Goal: Task Accomplishment & Management: Use online tool/utility

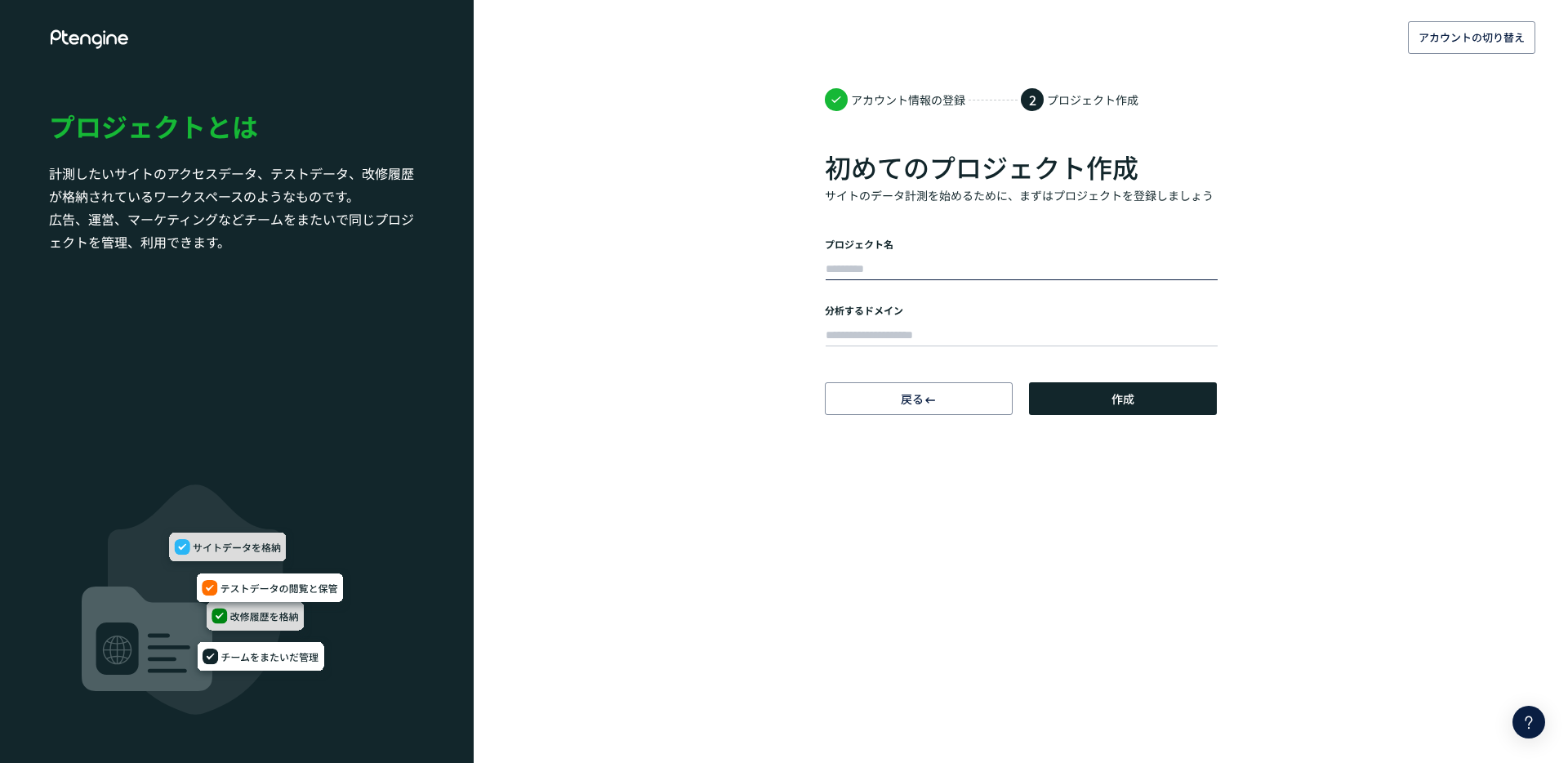
click at [842, 267] on input "text" at bounding box center [1021, 269] width 392 height 23
type input "**********"
paste input "**********"
type input "**********"
click at [1111, 386] on span "作成" at bounding box center [1122, 399] width 23 height 33
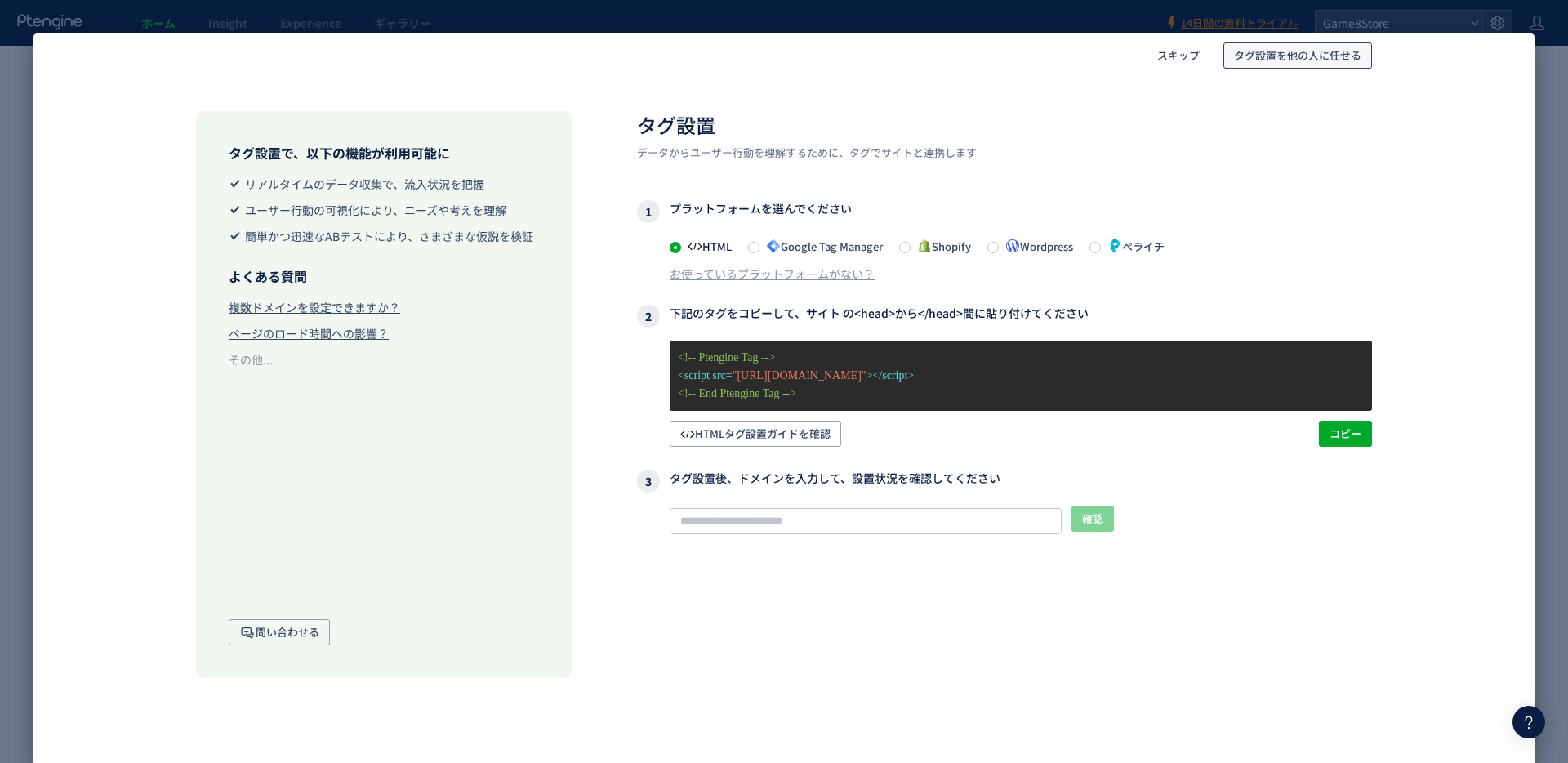
click at [1289, 46] on span "タグ設置を他の人に任せる" at bounding box center [1297, 56] width 128 height 26
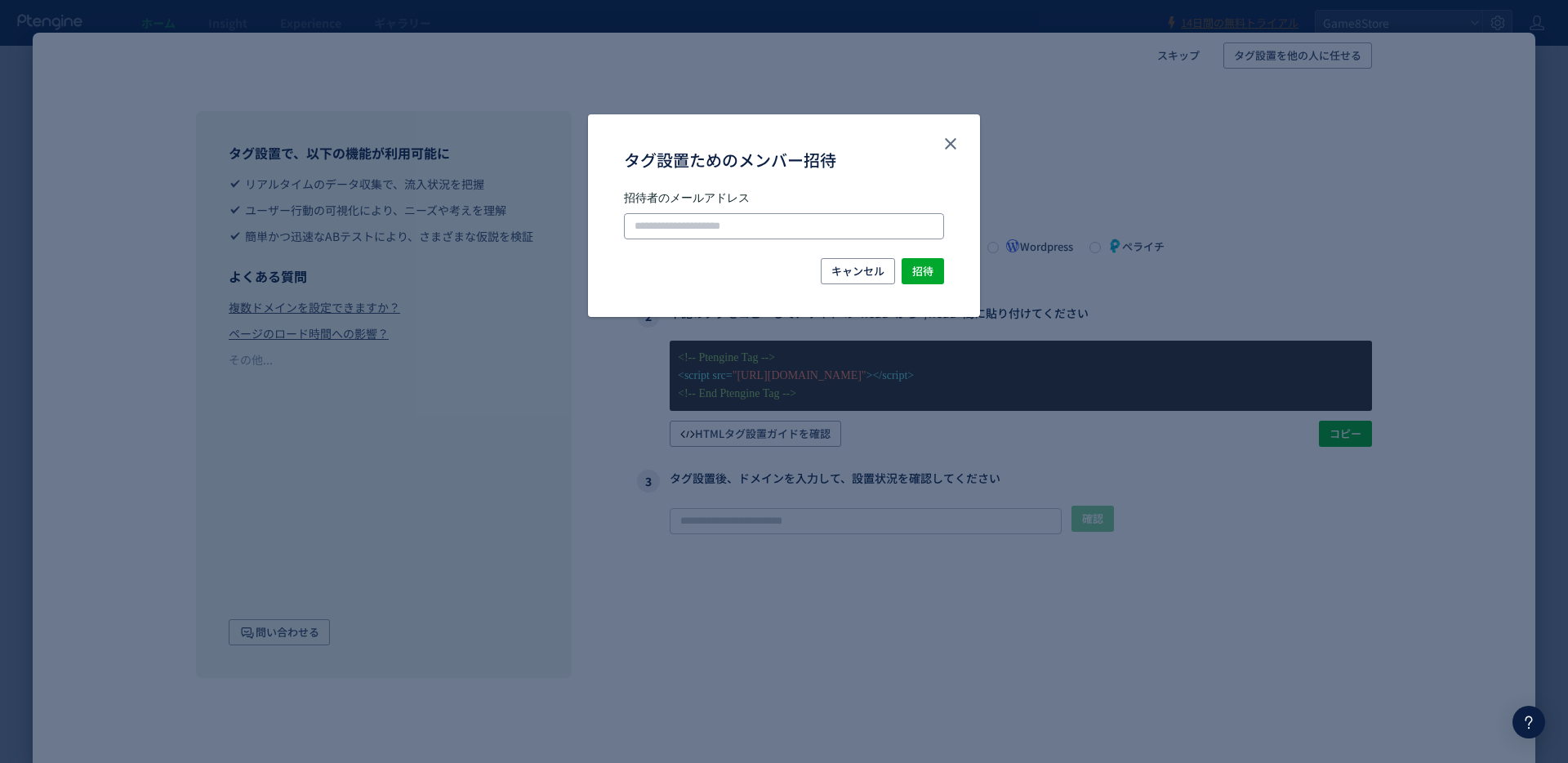
click at [723, 222] on input "タグ設置ためのメンバー招待" at bounding box center [784, 227] width 320 height 26
type input "*"
type input "**********"
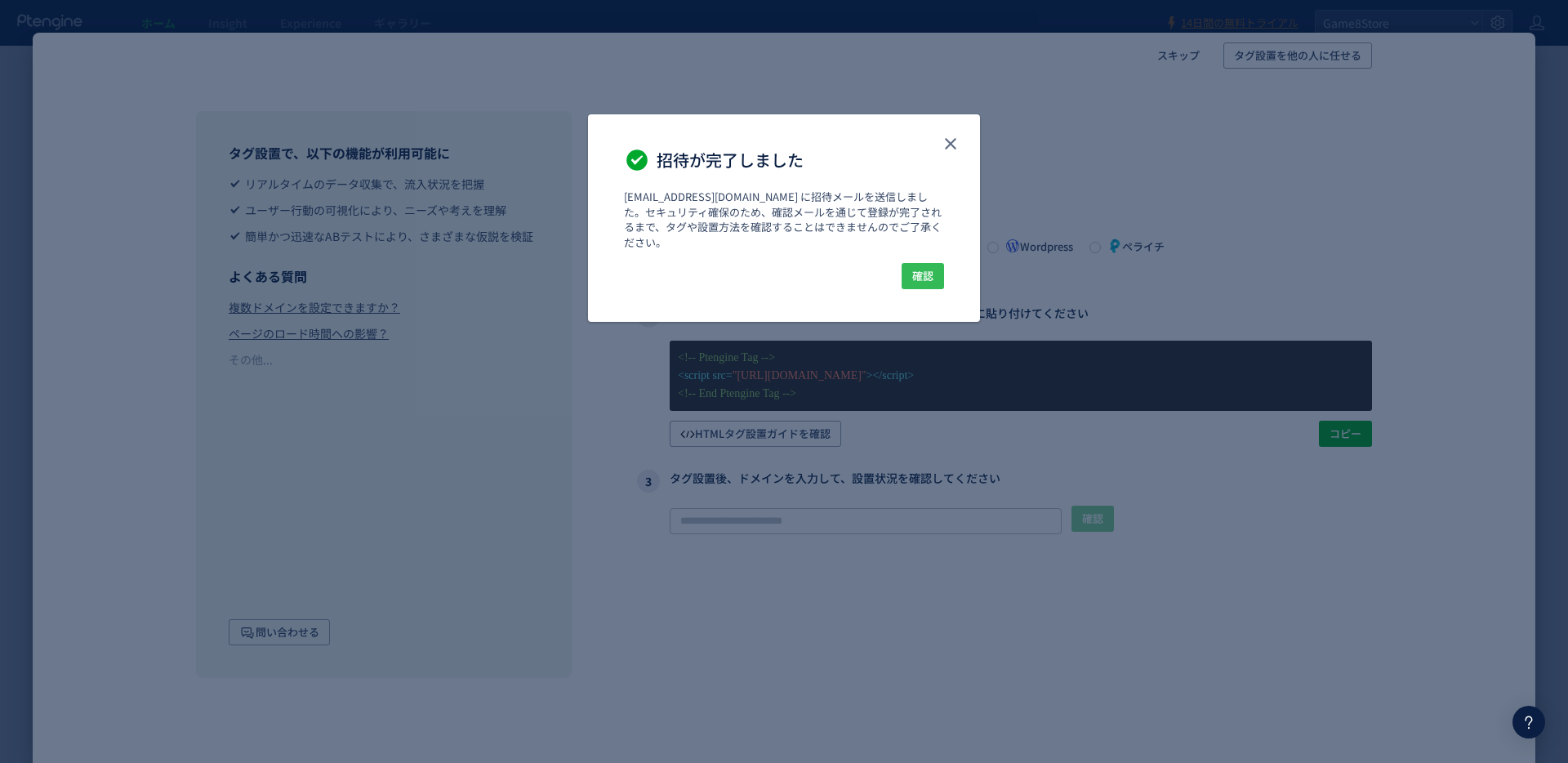
click at [926, 263] on span "確認" at bounding box center [923, 276] width 21 height 26
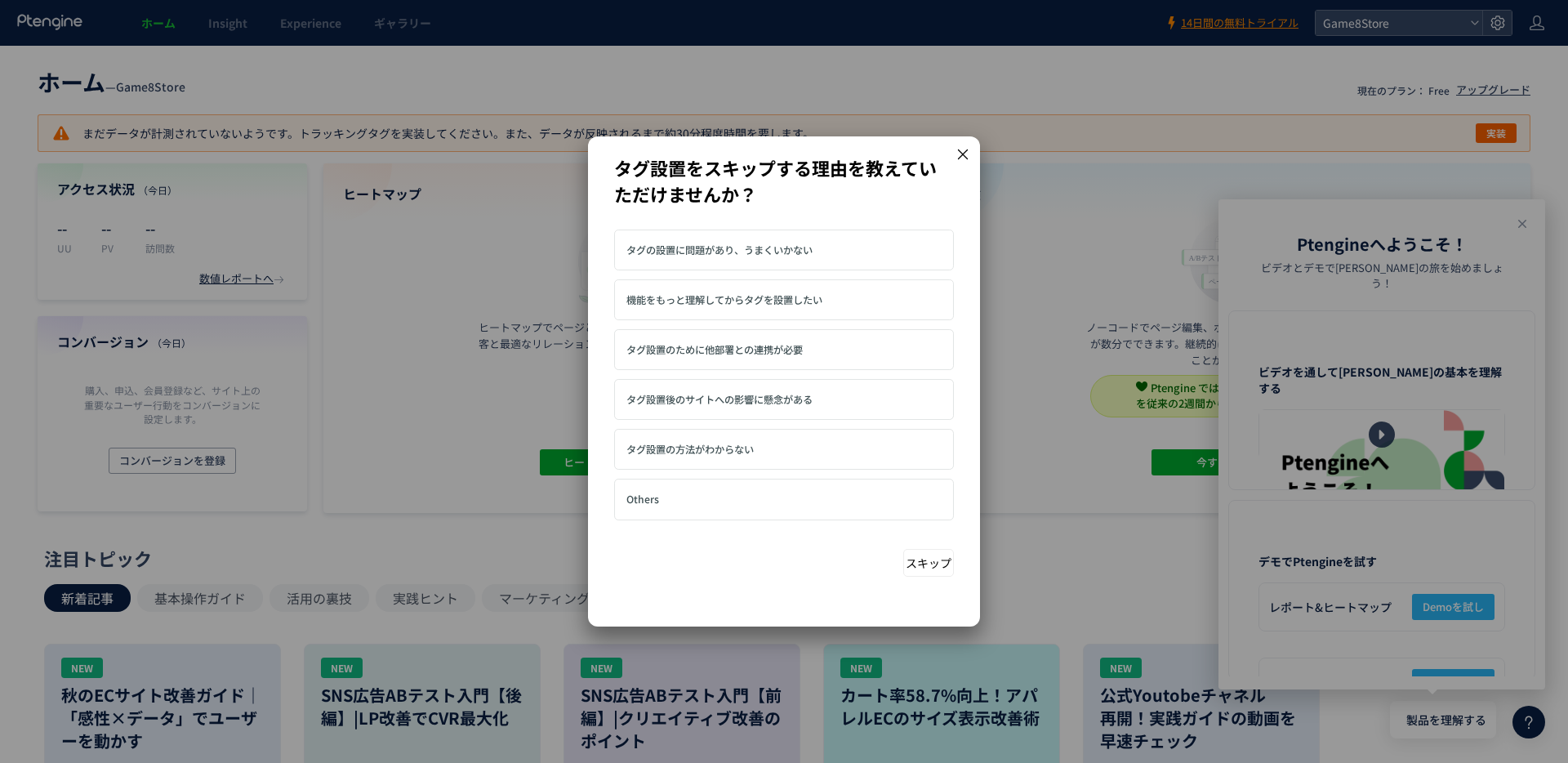
click at [790, 351] on span "タグ設置のために他部署との連携が必要" at bounding box center [714, 349] width 176 height 15
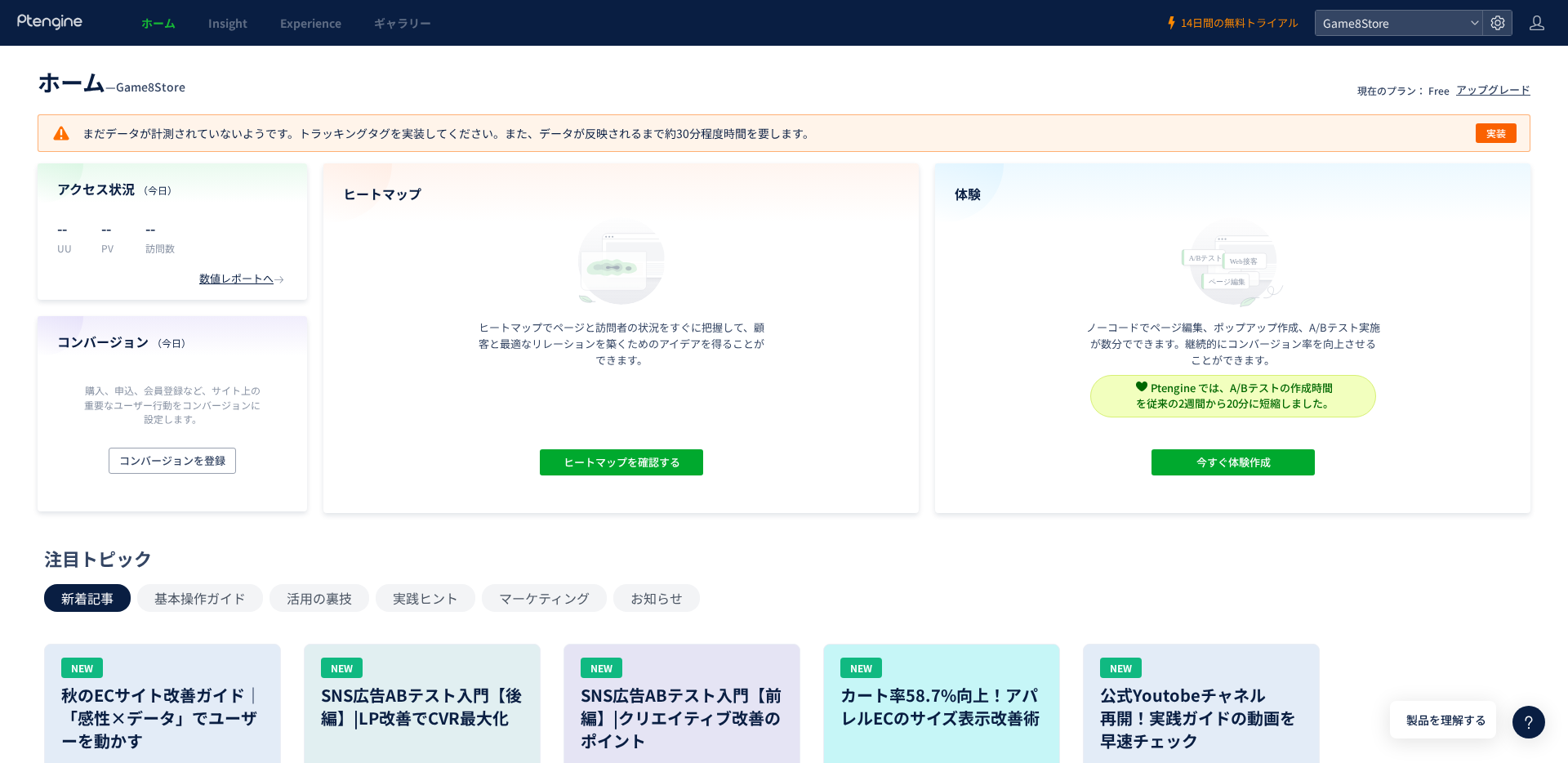
click at [1262, 22] on span "14日間の無料トライアル" at bounding box center [1239, 23] width 118 height 16
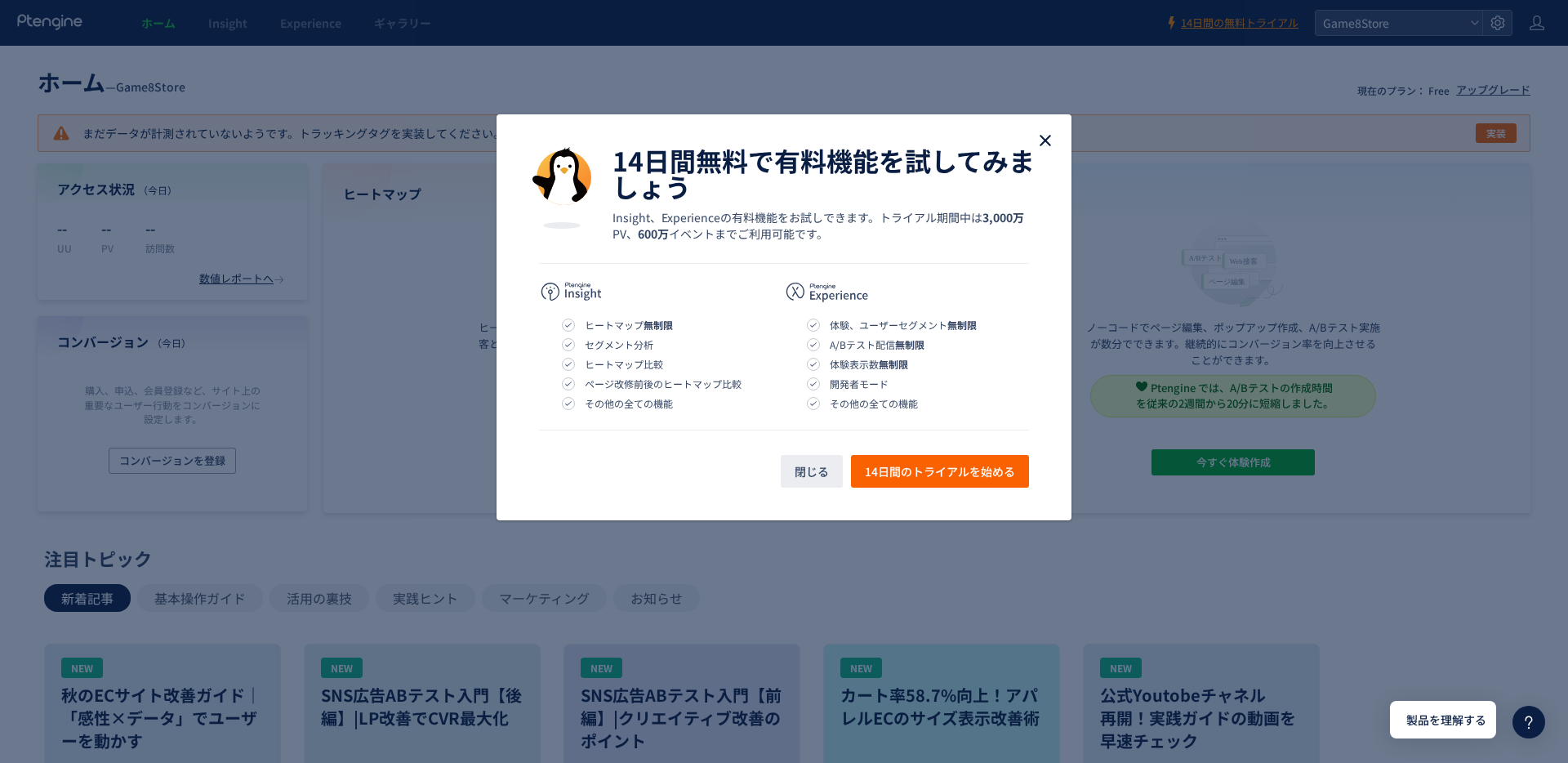
click at [1042, 140] on icon "close" at bounding box center [1045, 141] width 20 height 20
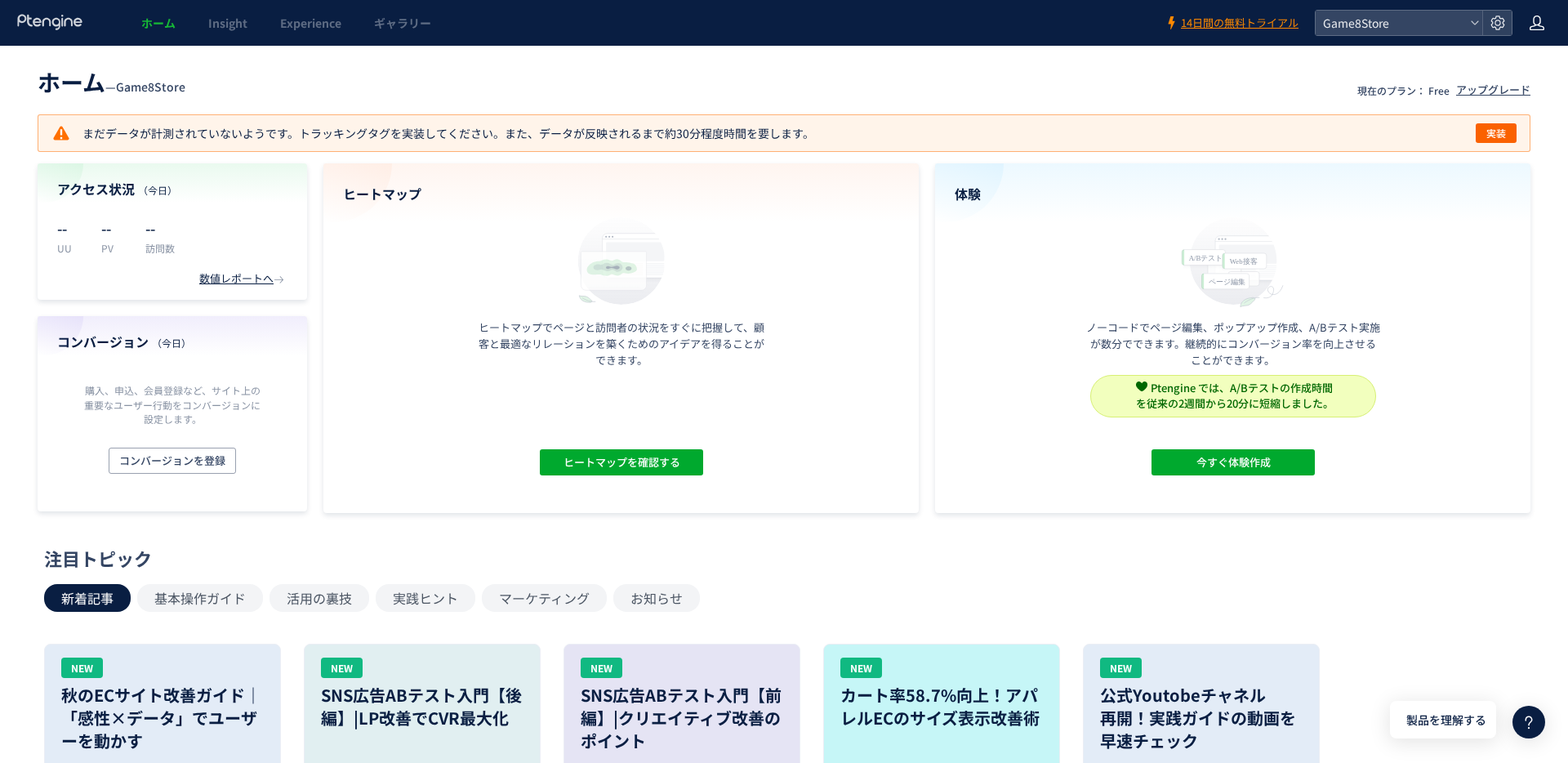
click at [1534, 23] on icon at bounding box center [1537, 23] width 16 height 16
click at [1505, 49] on div "アカウント設定 ログアウト" at bounding box center [1502, 77] width 123 height 67
click at [1498, 59] on span "アカウント設定" at bounding box center [1495, 64] width 80 height 16
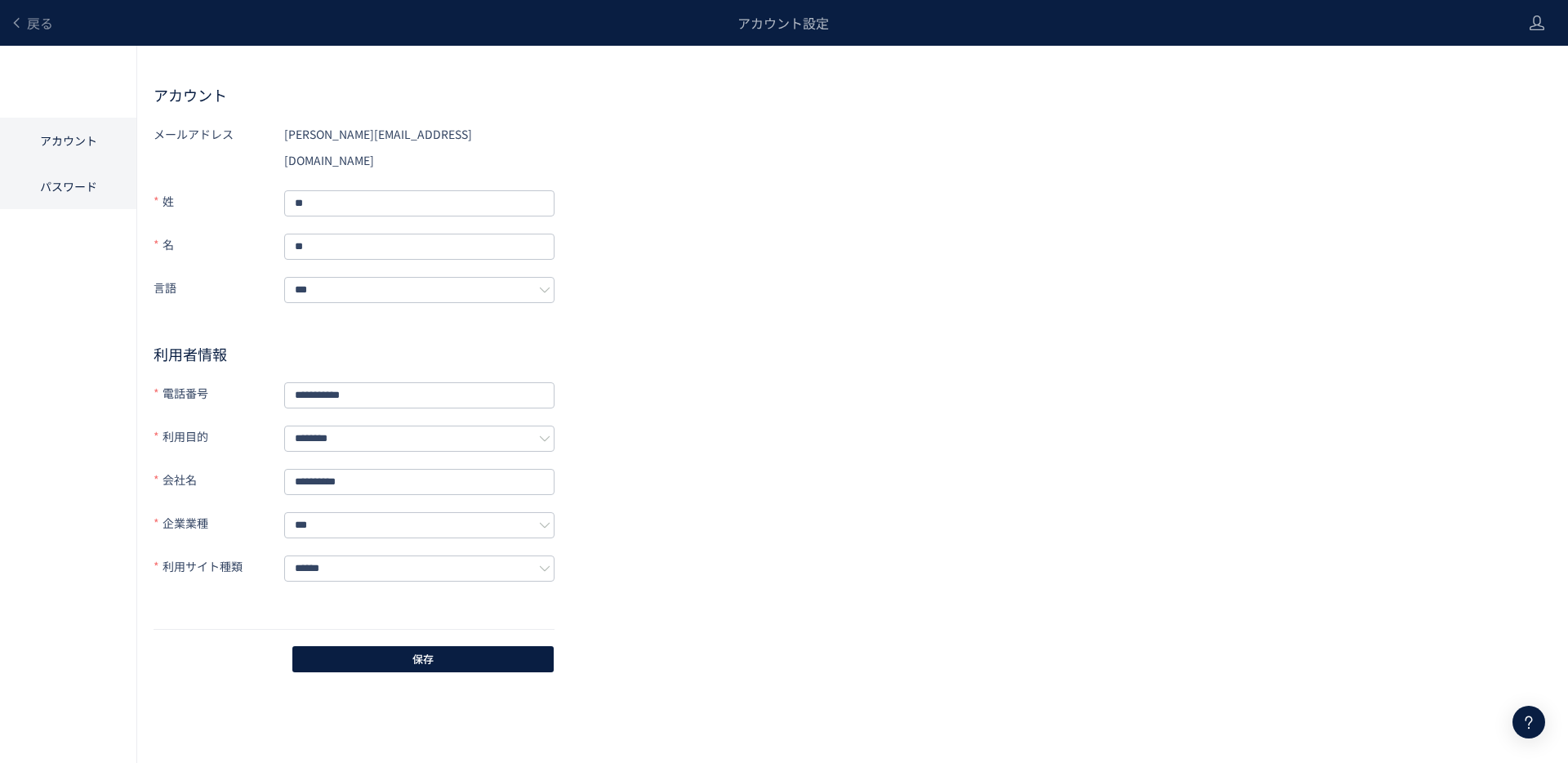
click at [73, 194] on li "パスワード" at bounding box center [68, 186] width 137 height 46
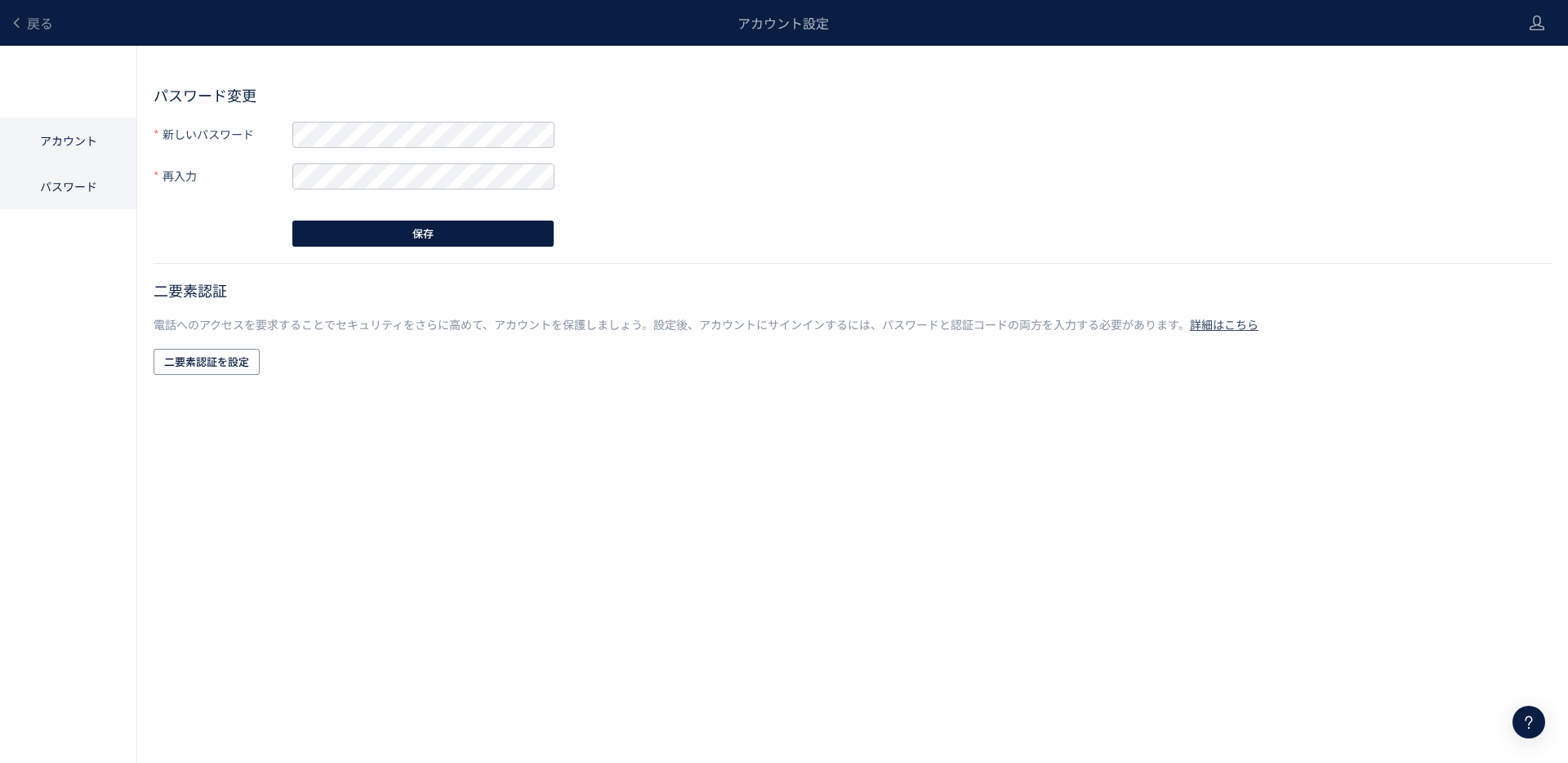
click at [63, 163] on li "アカウント" at bounding box center [68, 186] width 137 height 46
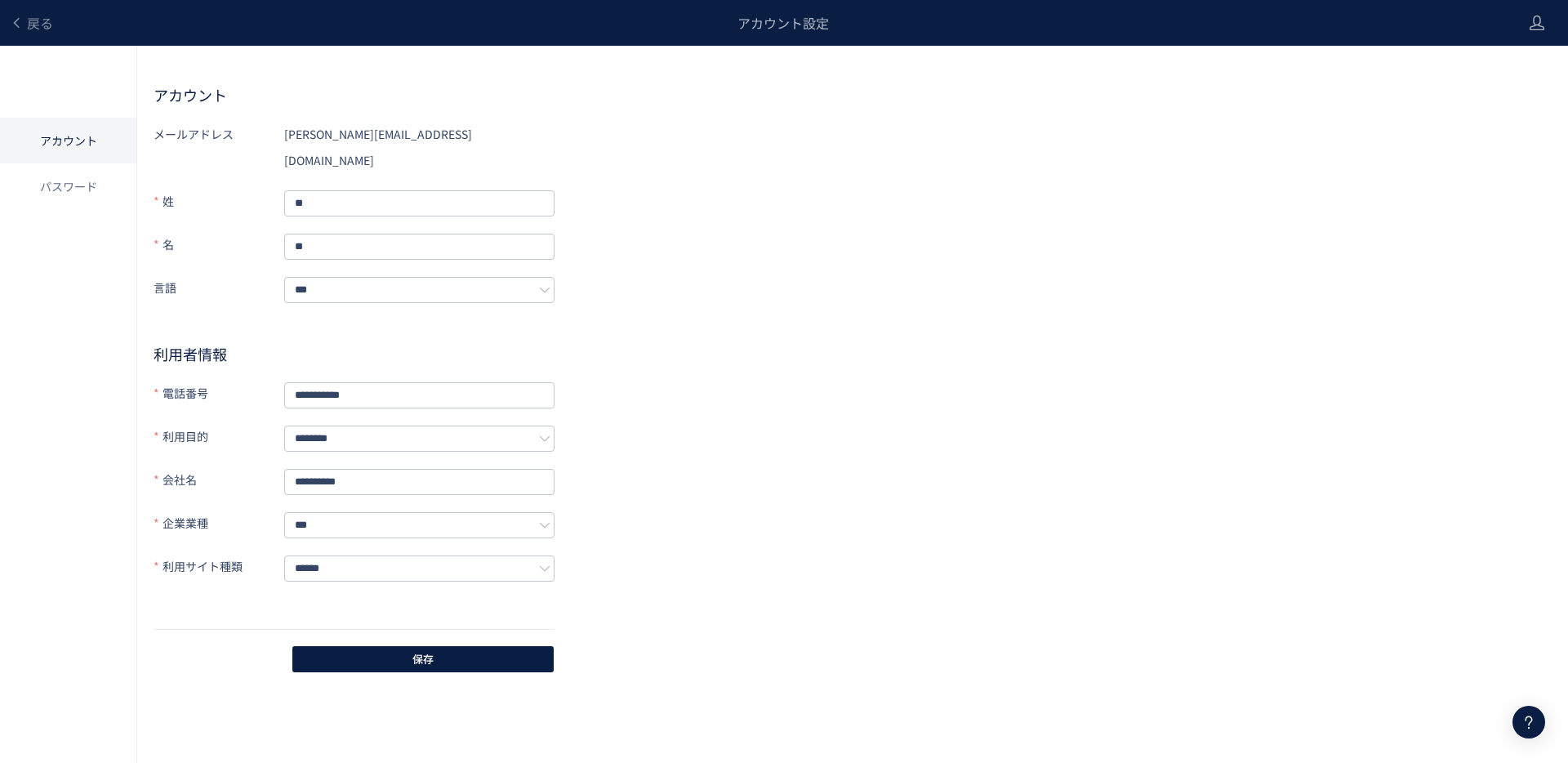
click at [35, 32] on div "戻る" at bounding box center [31, 23] width 44 height 46
click at [34, 21] on span "戻る" at bounding box center [40, 23] width 26 height 20
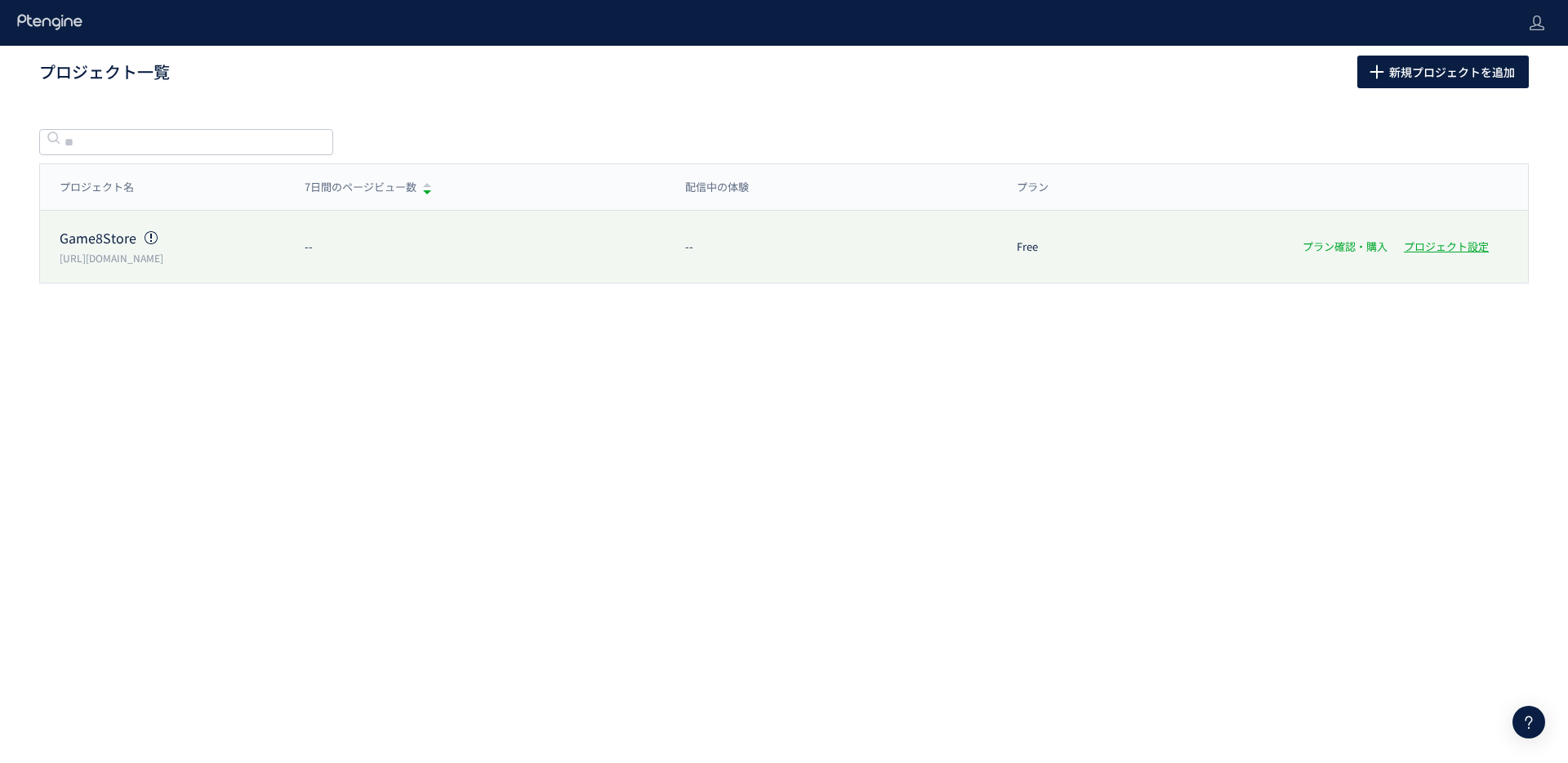
click at [1336, 250] on link "プラン確認・購入" at bounding box center [1344, 246] width 85 height 16
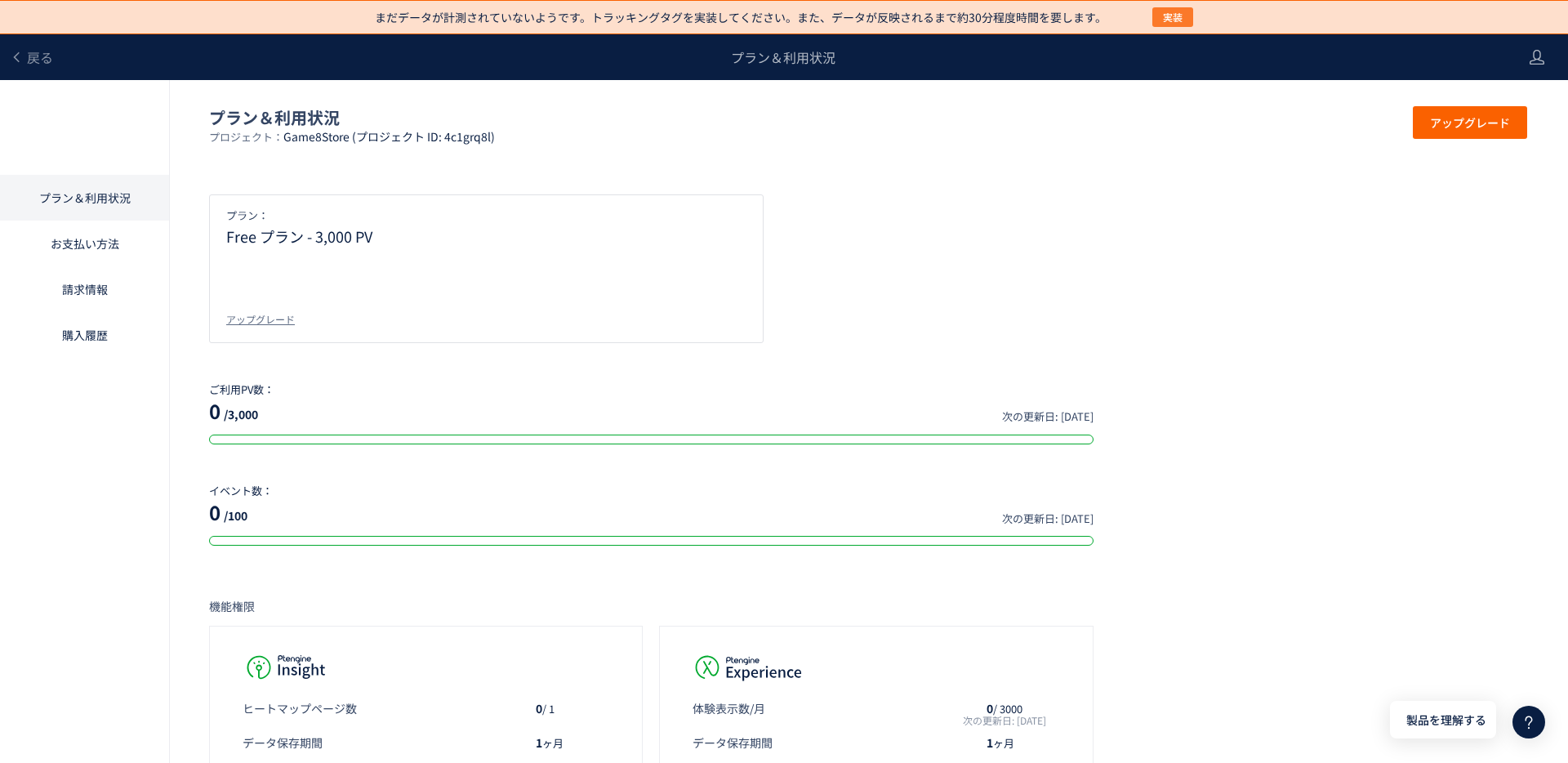
click at [1165, 18] on span "実装" at bounding box center [1173, 17] width 20 height 20
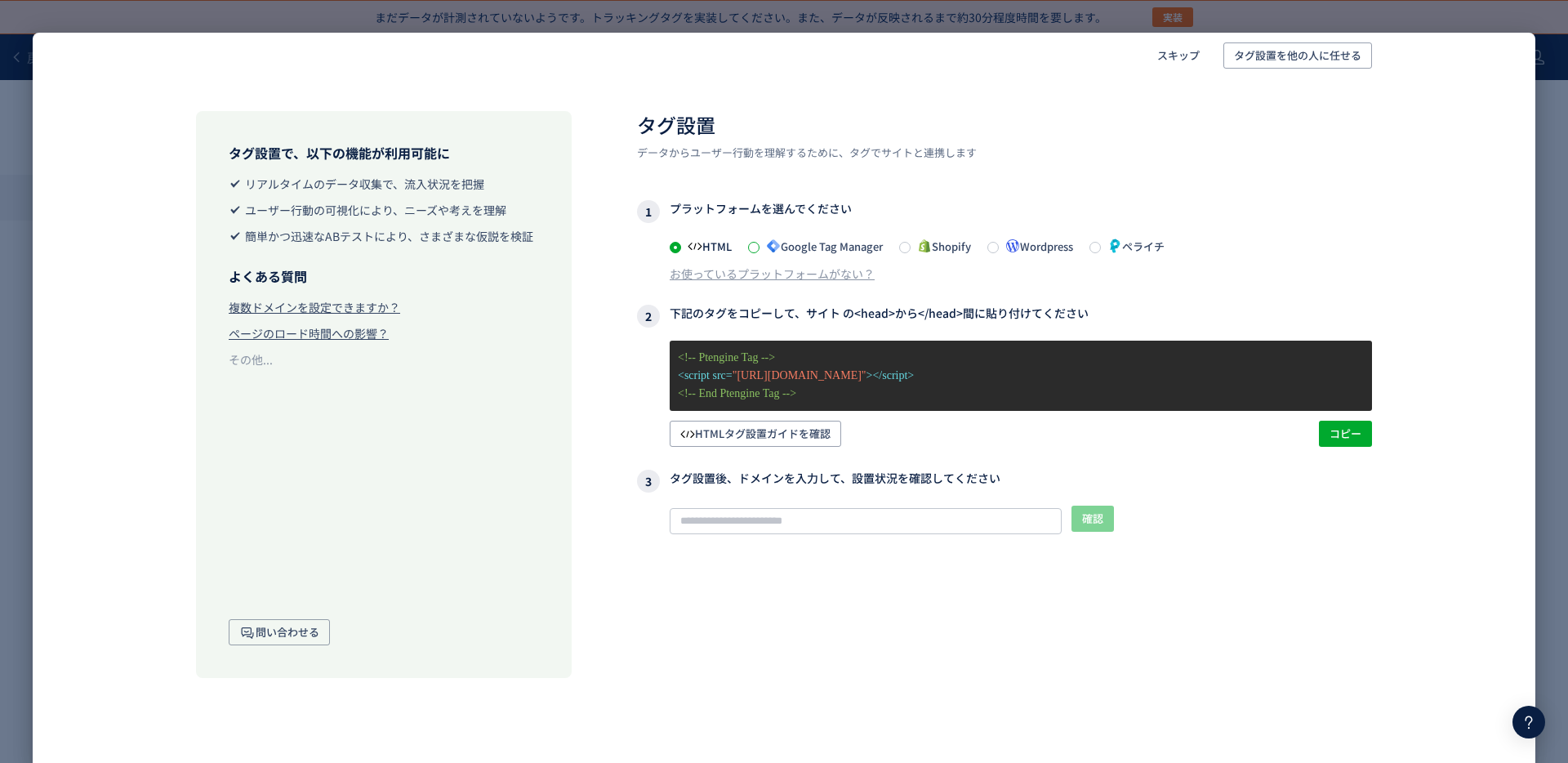
click at [753, 247] on span at bounding box center [754, 247] width 12 height 12
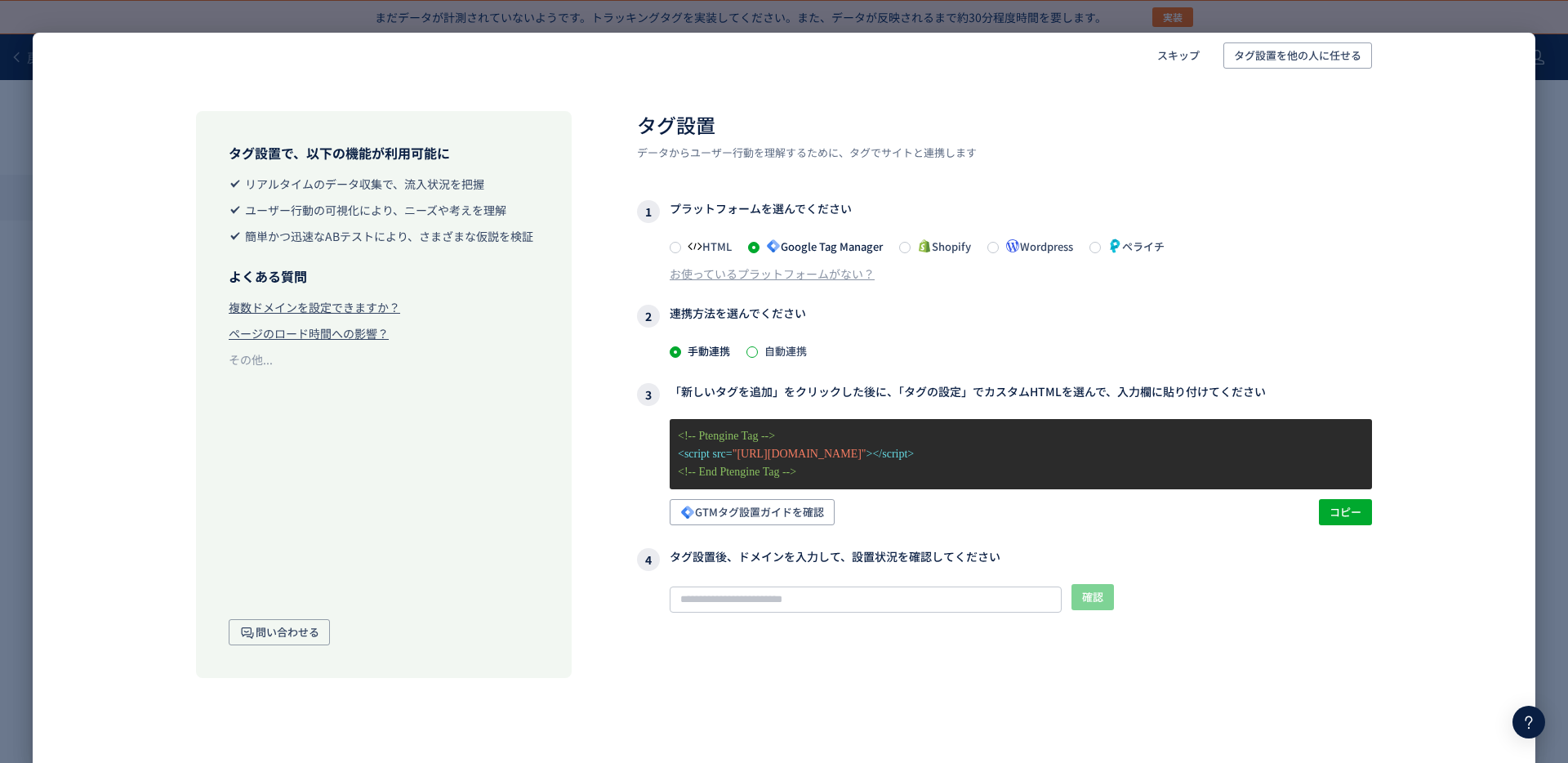
click at [754, 350] on span at bounding box center [752, 352] width 12 height 12
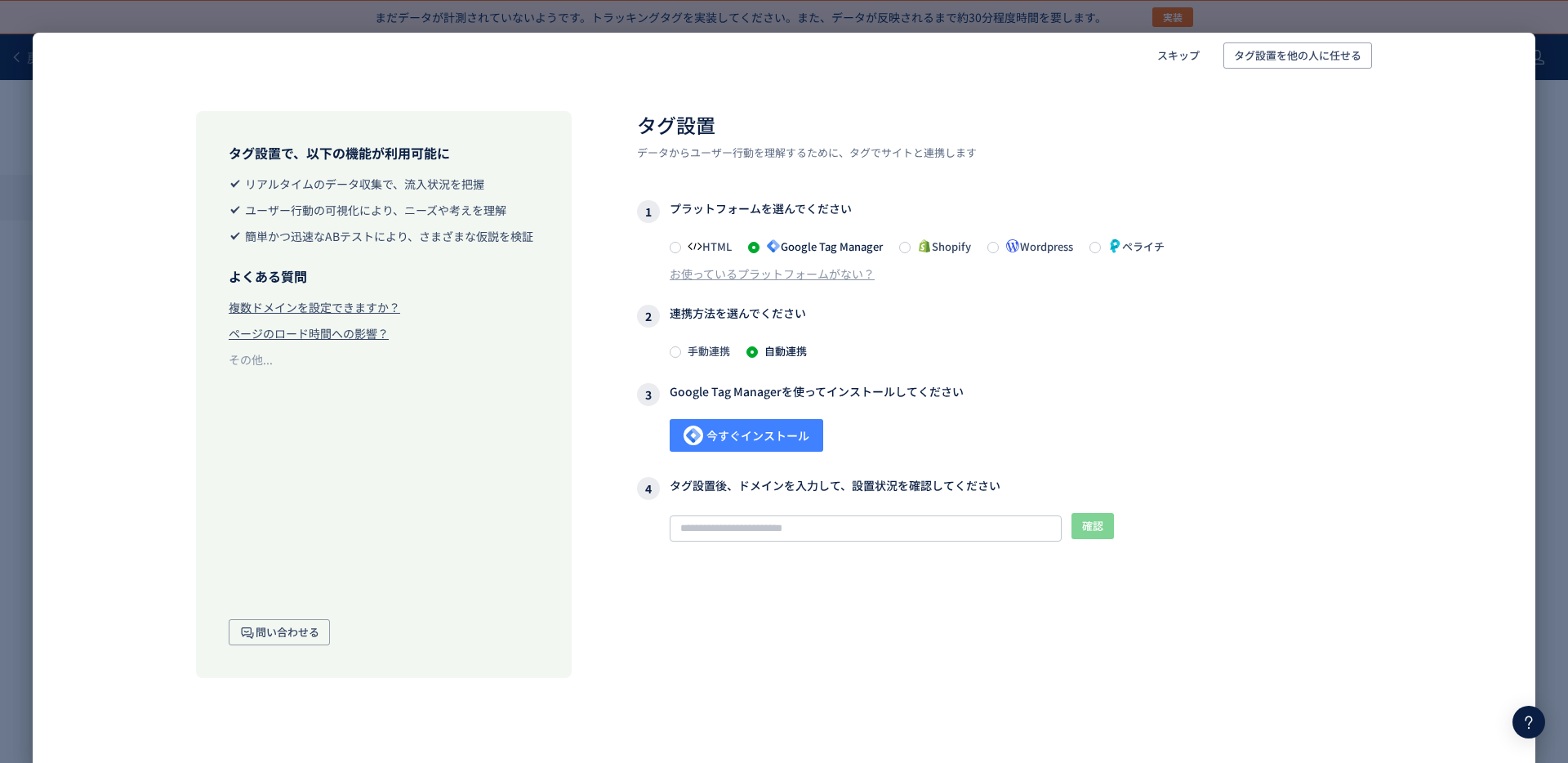
click at [746, 438] on span "今すぐインストール" at bounding box center [746, 436] width 126 height 33
click at [683, 351] on span "手動連携" at bounding box center [705, 350] width 49 height 16
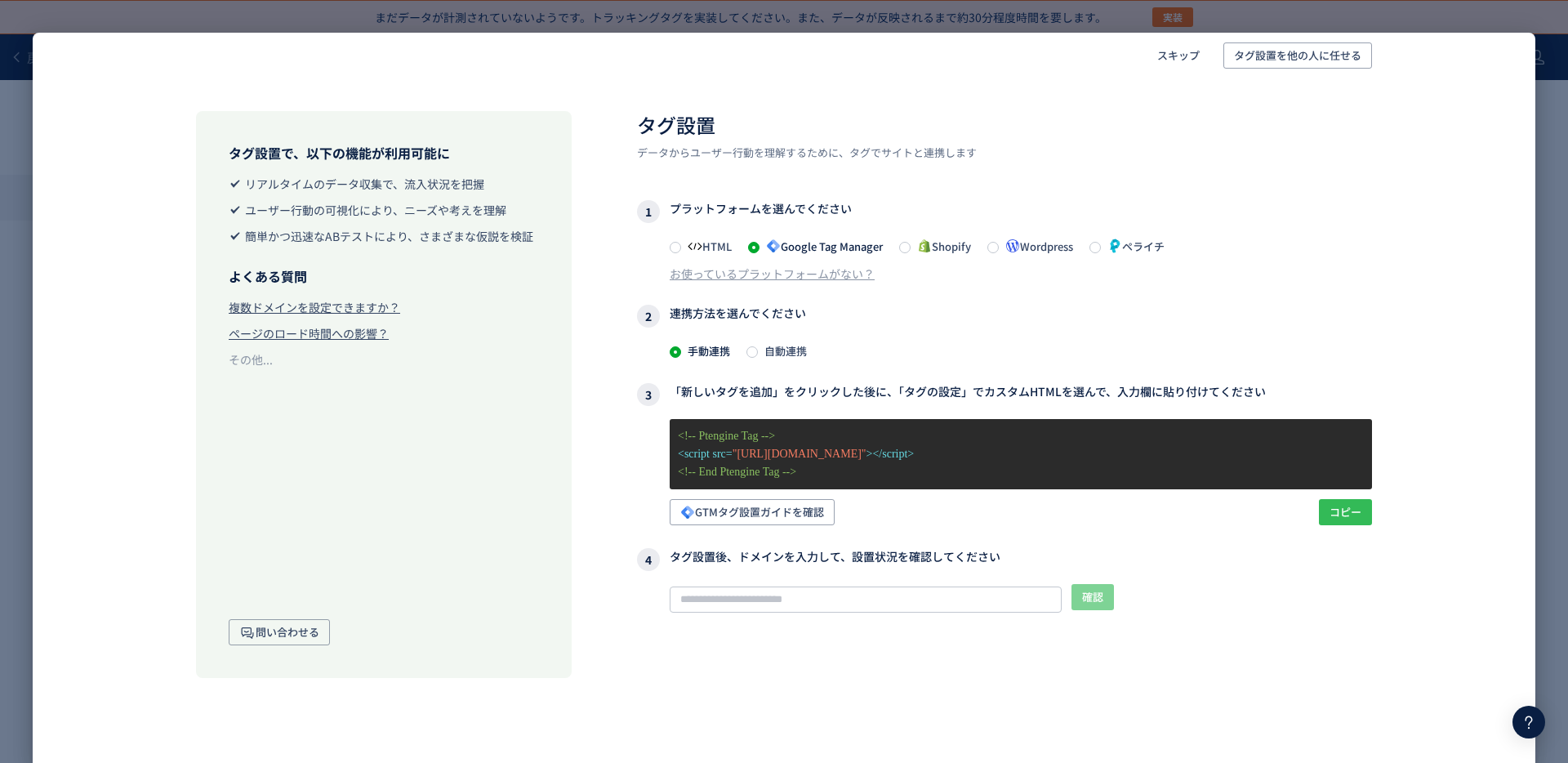
click at [1353, 516] on span "コピー" at bounding box center [1345, 513] width 32 height 26
click at [736, 513] on span "GTMタグ設置ガイドを確認" at bounding box center [752, 513] width 144 height 26
click at [899, 602] on input "text" at bounding box center [866, 600] width 392 height 26
paste input "**********"
type input "**********"
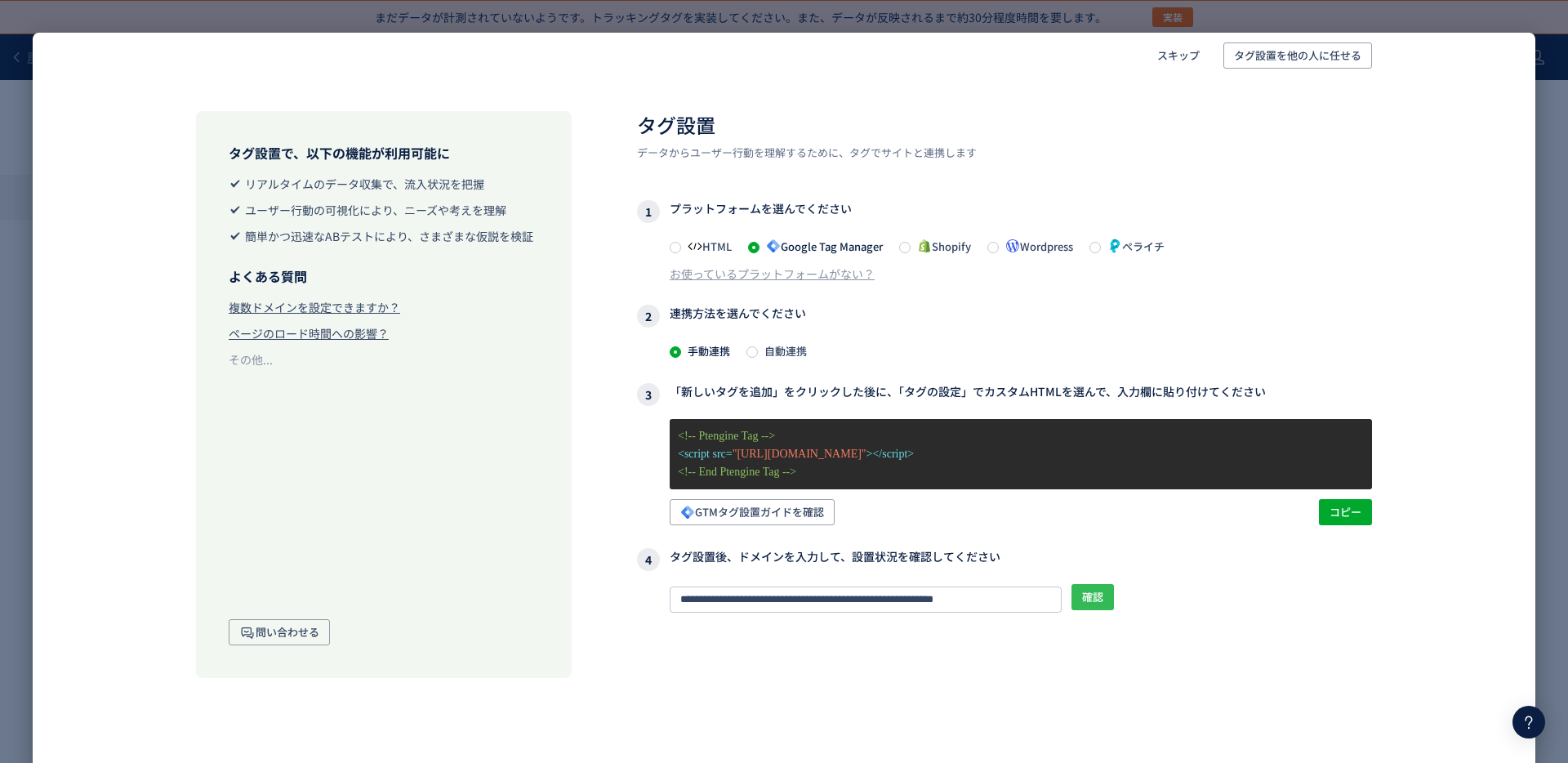
click at [1098, 599] on span "確認" at bounding box center [1093, 597] width 21 height 26
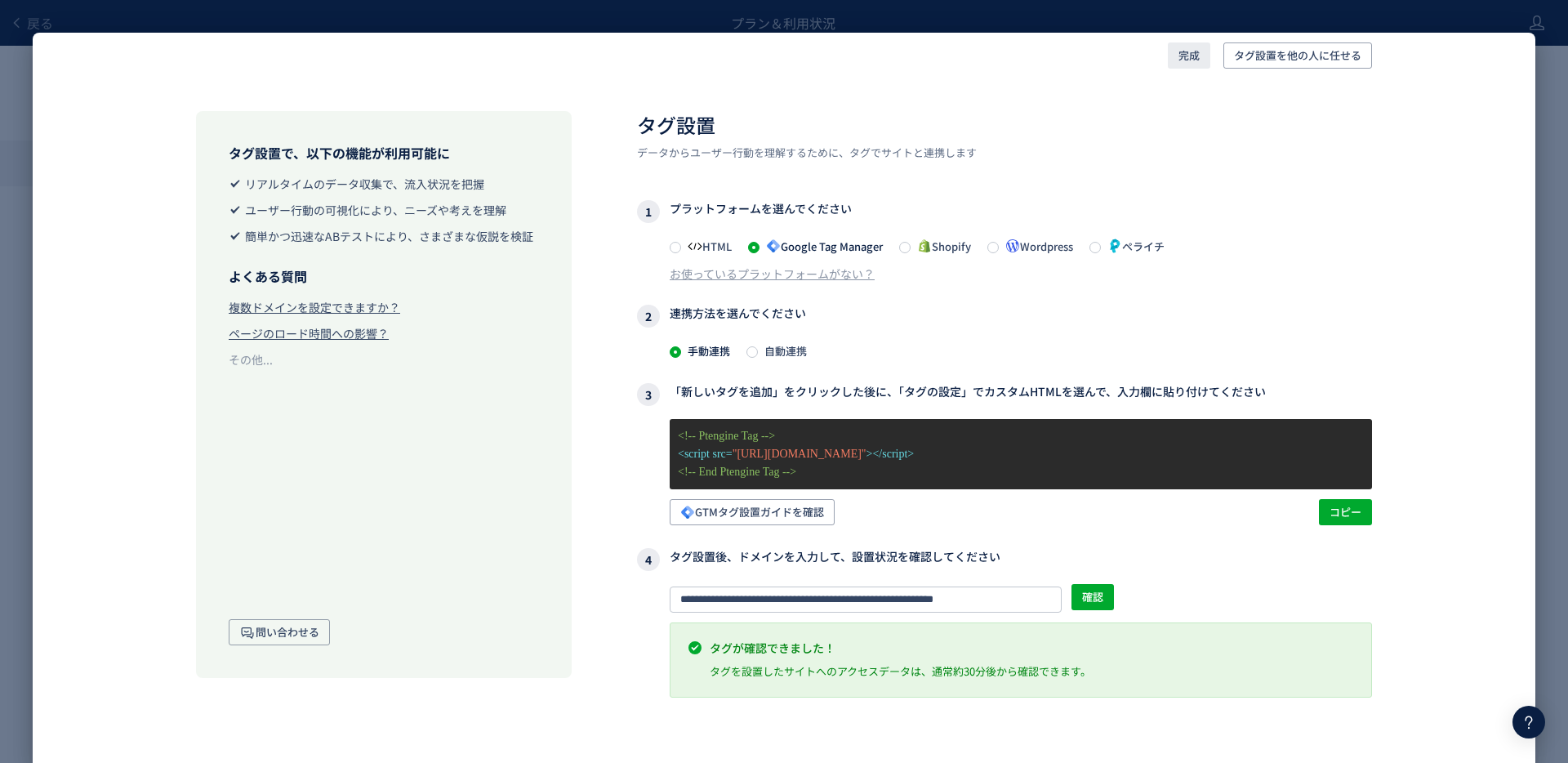
click at [1198, 57] on span "完成" at bounding box center [1189, 56] width 21 height 26
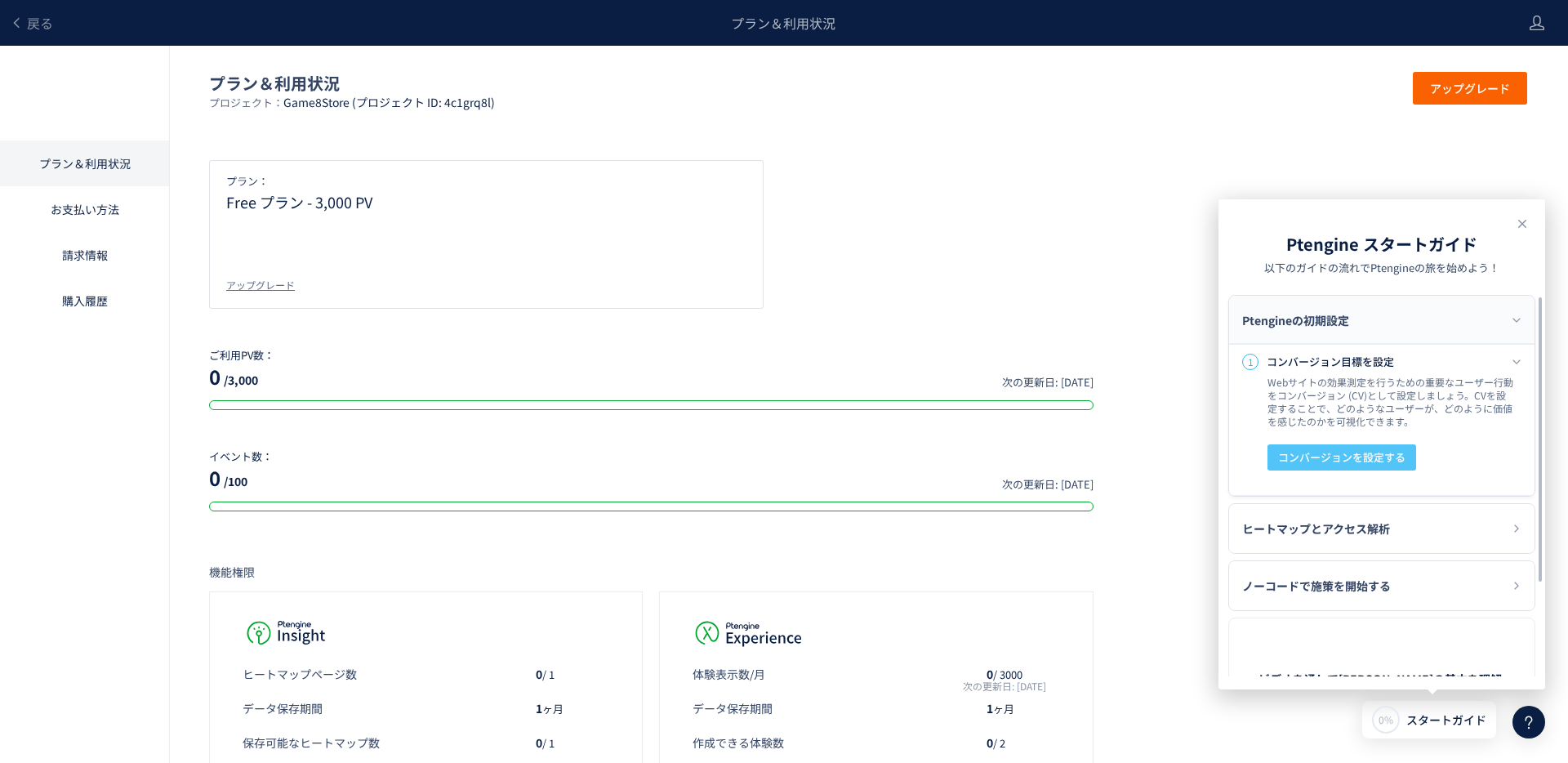
click at [1392, 458] on span "コンバージョンを設定する" at bounding box center [1342, 457] width 128 height 26
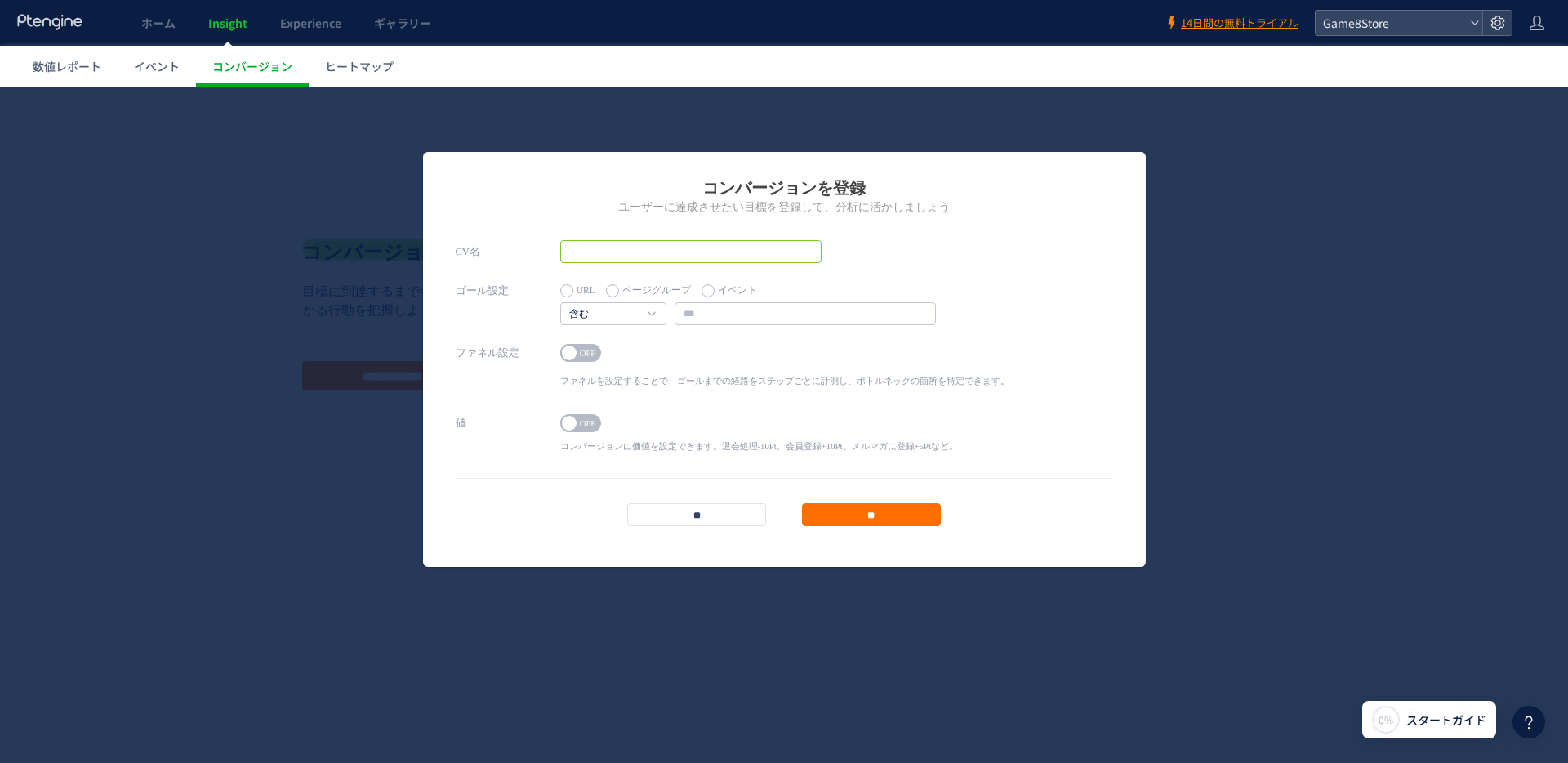
click at [632, 252] on input "text" at bounding box center [690, 252] width 261 height 23
type input "*"
type input "**"
click at [737, 294] on label "イベント" at bounding box center [729, 291] width 55 height 23
click at [625, 320] on link "含む" at bounding box center [604, 315] width 70 height 15
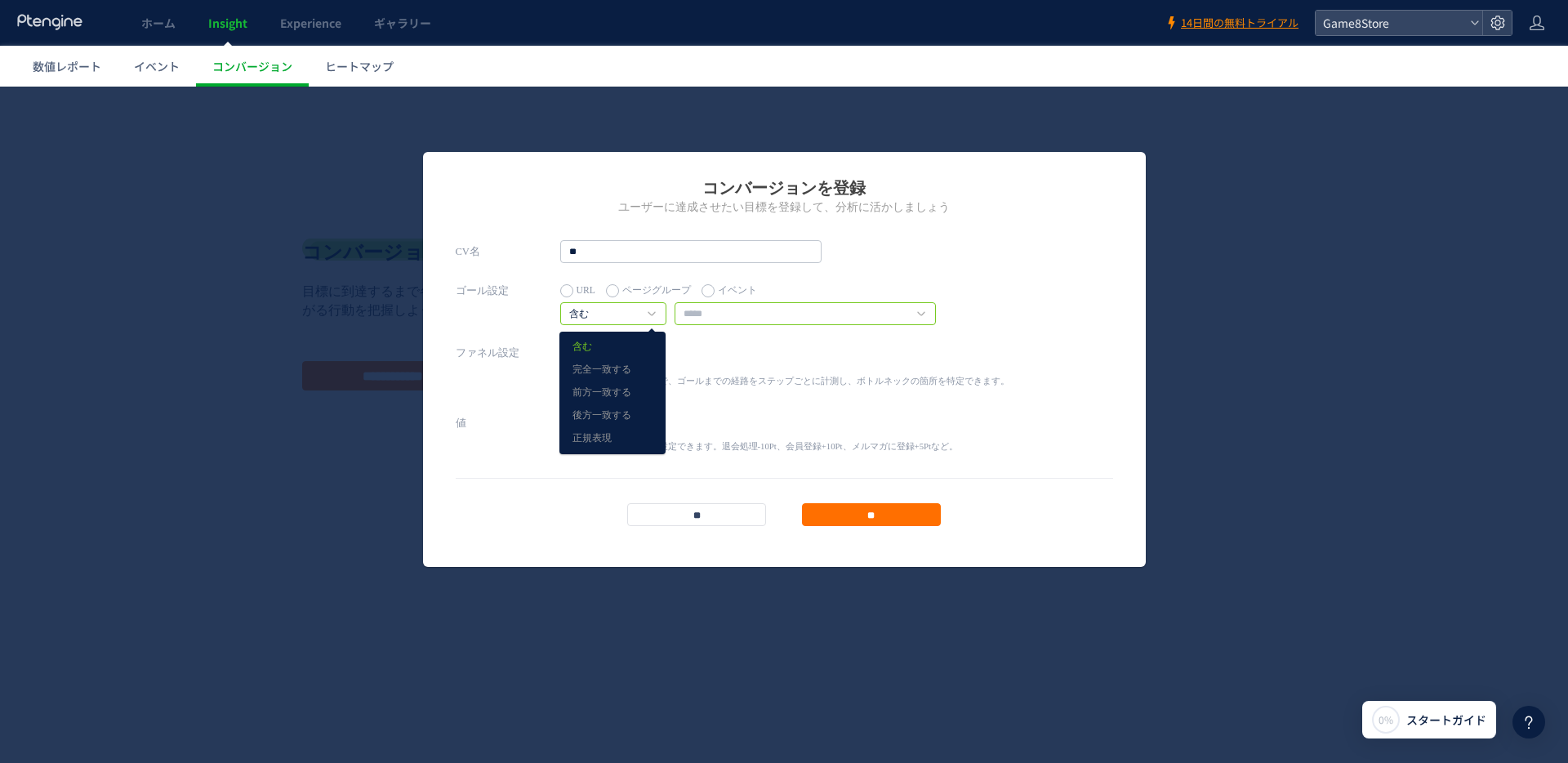
click at [748, 316] on input "text" at bounding box center [805, 314] width 261 height 23
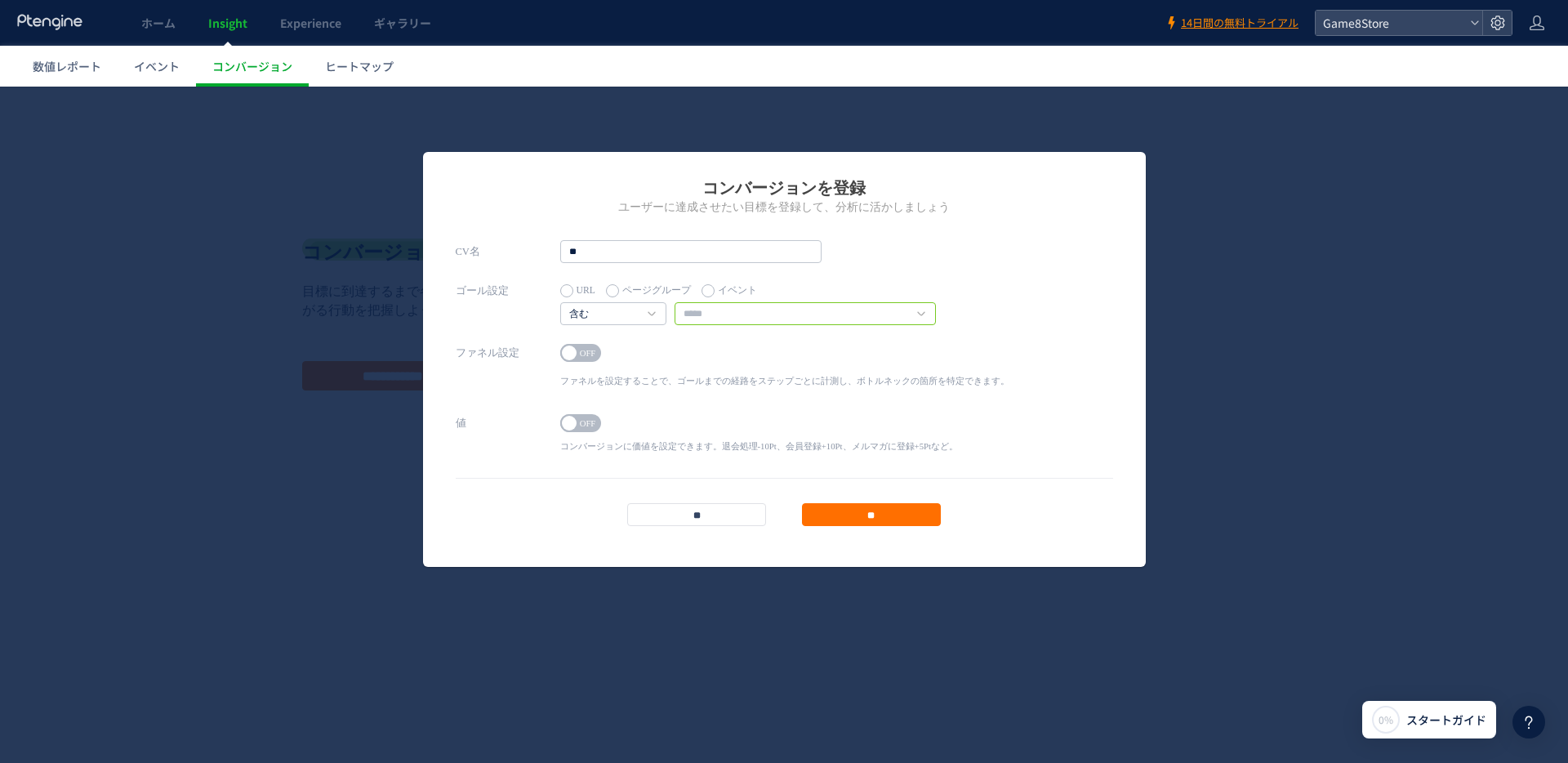
click at [748, 316] on input "text" at bounding box center [805, 314] width 261 height 23
type input "*"
type input "********"
click at [581, 361] on span "OFF" at bounding box center [588, 353] width 25 height 18
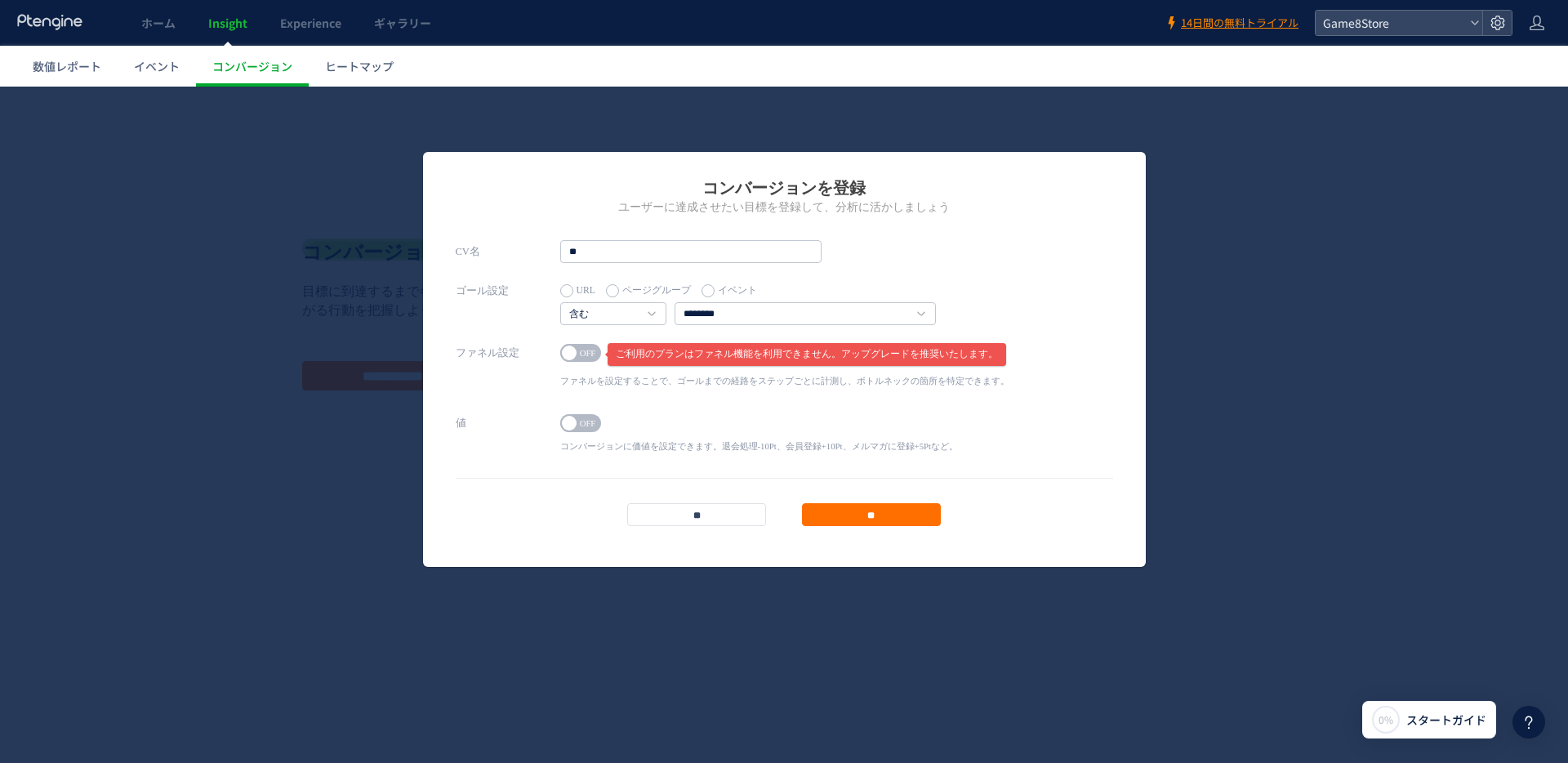
click at [578, 349] on span "OFF" at bounding box center [588, 353] width 25 height 18
click at [582, 428] on span "OFF" at bounding box center [588, 424] width 25 height 18
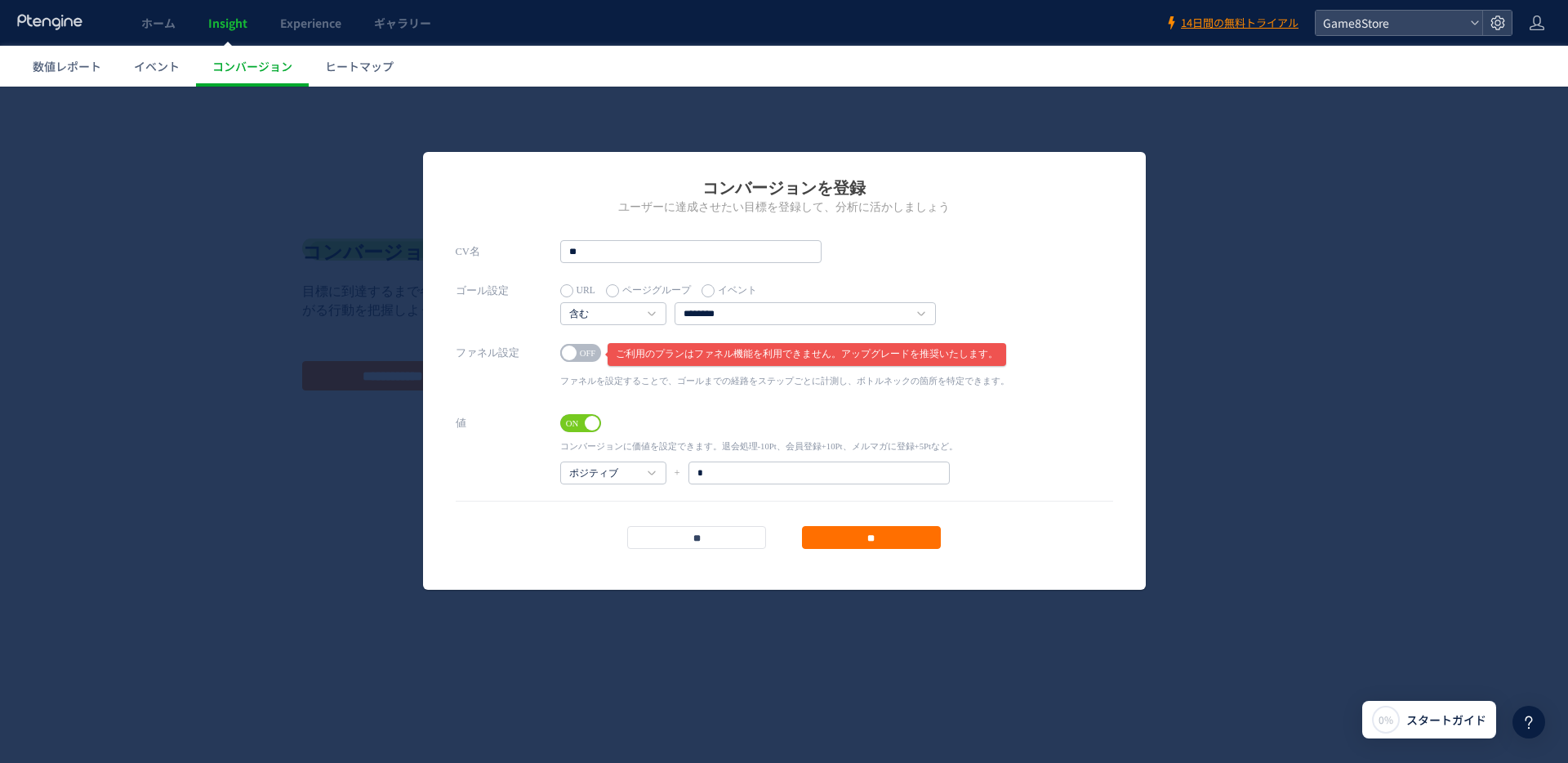
click at [581, 425] on span "ON" at bounding box center [572, 424] width 25 height 18
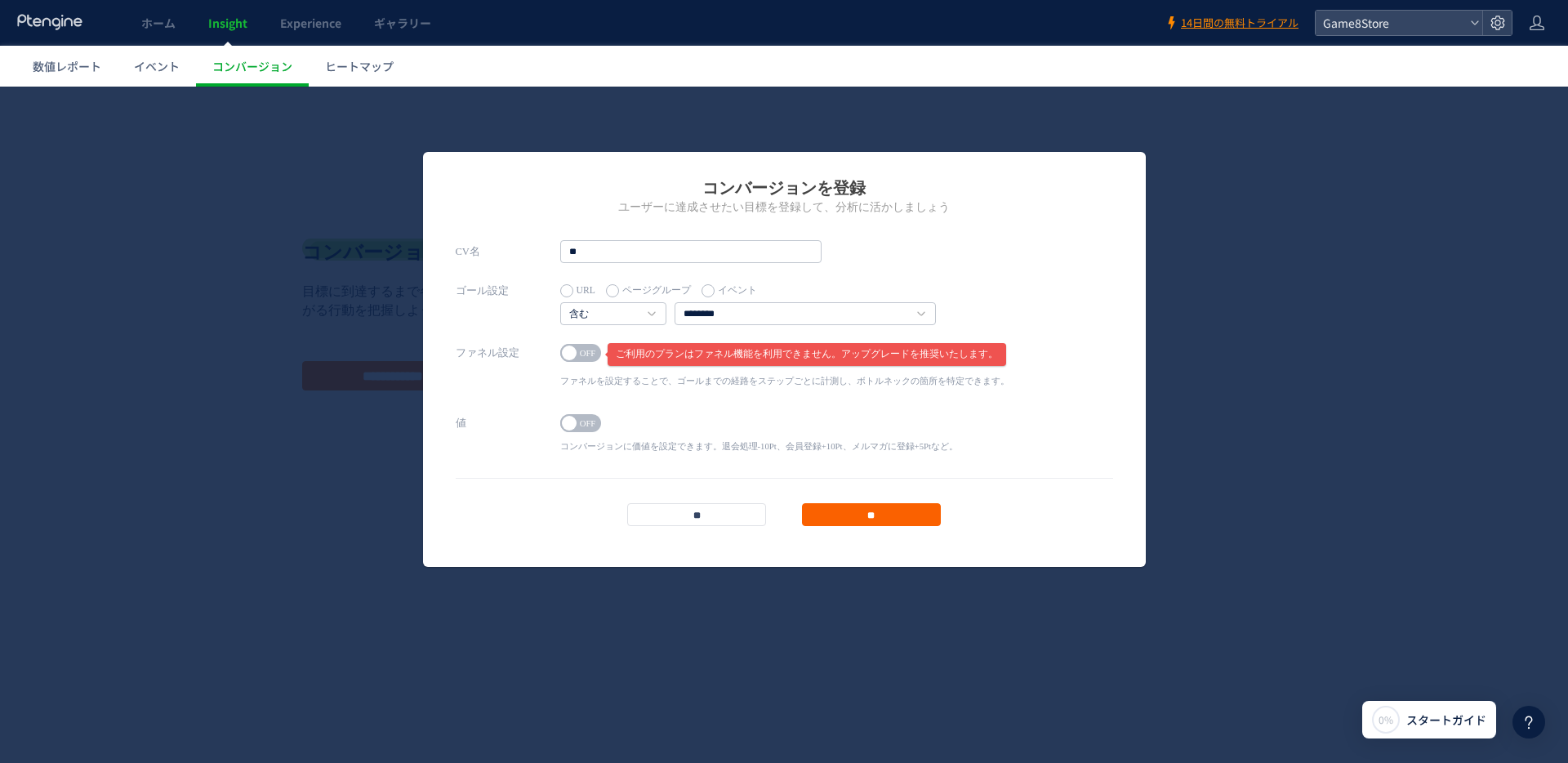
click at [904, 517] on input "**" at bounding box center [871, 515] width 139 height 23
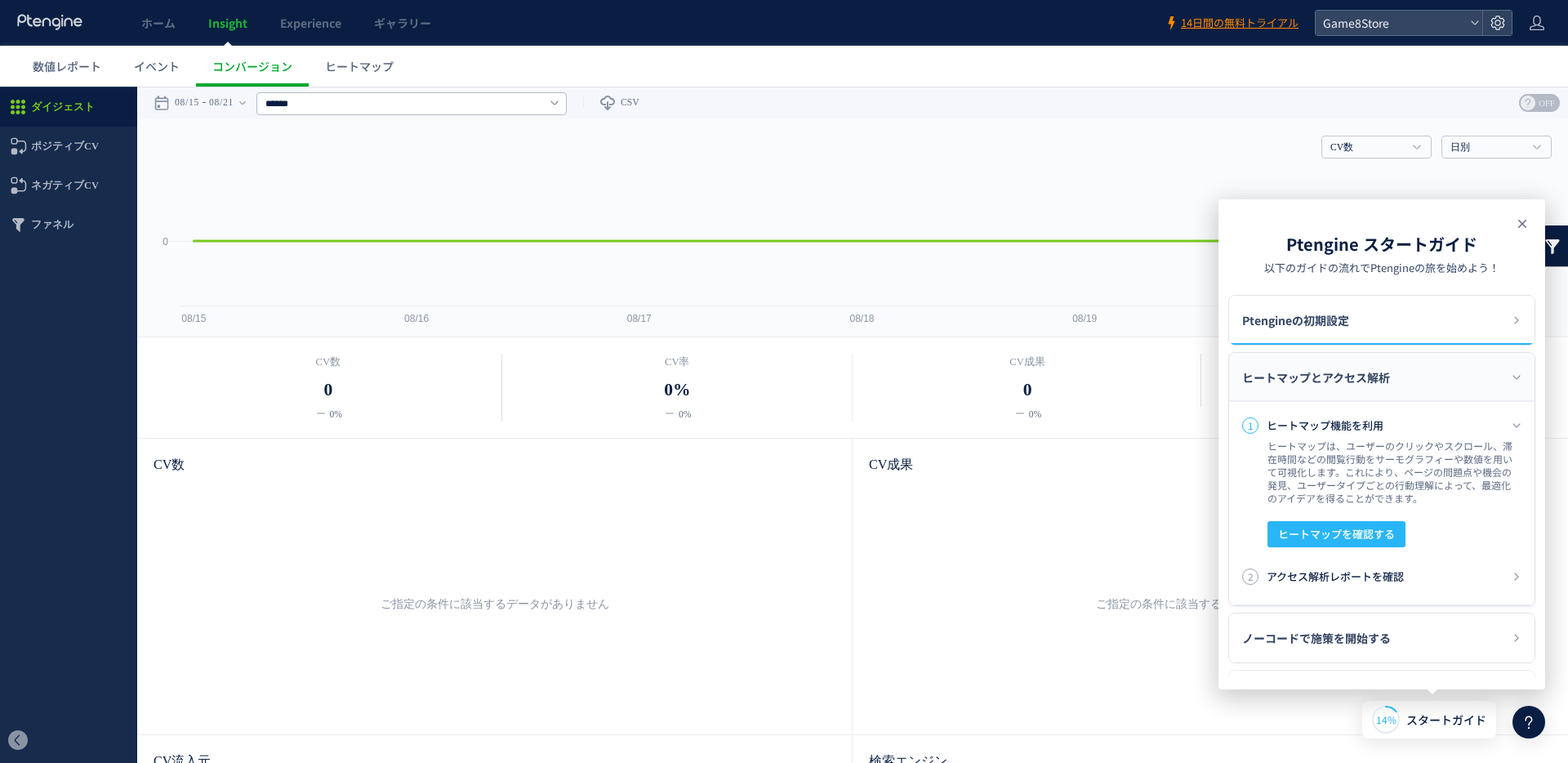
click at [1523, 224] on icon at bounding box center [1522, 224] width 20 height 20
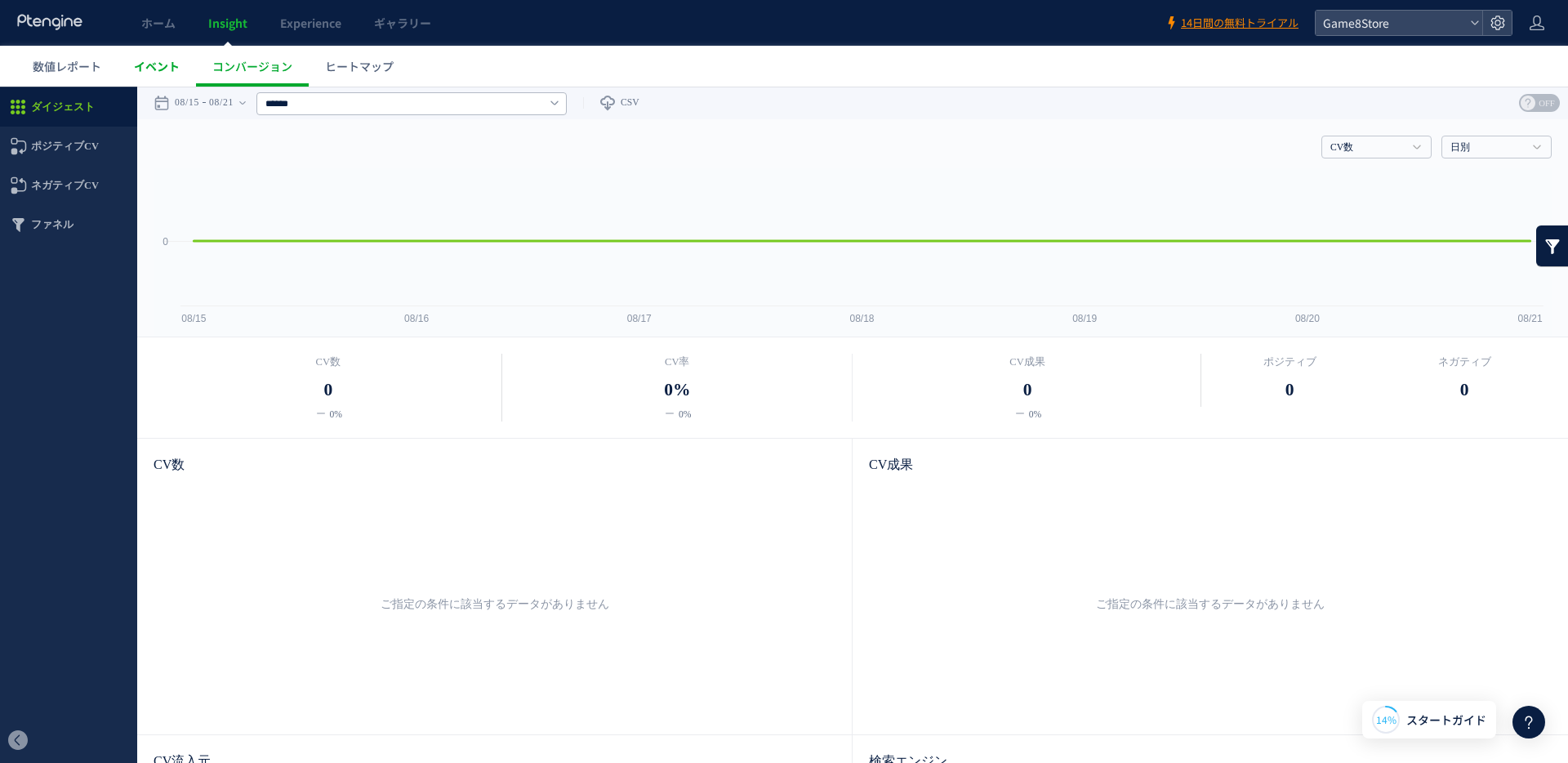
click at [147, 68] on span "イベント" at bounding box center [157, 66] width 46 height 16
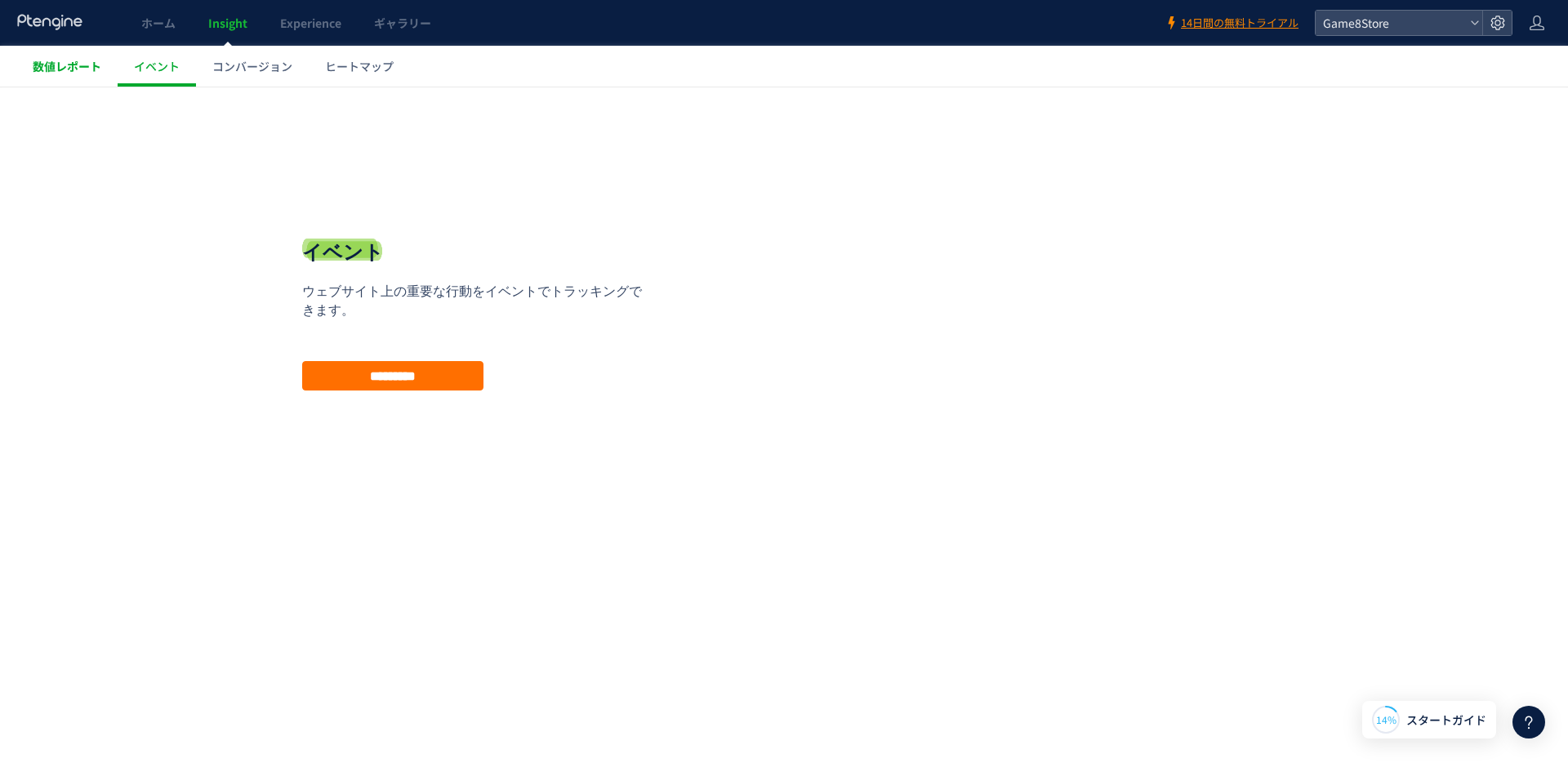
click at [63, 69] on span "数値レポート" at bounding box center [67, 66] width 68 height 16
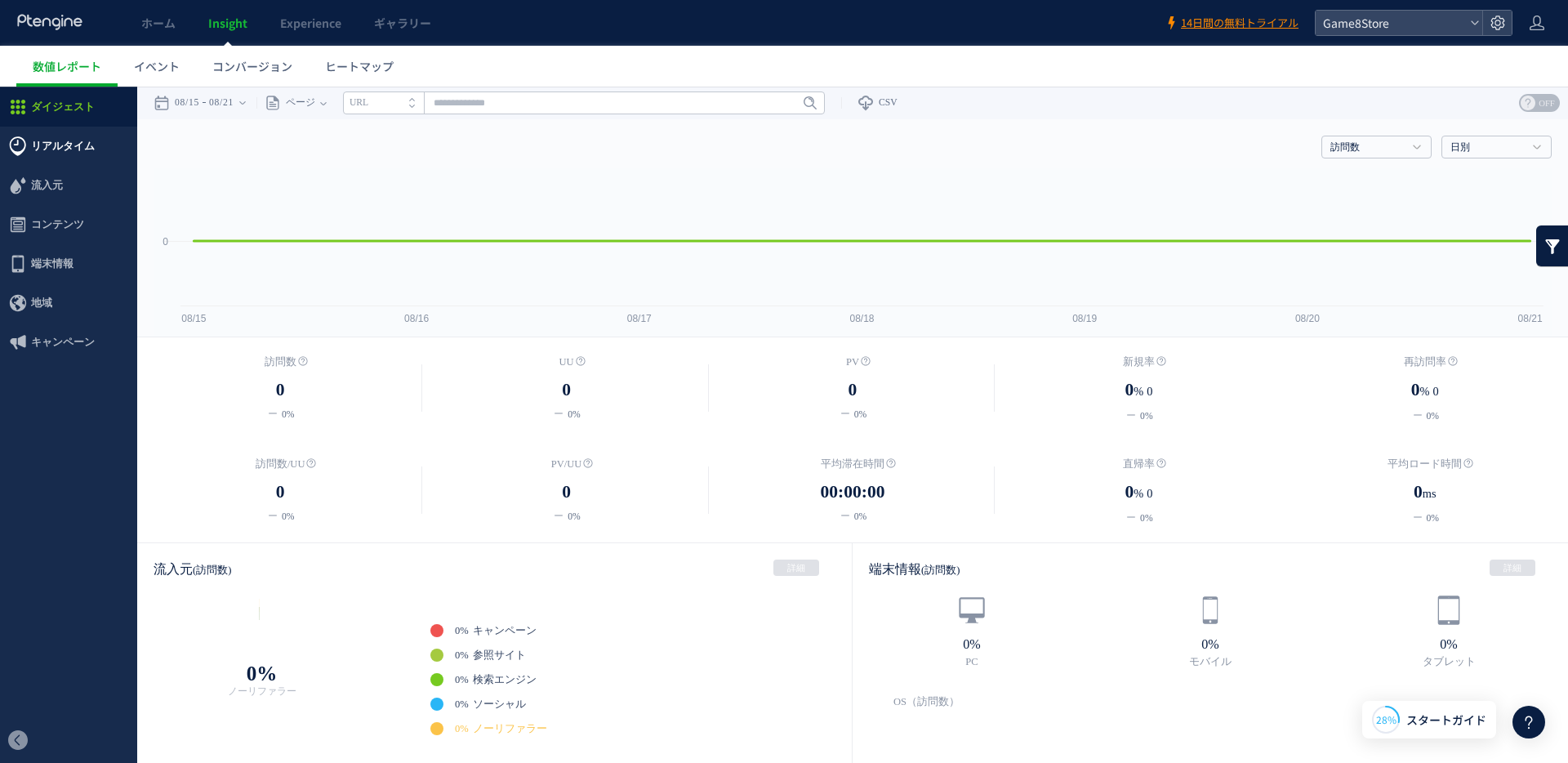
click at [63, 146] on span "リアルタイム" at bounding box center [63, 147] width 63 height 40
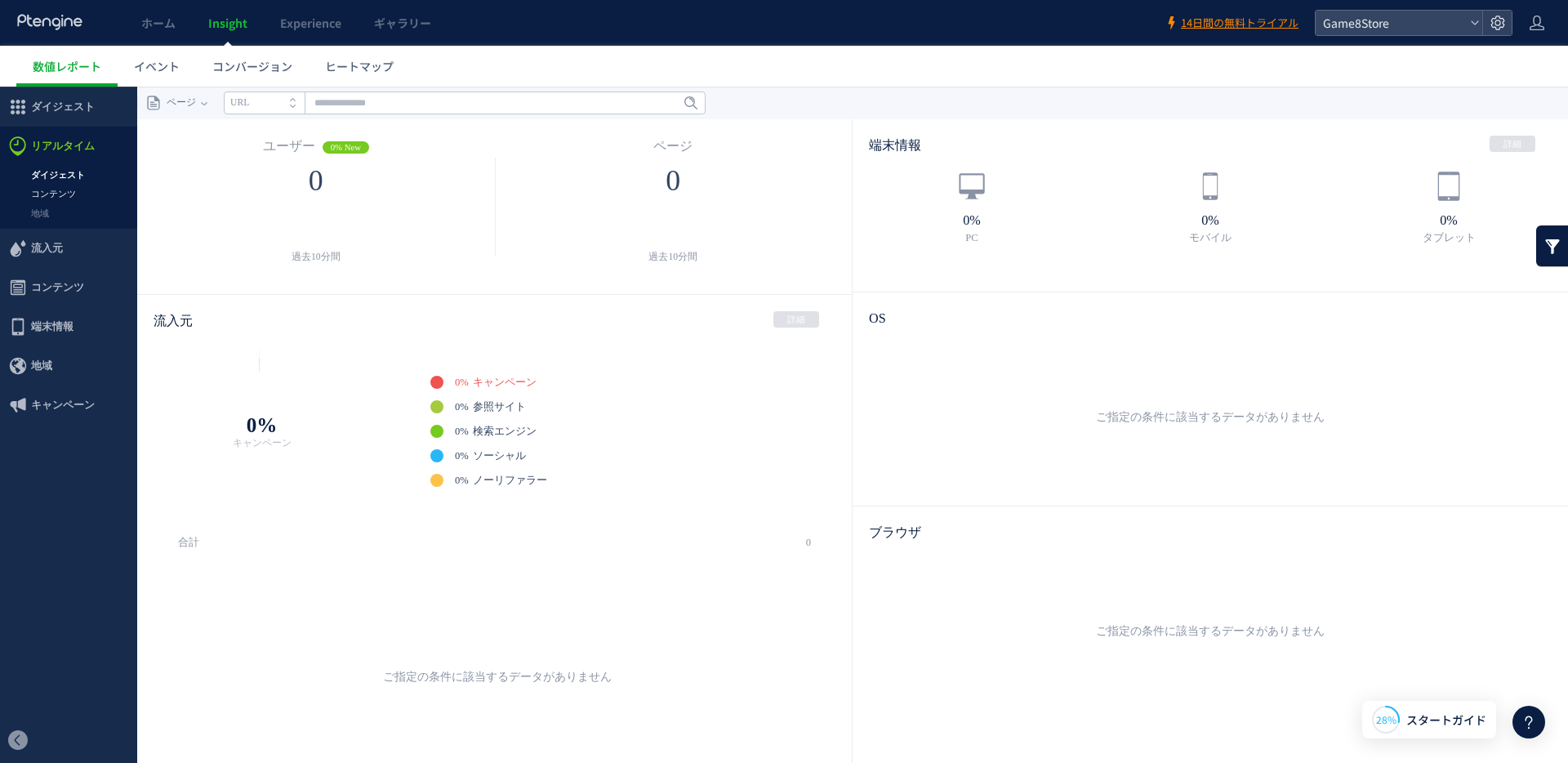
click at [72, 189] on link "コンテンツ" at bounding box center [68, 194] width 138 height 19
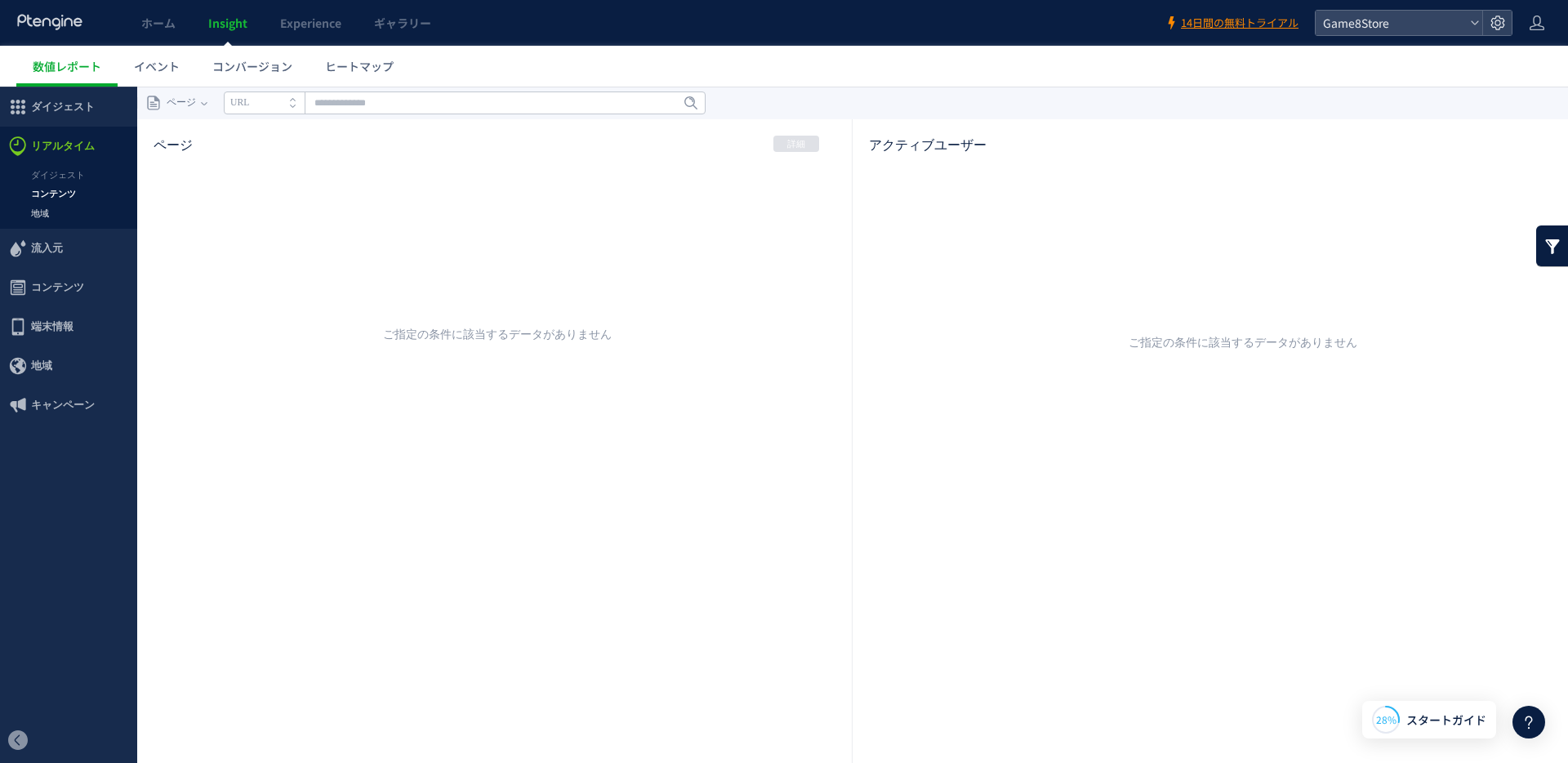
click at [62, 213] on link "地域" at bounding box center [68, 213] width 138 height 19
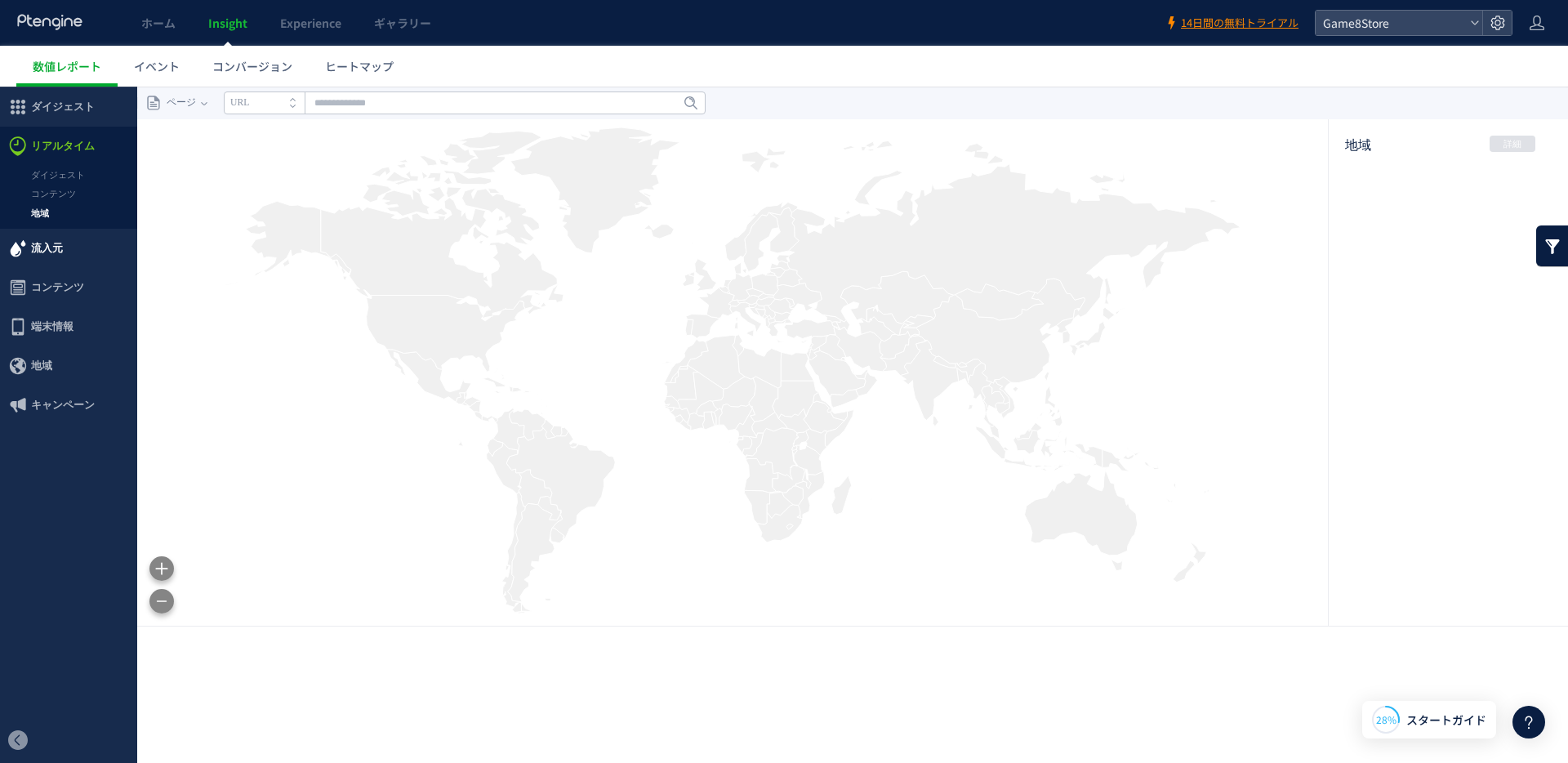
click at [54, 253] on span "流入元" at bounding box center [47, 249] width 32 height 40
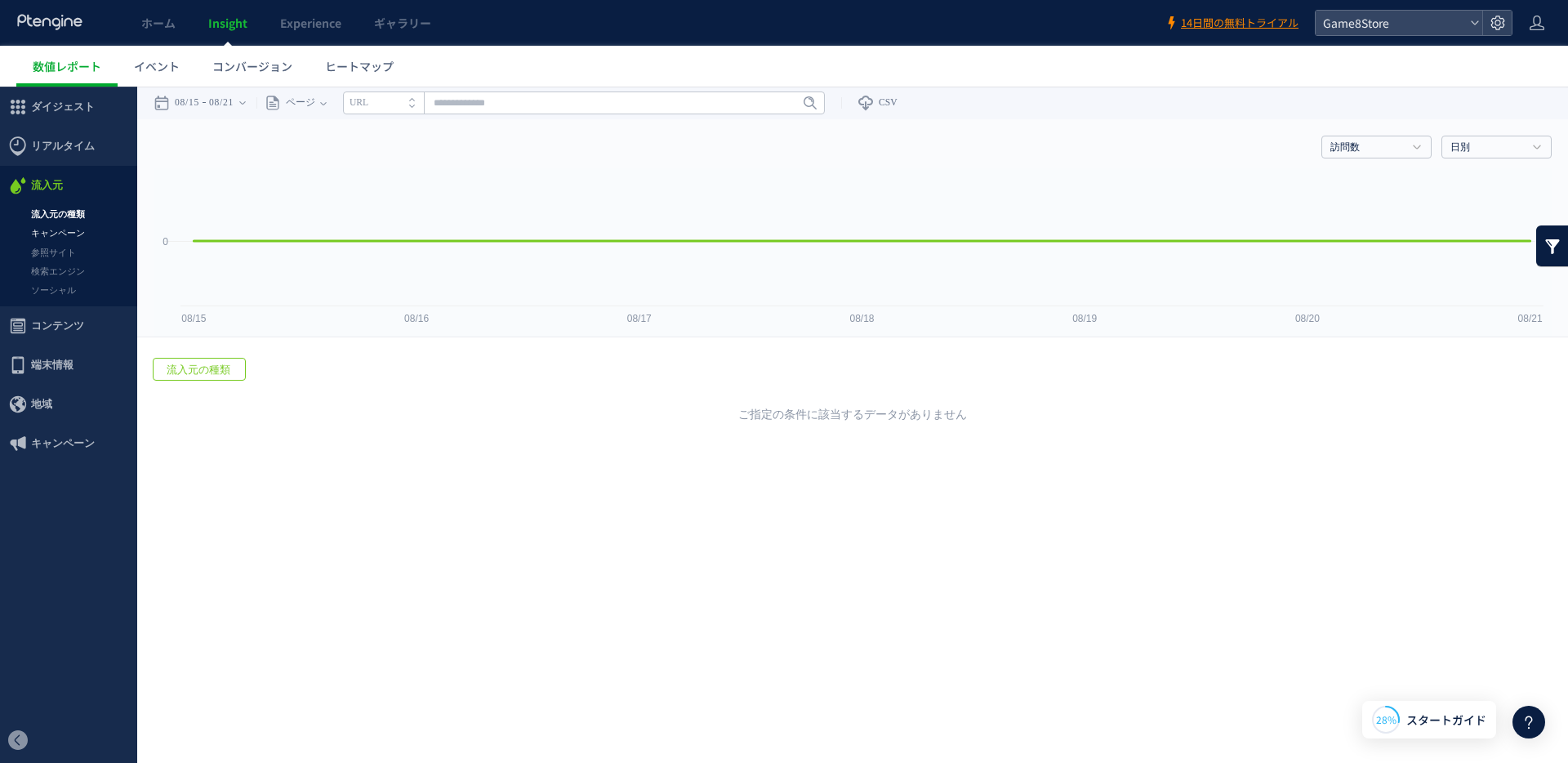
click at [54, 230] on link "キャンペーン" at bounding box center [68, 233] width 138 height 19
click at [53, 256] on link "参照サイト" at bounding box center [68, 252] width 138 height 19
click at [55, 274] on link "検索エンジン" at bounding box center [68, 271] width 138 height 19
click at [58, 294] on link "ソーシャル" at bounding box center [68, 290] width 138 height 19
click at [57, 325] on span "コンテンツ" at bounding box center [58, 326] width 53 height 40
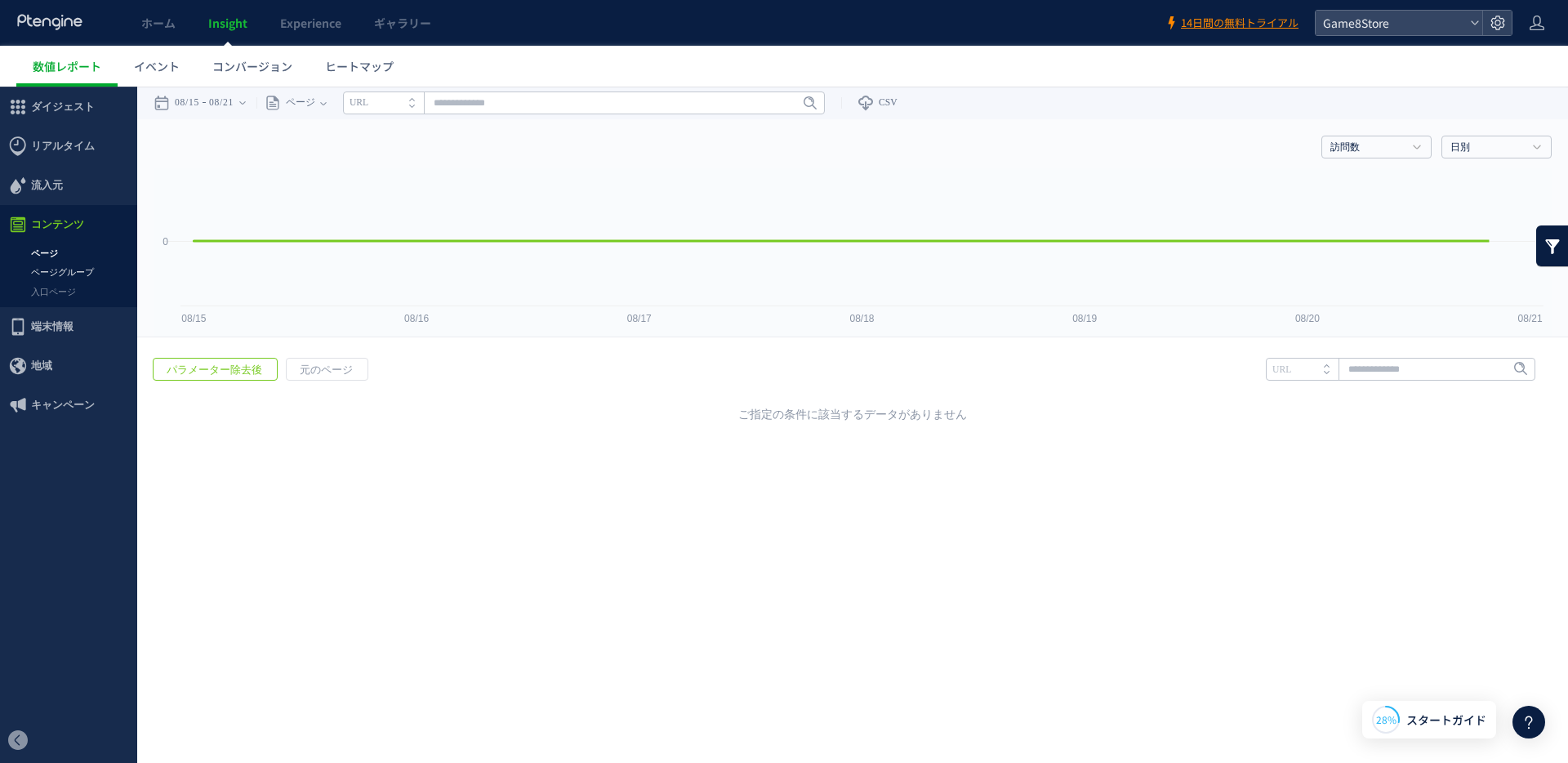
click at [59, 272] on link "ページグループ" at bounding box center [68, 272] width 138 height 19
click at [303, 20] on span "Experience" at bounding box center [310, 23] width 61 height 16
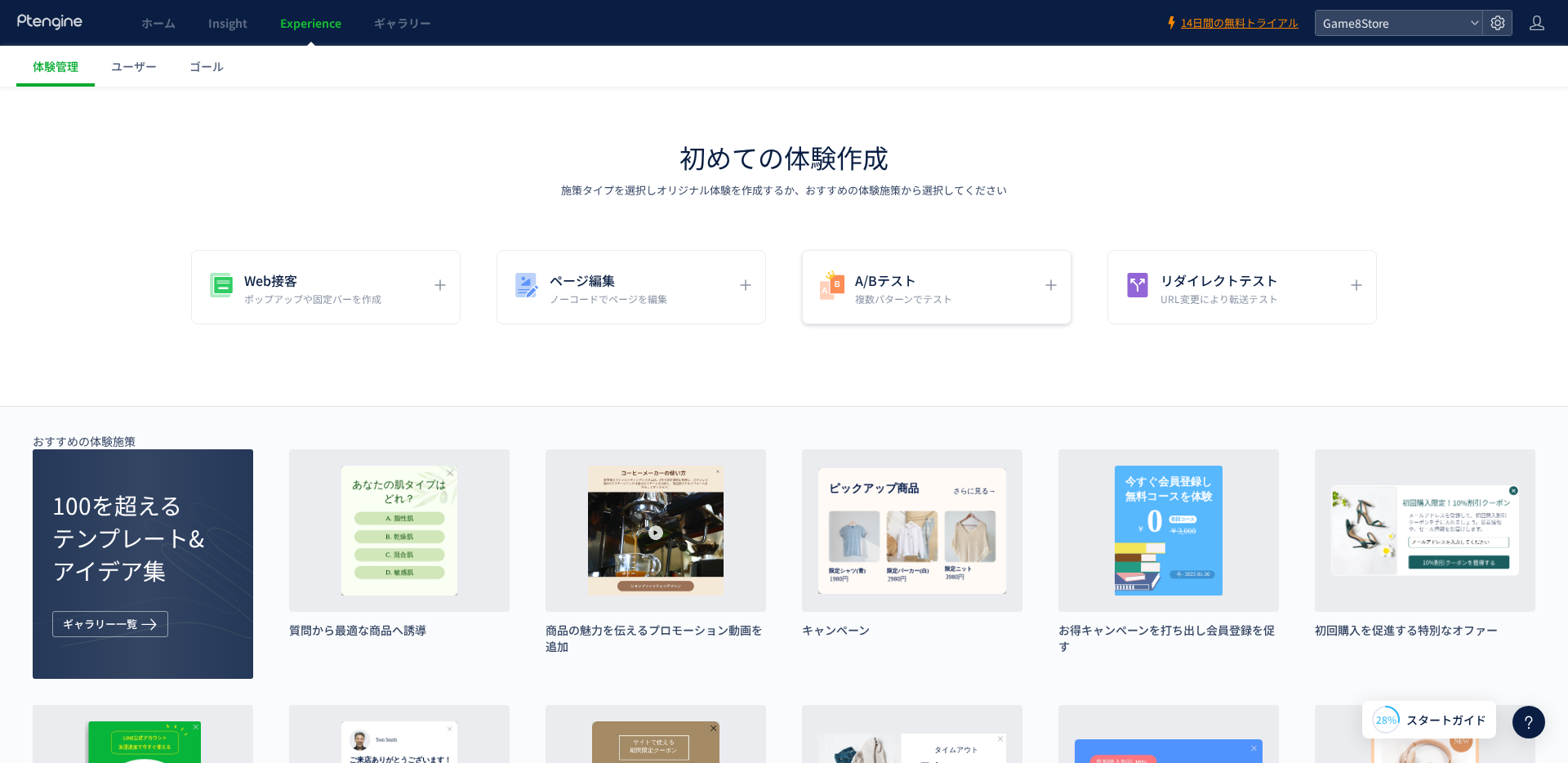
click at [924, 285] on h5 "A/Bテスト" at bounding box center [903, 280] width 97 height 23
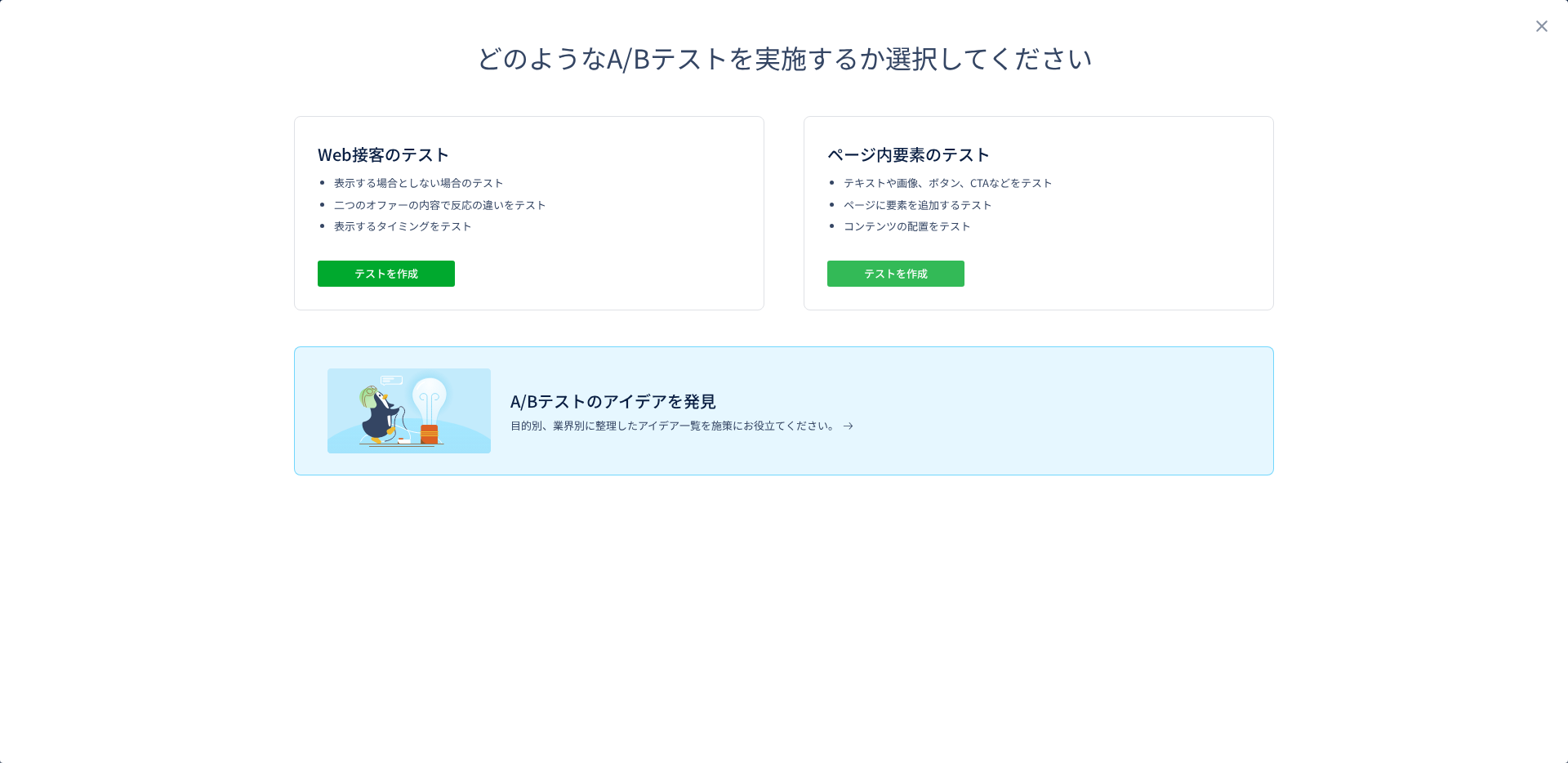
click at [924, 284] on span "テストを作成" at bounding box center [895, 274] width 63 height 26
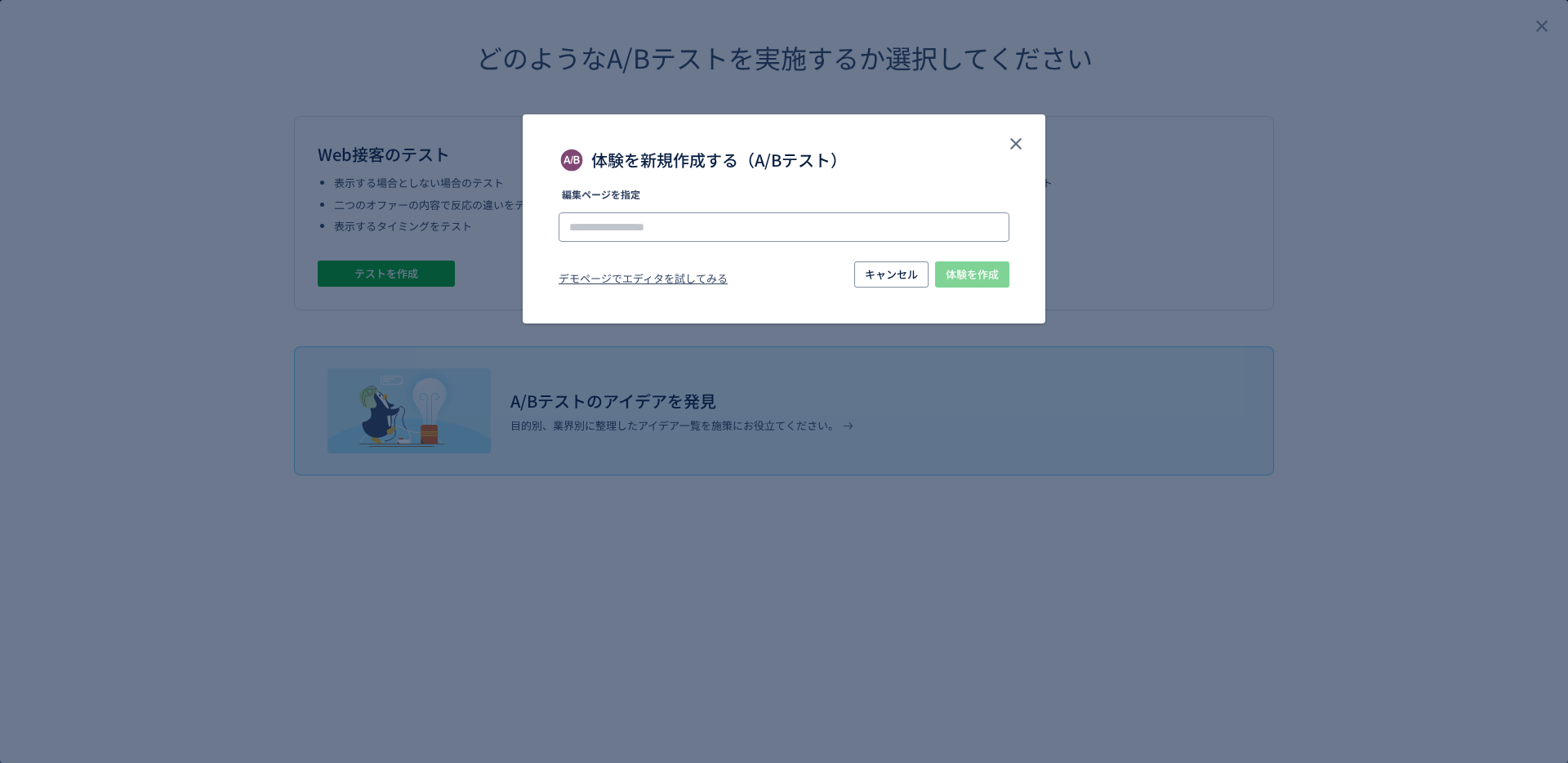
click at [794, 221] on input "体験を新規作成する（A/Bテスト）" at bounding box center [783, 227] width 450 height 30
click at [712, 231] on input "体験を新規作成する（A/Bテスト）" at bounding box center [783, 227] width 450 height 30
paste input "**********"
type input "**********"
click at [998, 274] on span "体験を作成" at bounding box center [972, 274] width 53 height 26
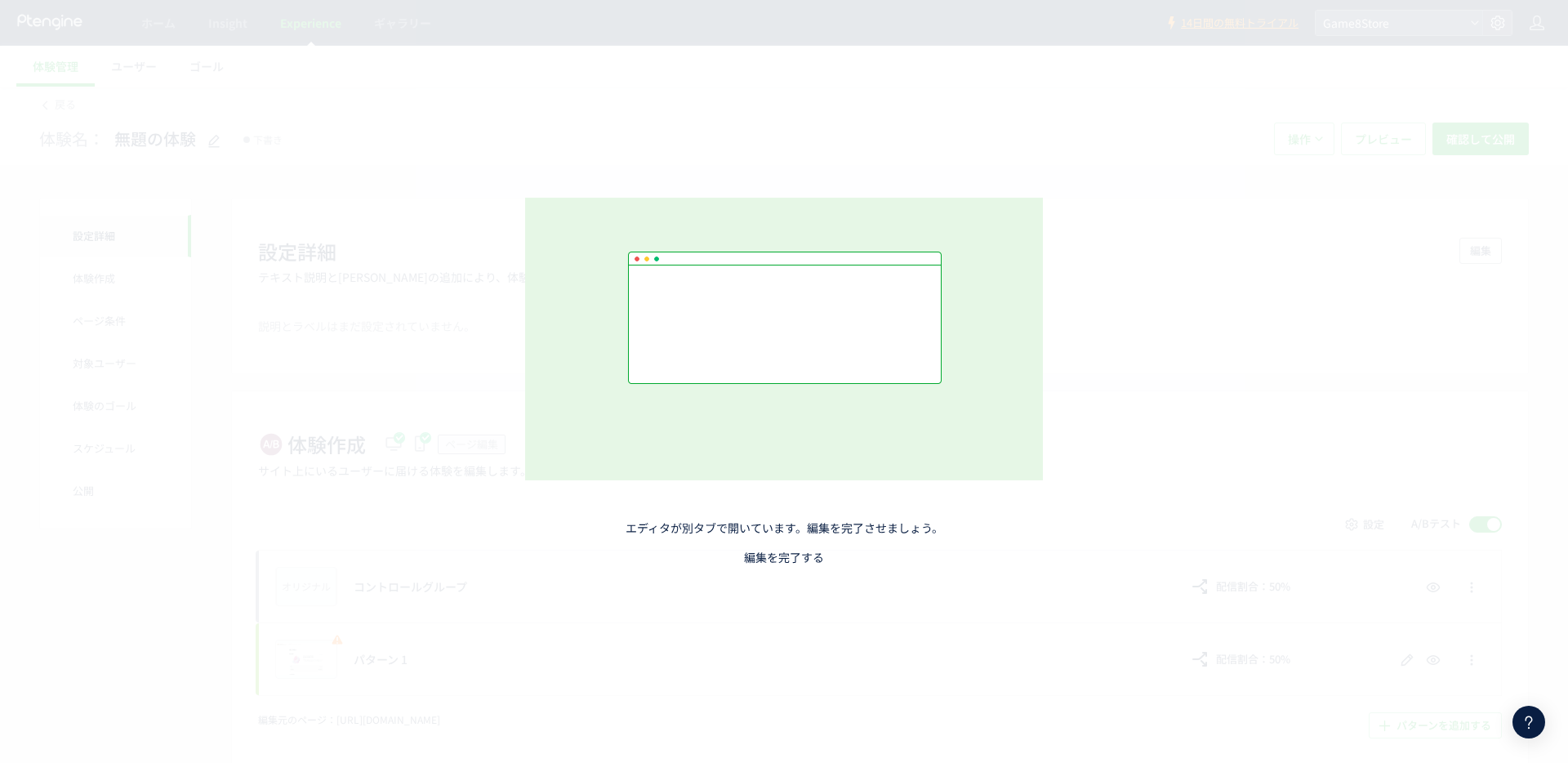
click at [781, 552] on link "編集を完了する" at bounding box center [783, 557] width 80 height 16
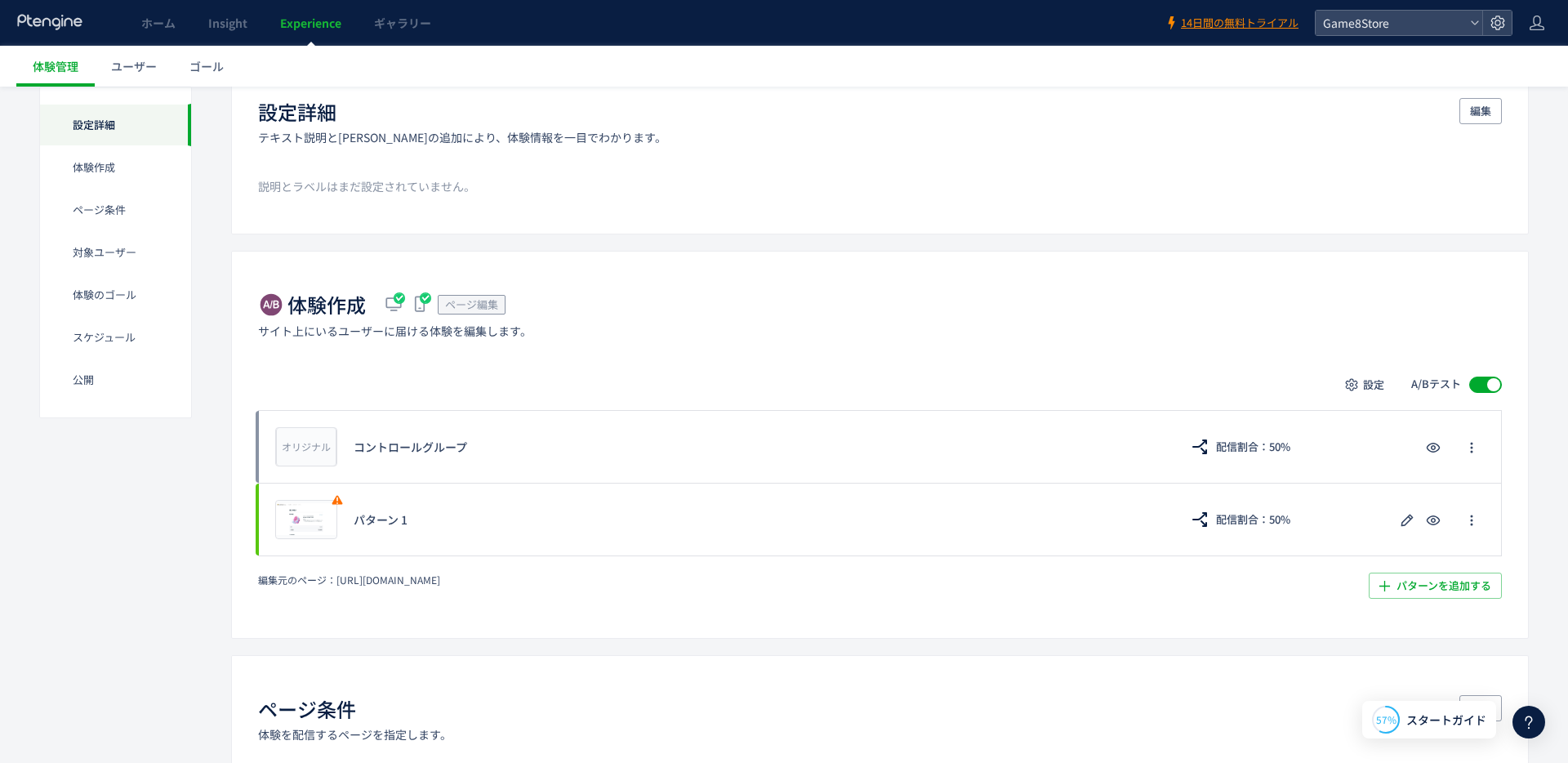
scroll to position [139, 0]
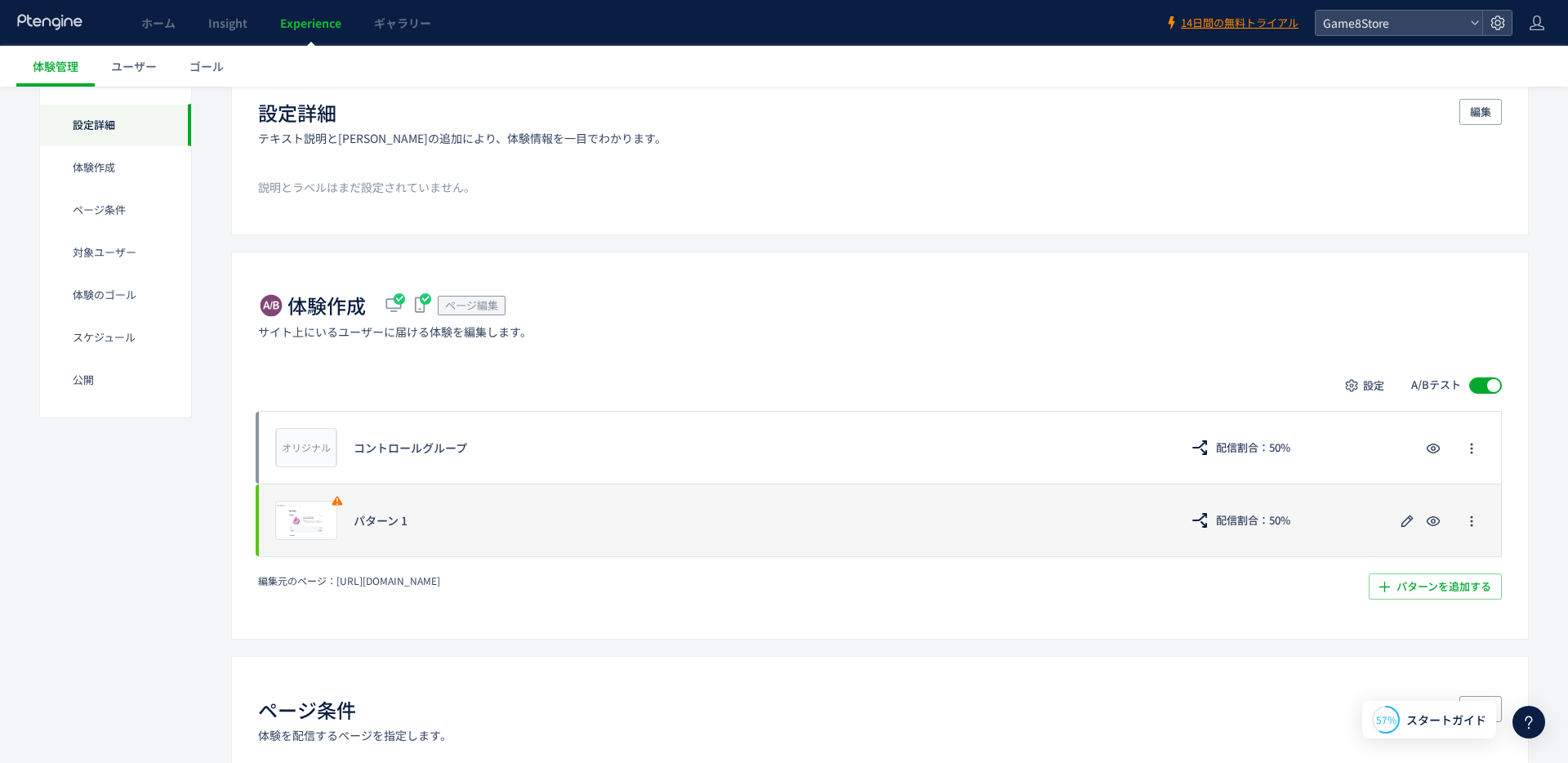
click at [1149, 508] on div "プレビュー パターン 1 配信割合：50%" at bounding box center [880, 520] width 1244 height 73
click at [1407, 527] on icon "button" at bounding box center [1407, 522] width 20 height 20
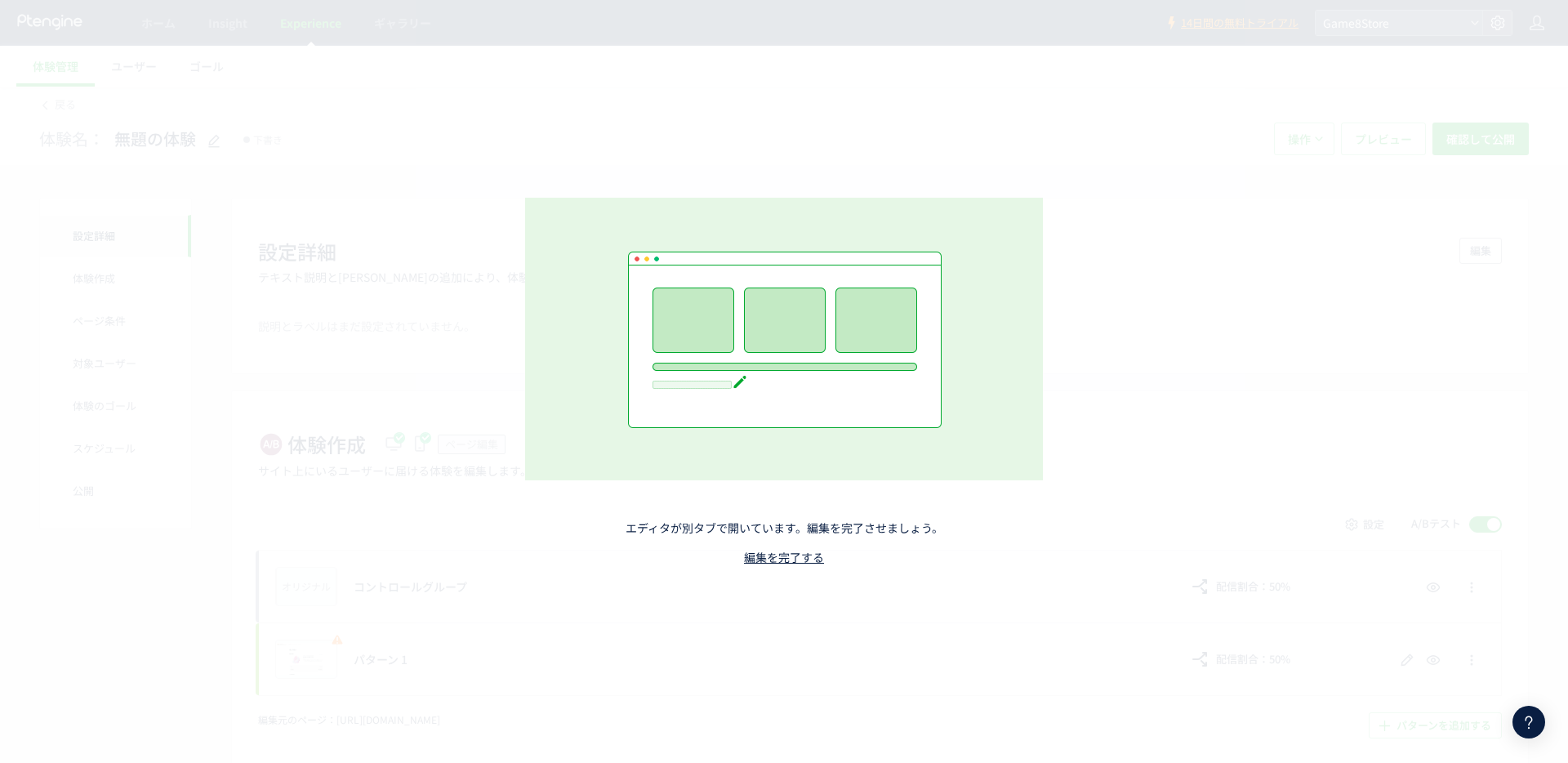
click at [1535, 716] on icon at bounding box center [1528, 723] width 20 height 20
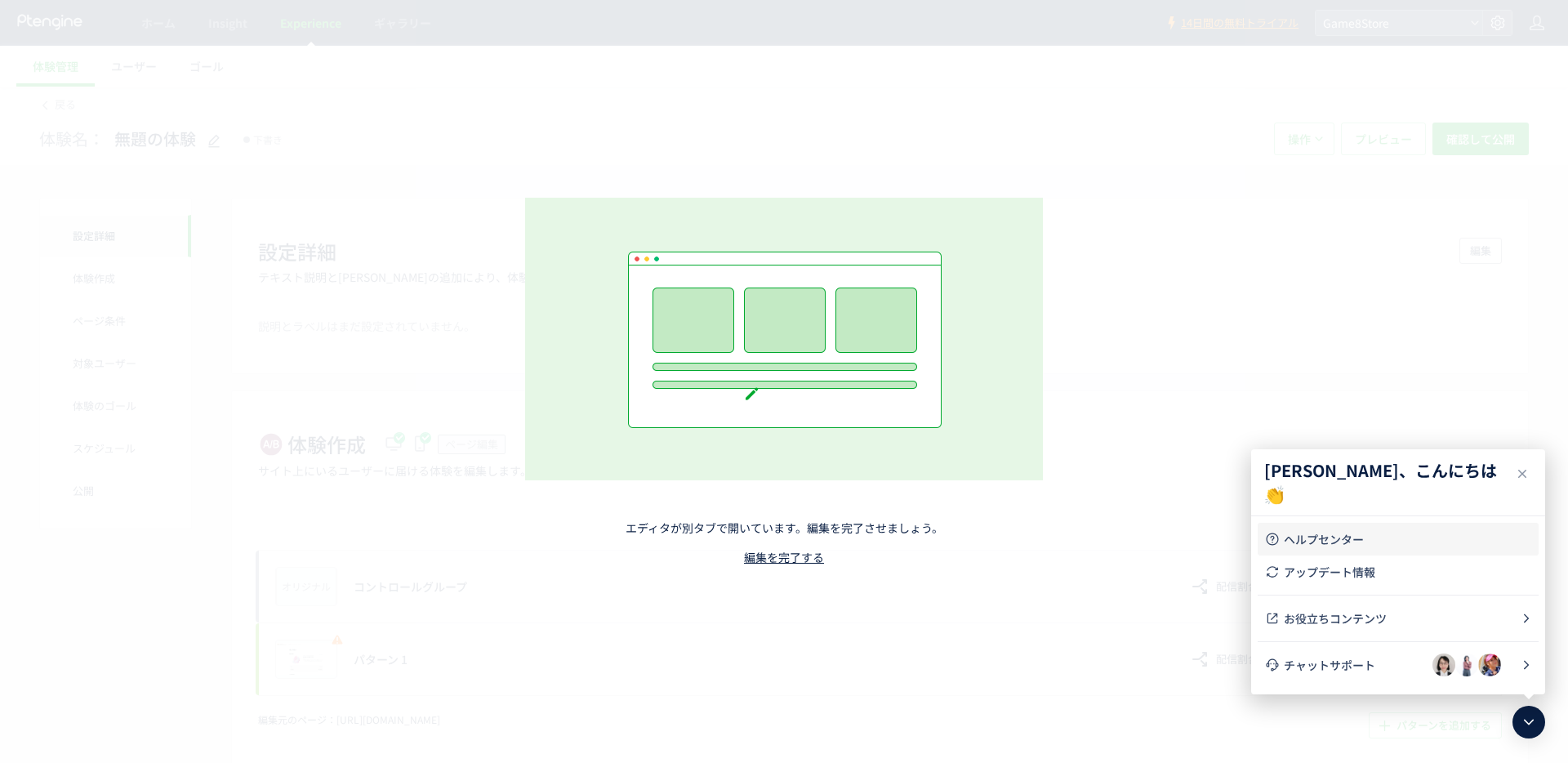
click at [1336, 528] on link "ヘルプセンター" at bounding box center [1398, 540] width 268 height 33
click at [1351, 614] on span "お役立ちコンテンツ" at bounding box center [1402, 619] width 237 height 16
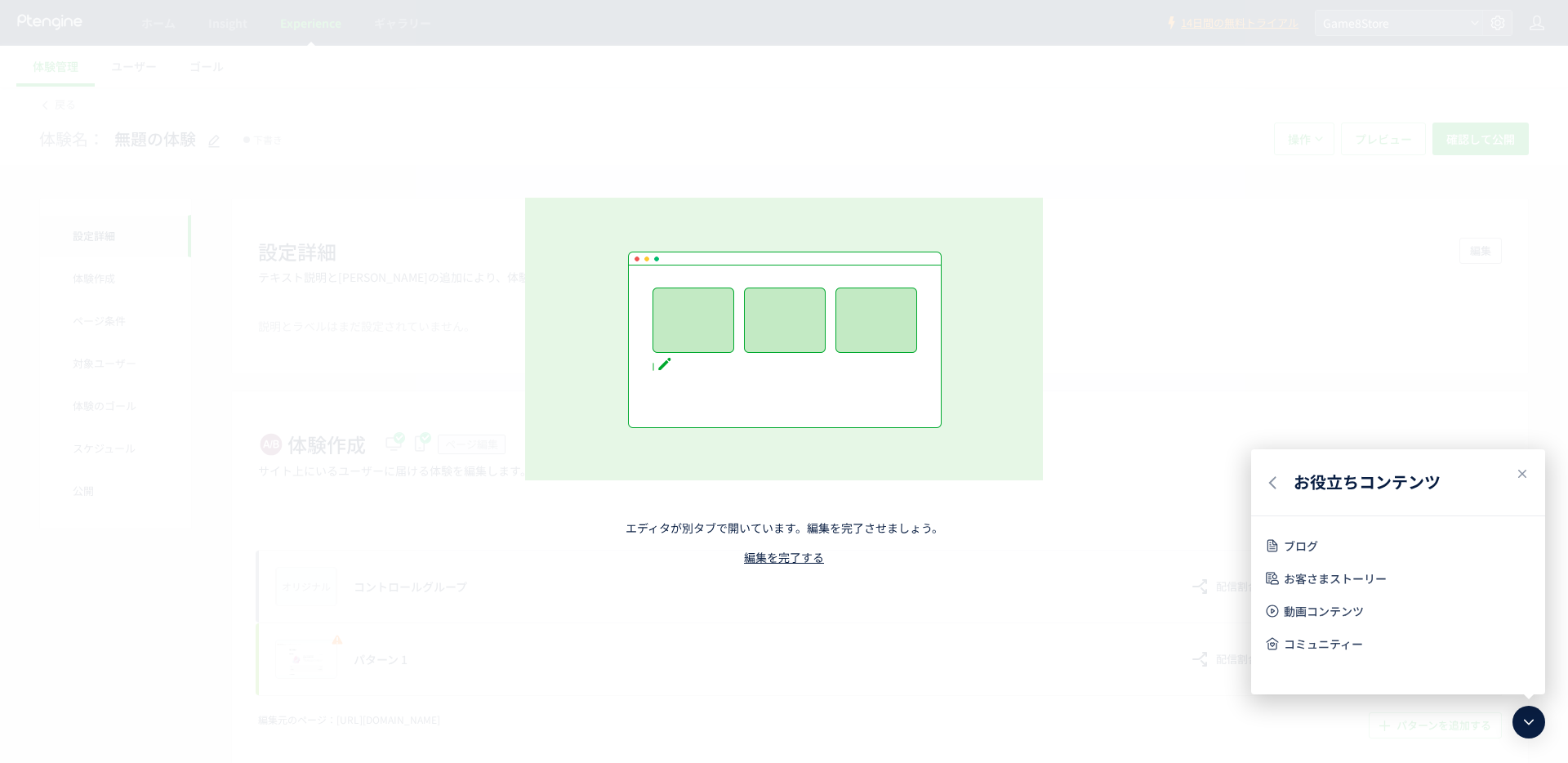
click at [1066, 619] on div "エディタが別タブで開いています。編集を完了させましょう。 編集を完了する" at bounding box center [784, 382] width 722 height 531
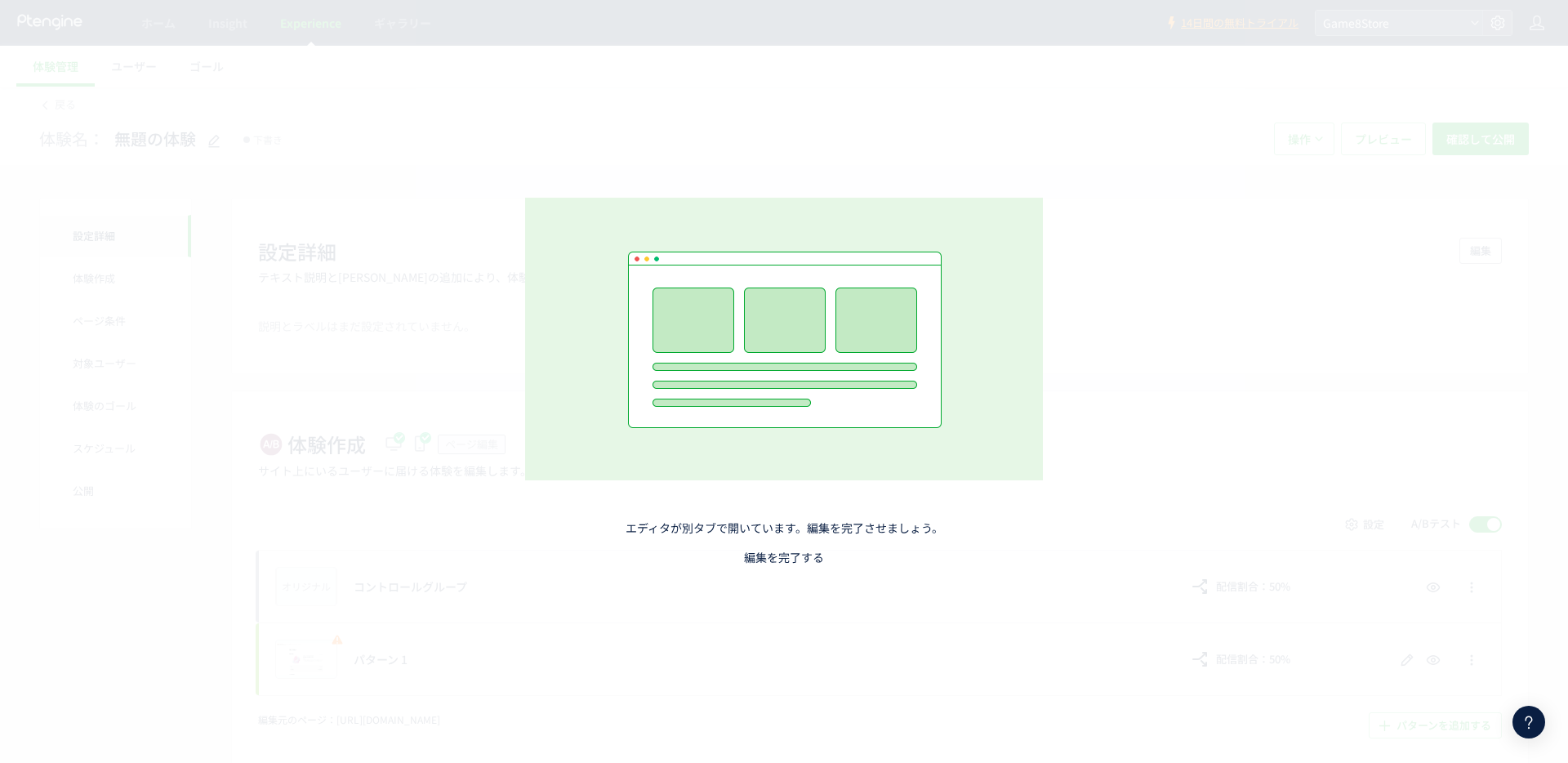
click at [756, 559] on link "編集を完了する" at bounding box center [783, 557] width 80 height 16
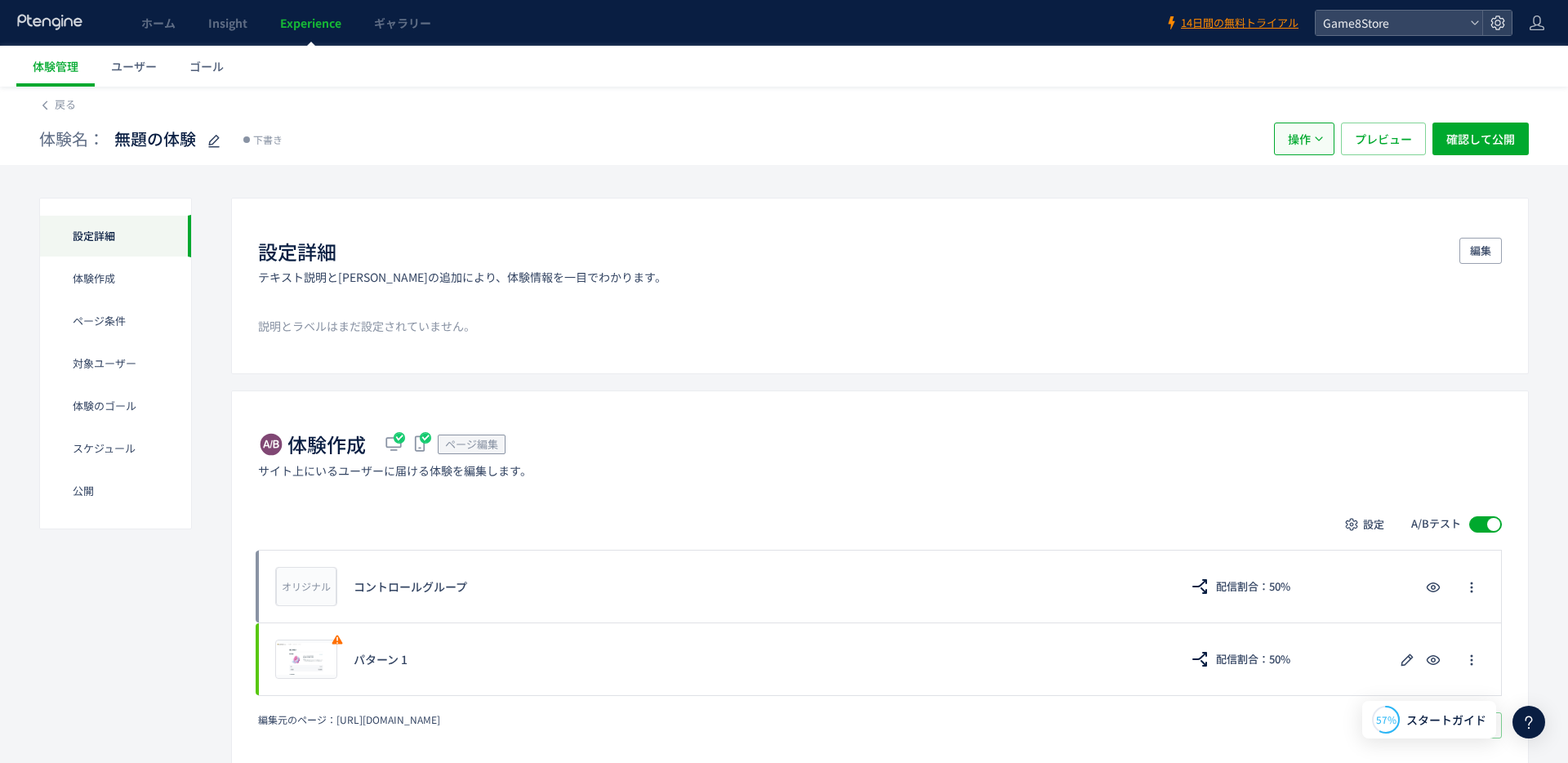
click at [1319, 143] on icon "button" at bounding box center [1318, 139] width 10 height 10
click at [1015, 162] on div "体験名： 無題の体験 下書き 操作 プレビュー 確認して公開" at bounding box center [784, 138] width 1490 height 52
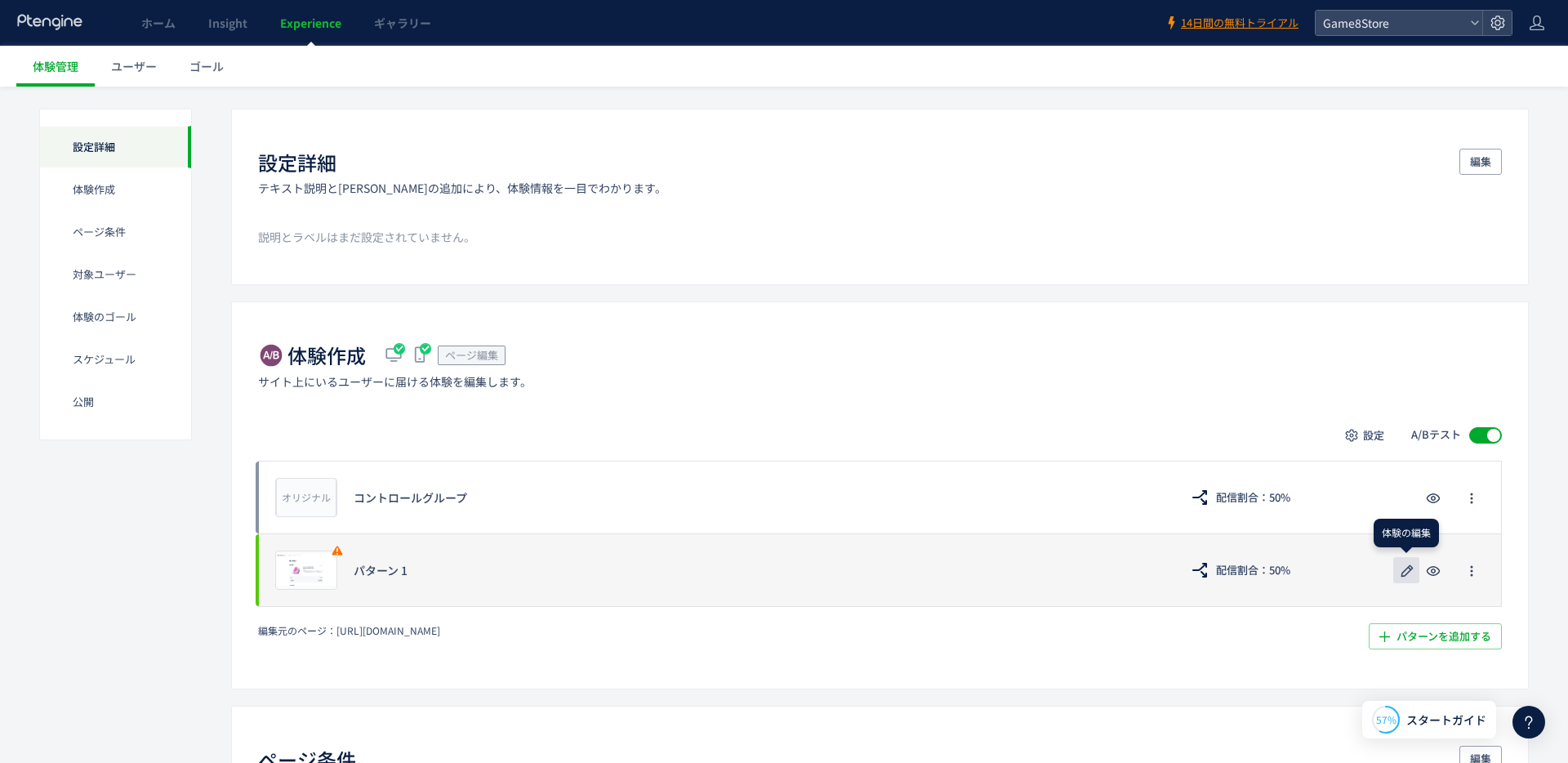
click at [1401, 570] on icon "button" at bounding box center [1407, 571] width 20 height 20
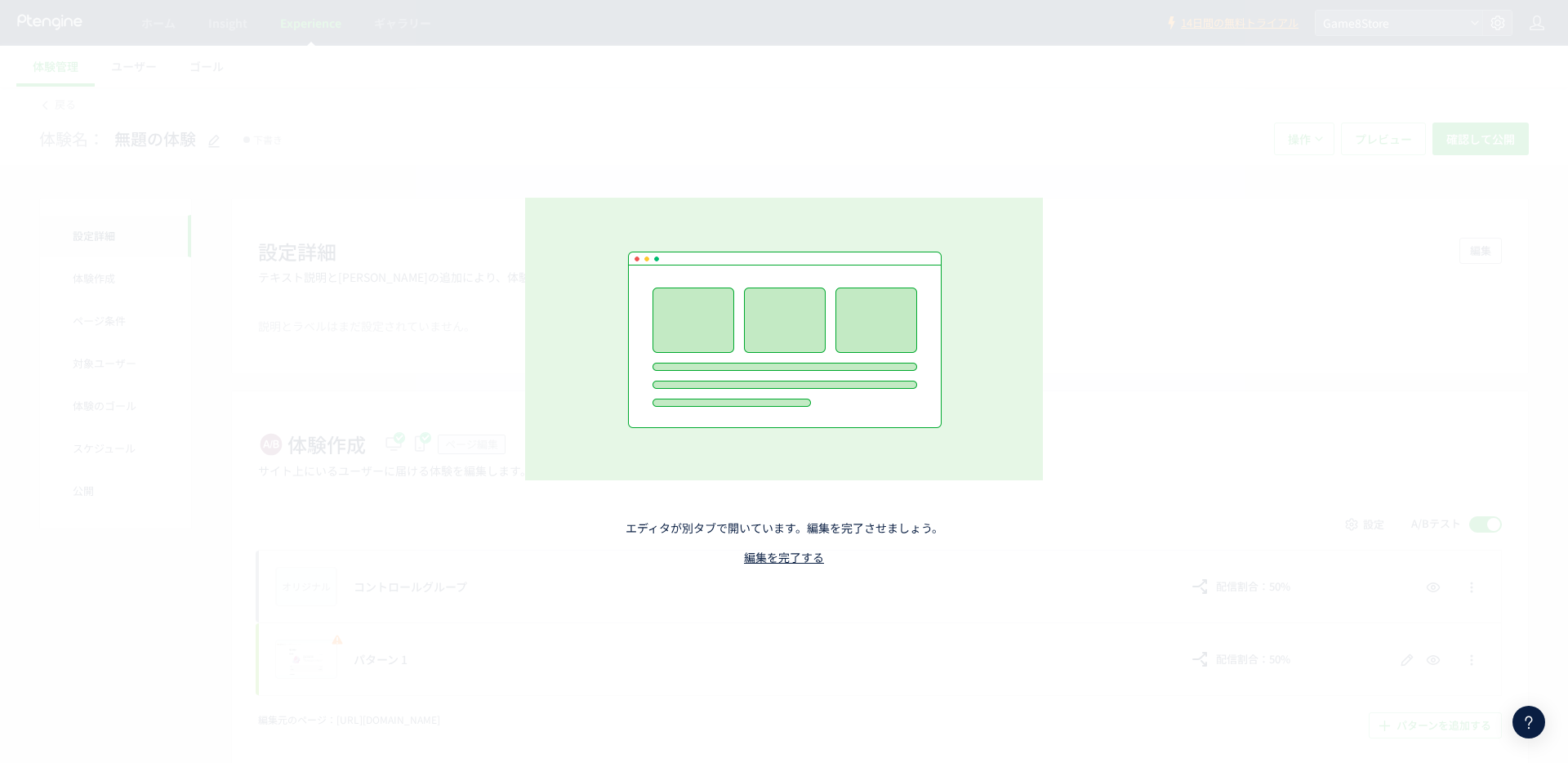
click at [1521, 727] on icon at bounding box center [1528, 723] width 20 height 20
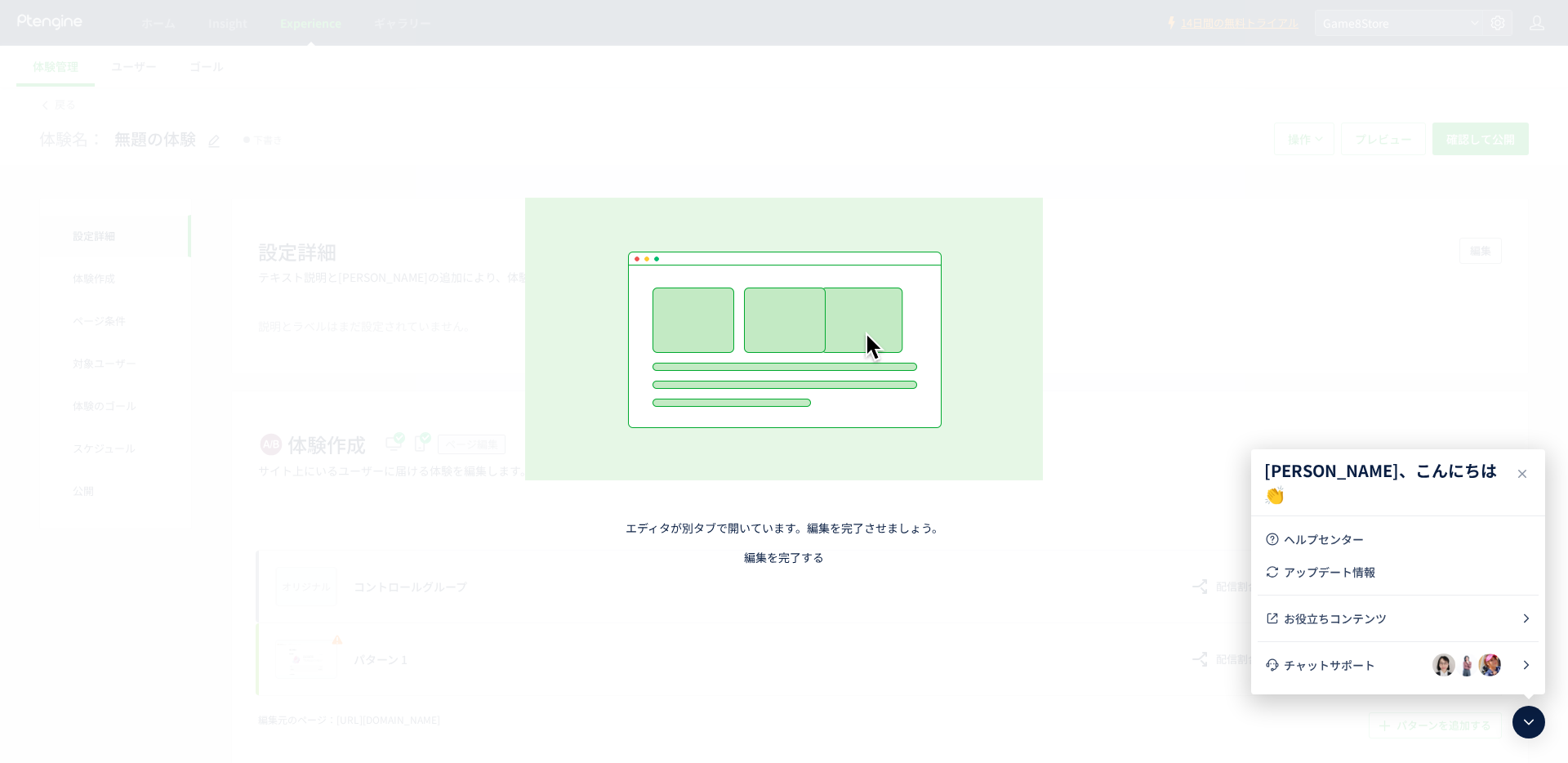
click at [796, 554] on link "編集を完了する" at bounding box center [783, 557] width 80 height 16
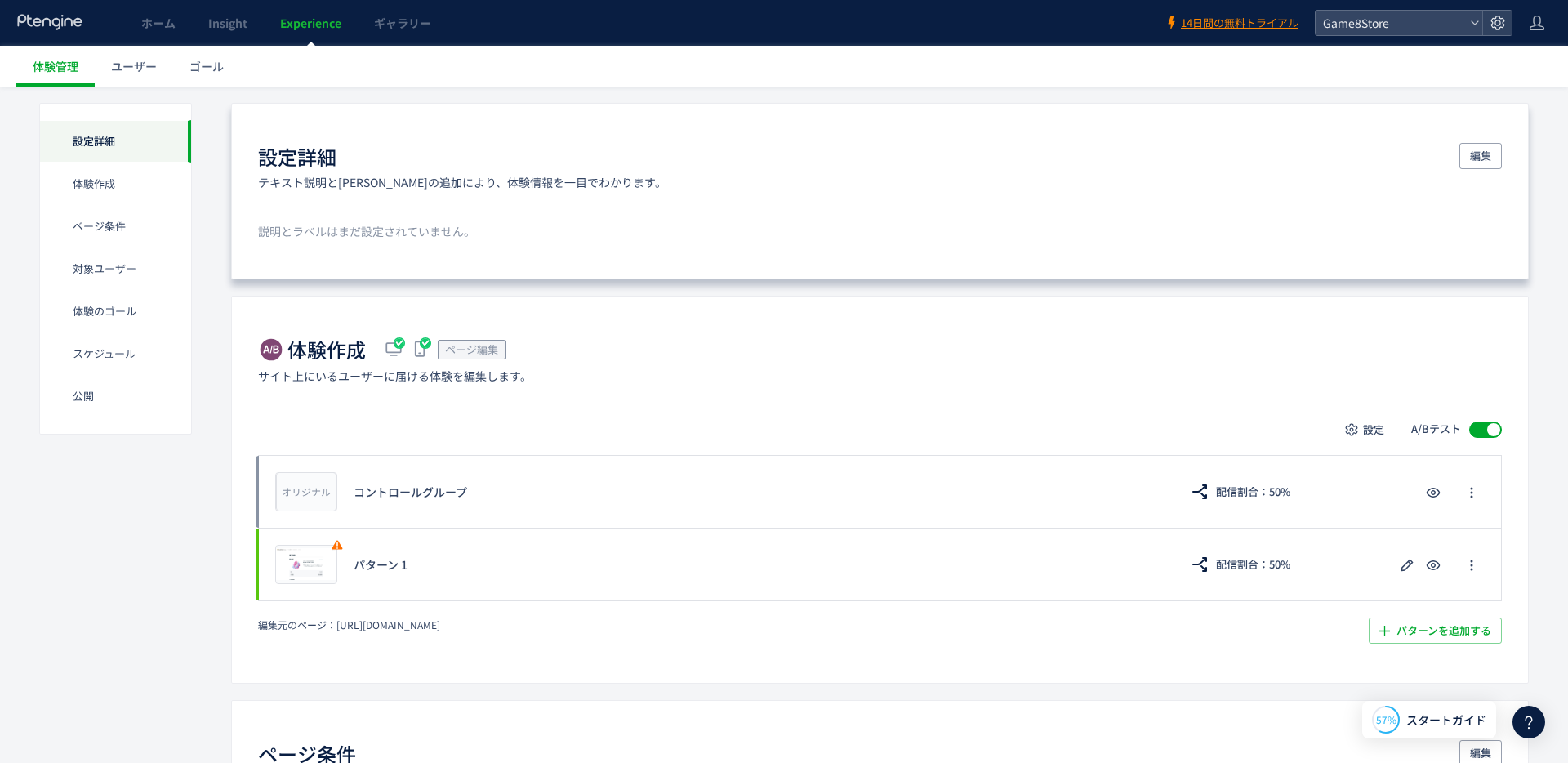
scroll to position [130, 0]
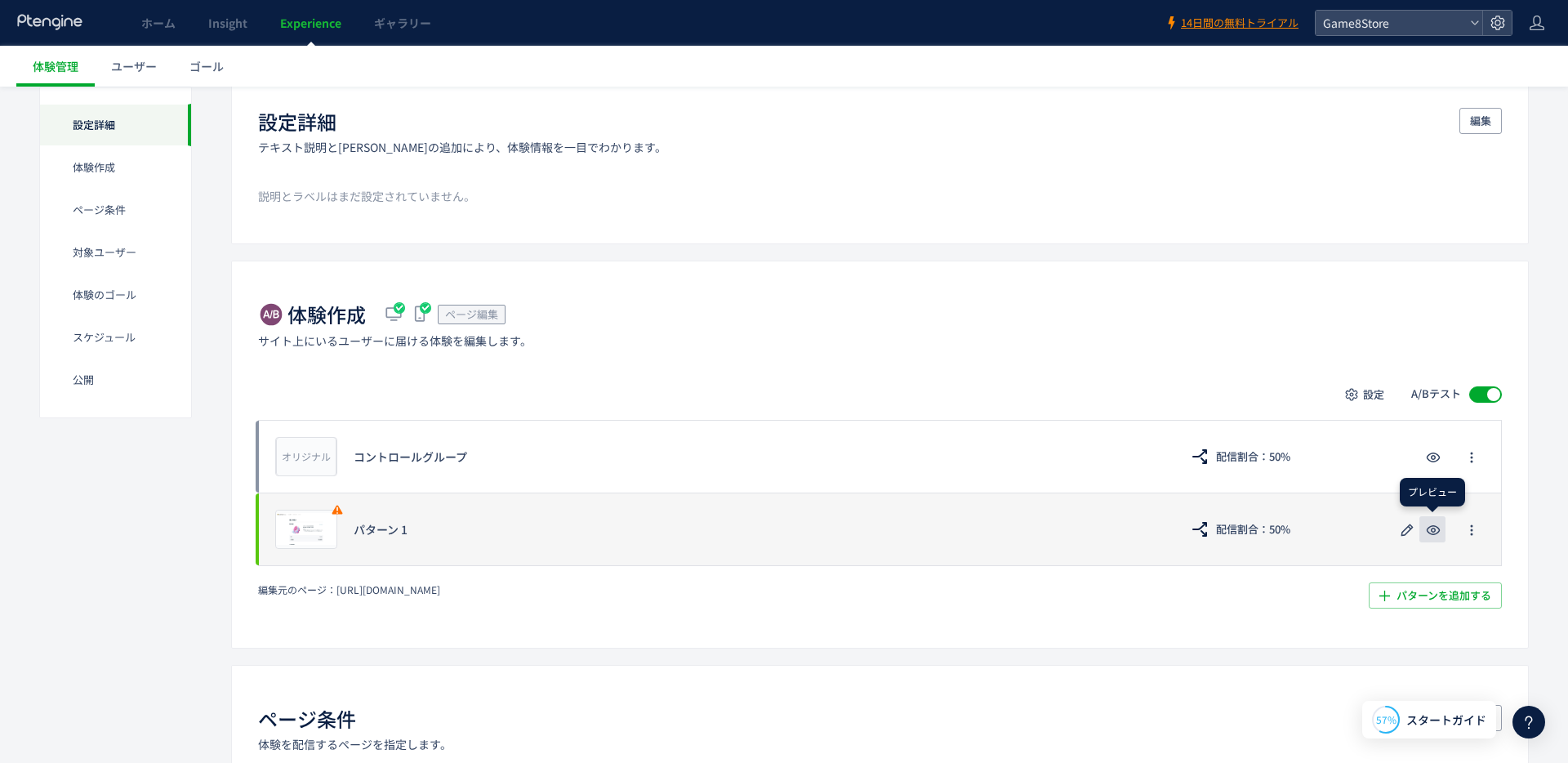
click at [1434, 528] on icon "button" at bounding box center [1433, 531] width 20 height 20
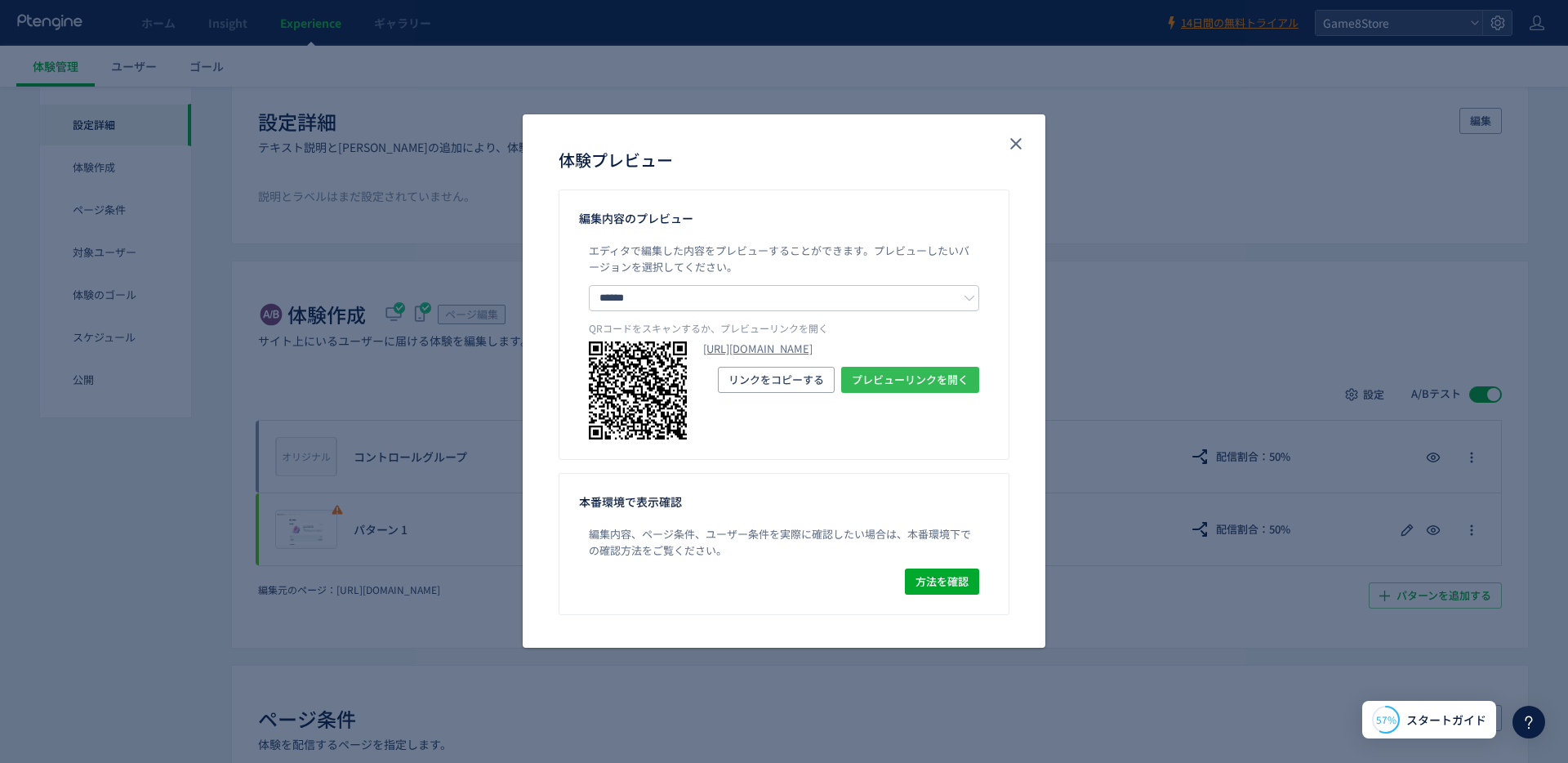
click at [904, 393] on span "プレビューリンクを開く" at bounding box center [910, 380] width 117 height 26
click at [1019, 147] on use "close" at bounding box center [1016, 144] width 12 height 12
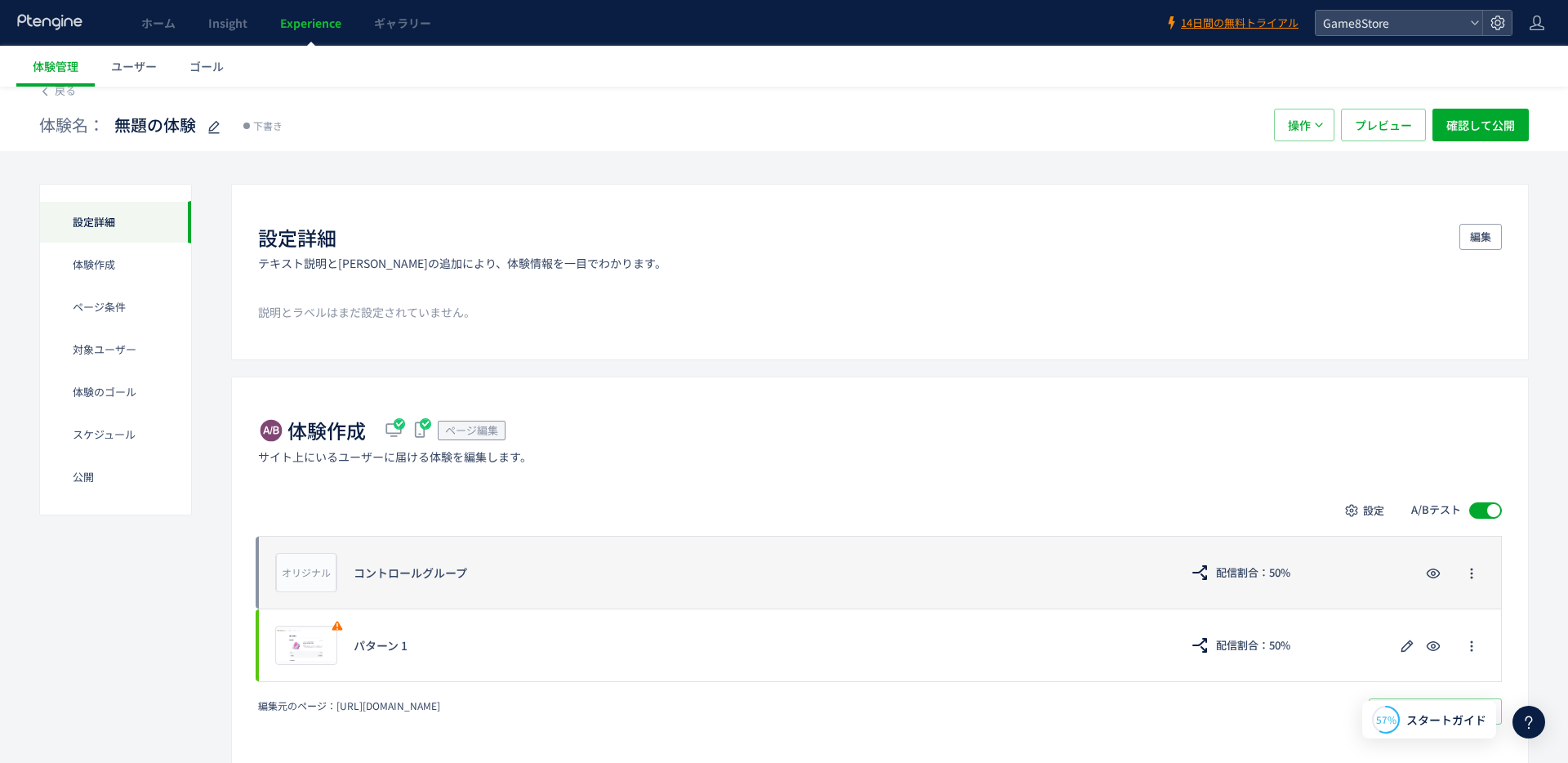
scroll to position [0, 0]
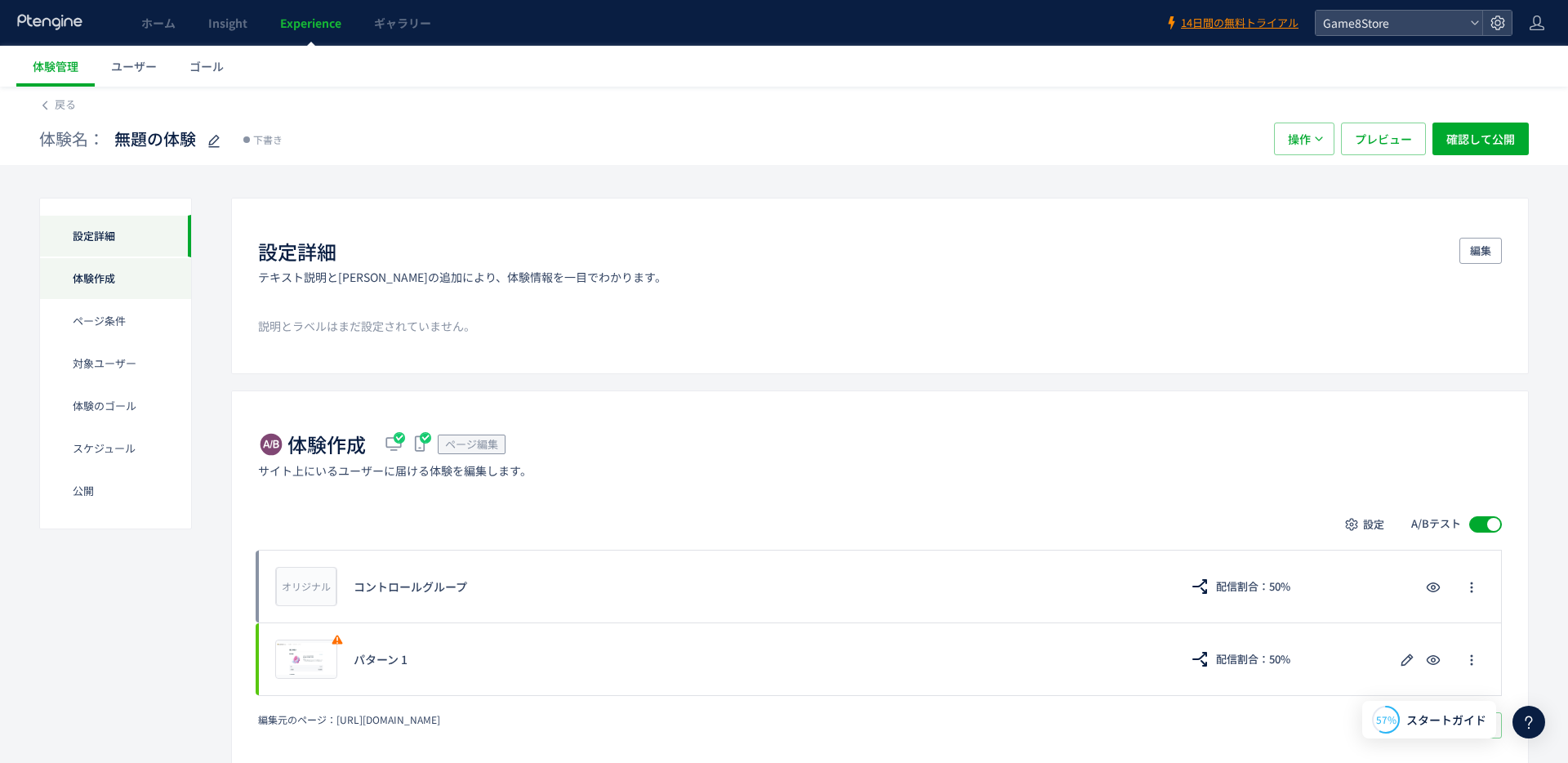
click at [110, 300] on div "体験作成" at bounding box center [115, 321] width 151 height 43
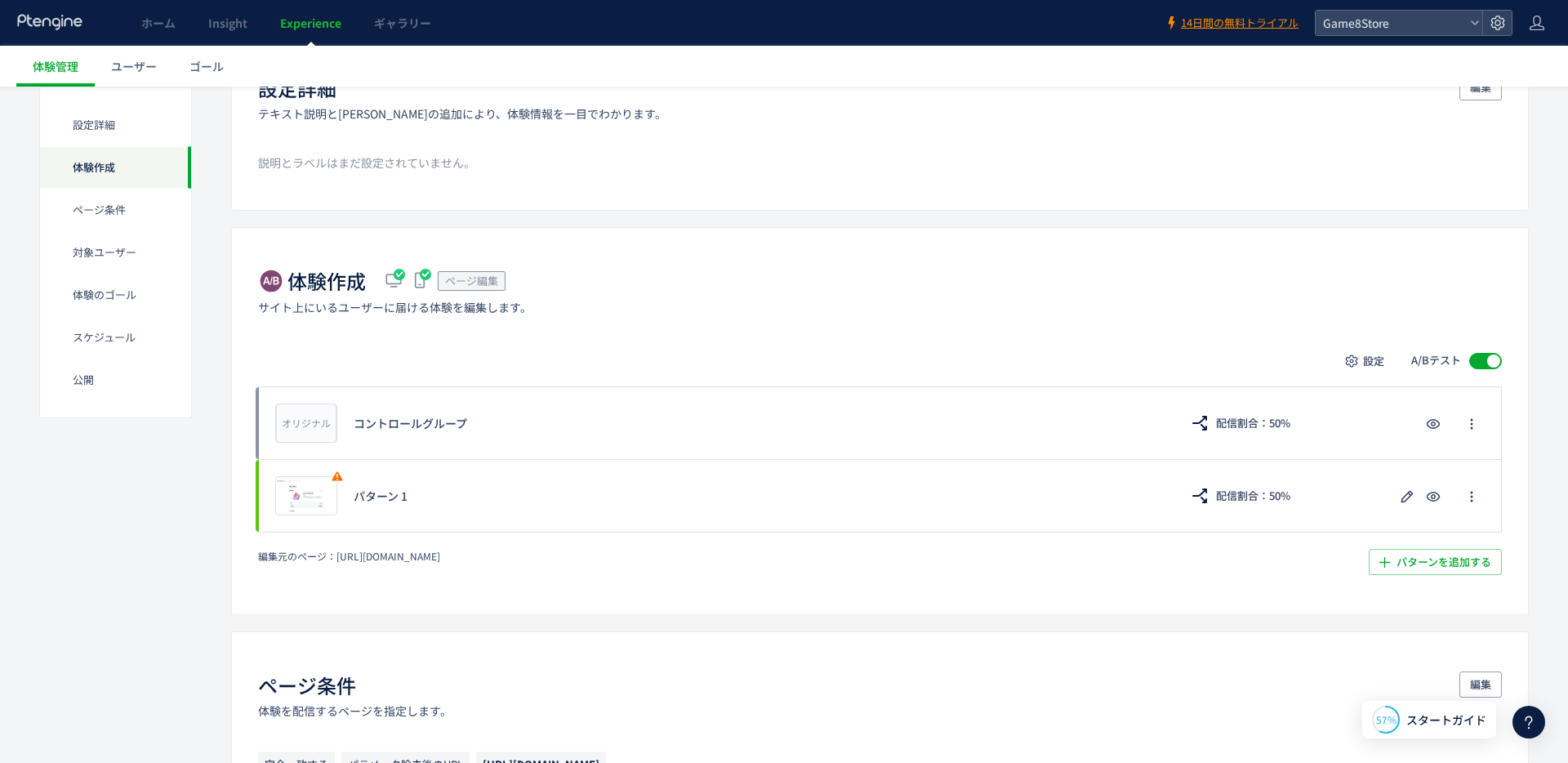
scroll to position [165, 0]
click at [108, 146] on div "設定詳細" at bounding box center [115, 167] width 151 height 43
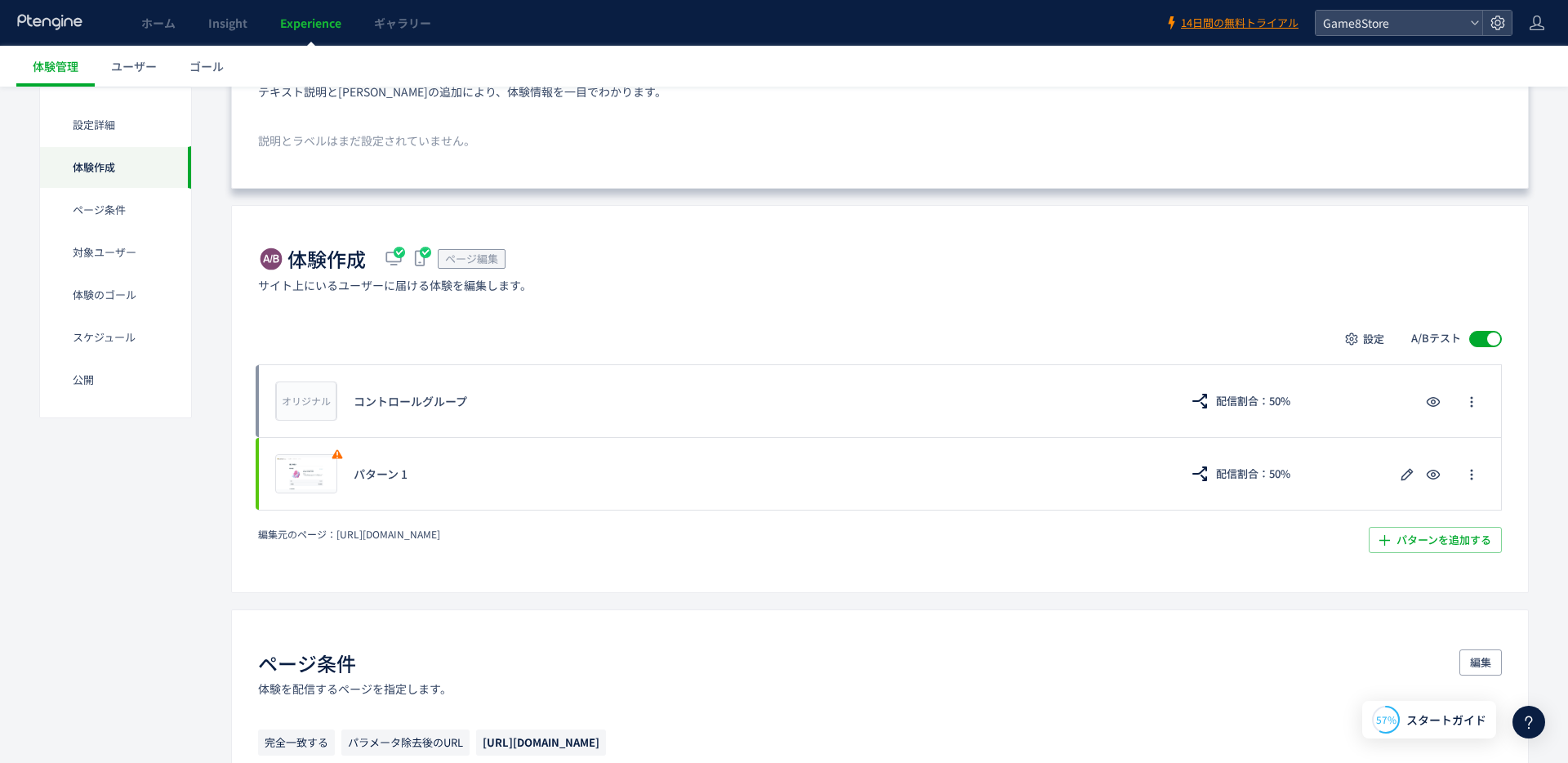
scroll to position [183, 0]
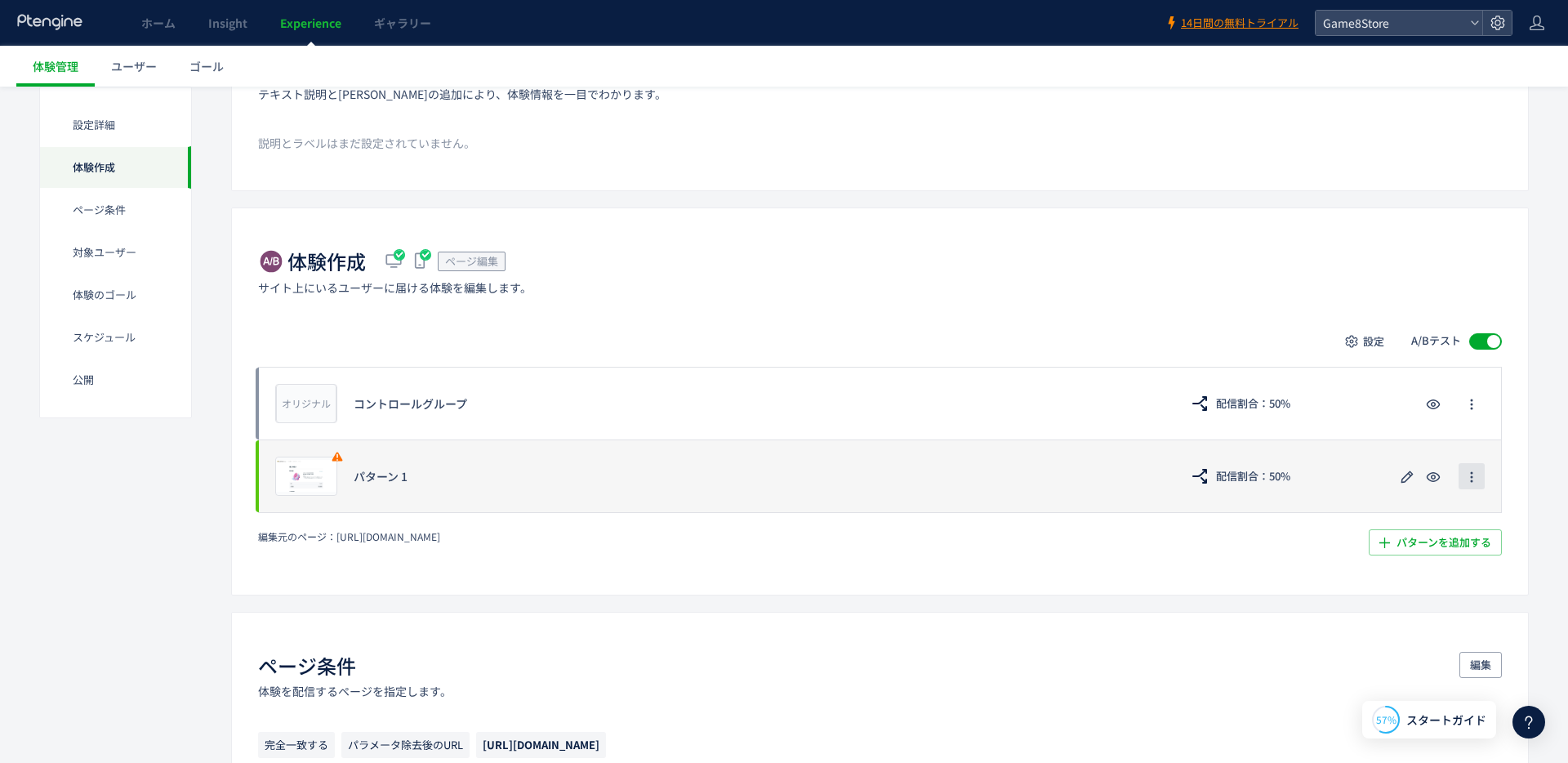
click at [1469, 475] on icon "button" at bounding box center [1472, 477] width 13 height 13
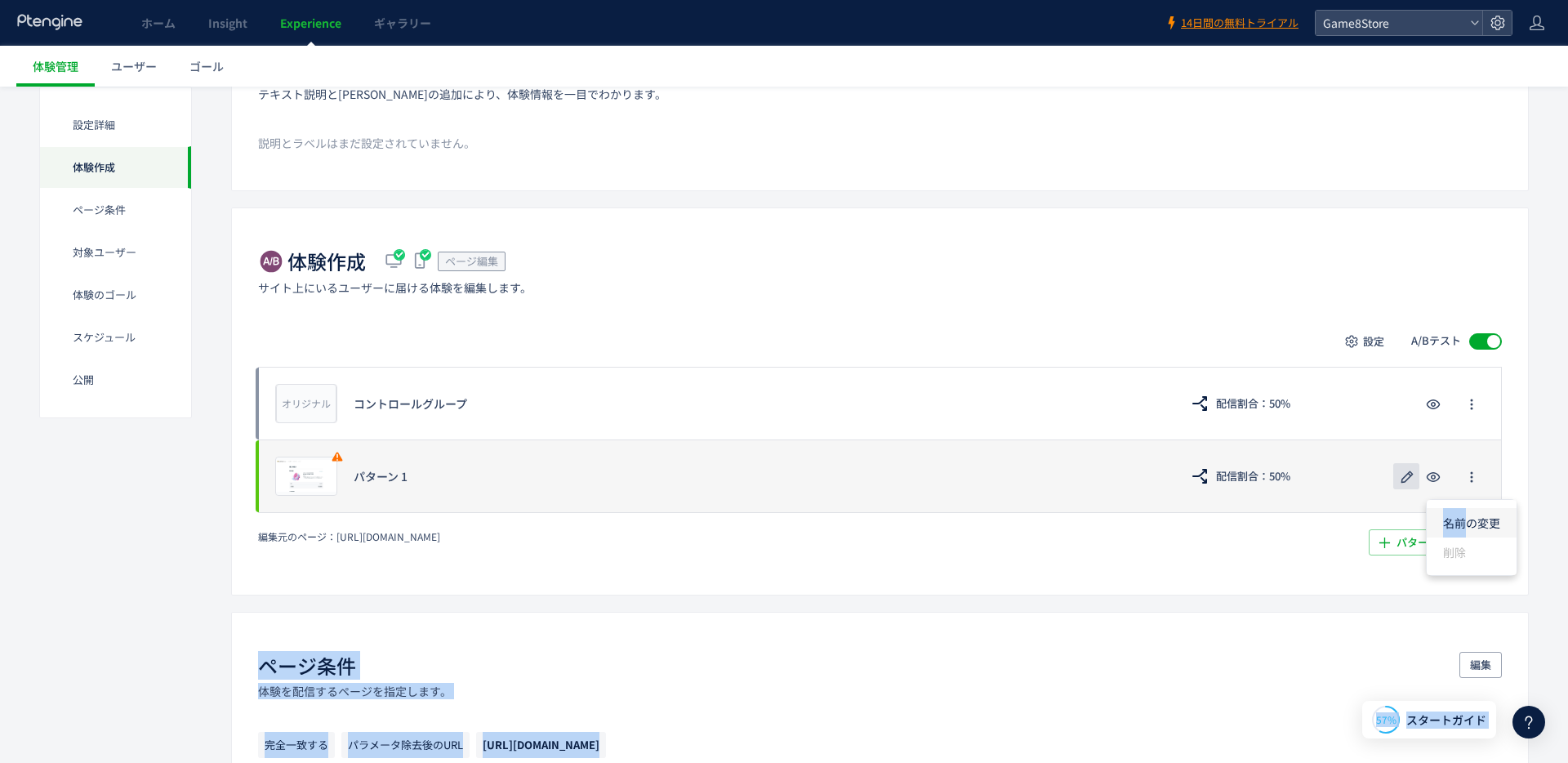
drag, startPoint x: 1472, startPoint y: 532, endPoint x: 1410, endPoint y: 478, distance: 82.2
click at [1408, 478] on use "button" at bounding box center [1407, 476] width 12 height 12
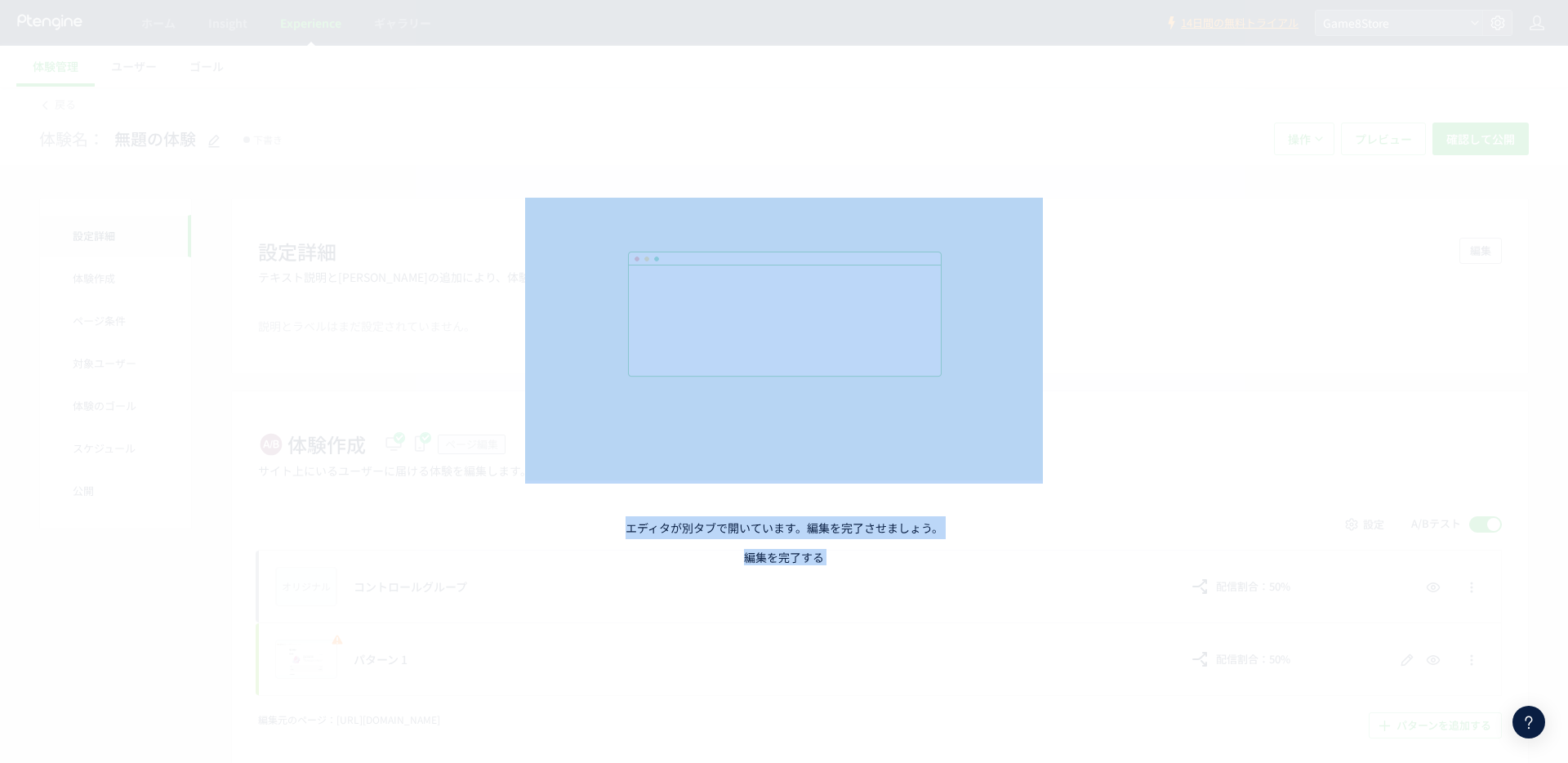
click at [764, 561] on link "編集を完了する" at bounding box center [783, 557] width 80 height 16
